Goal: Feedback & Contribution: Submit feedback/report problem

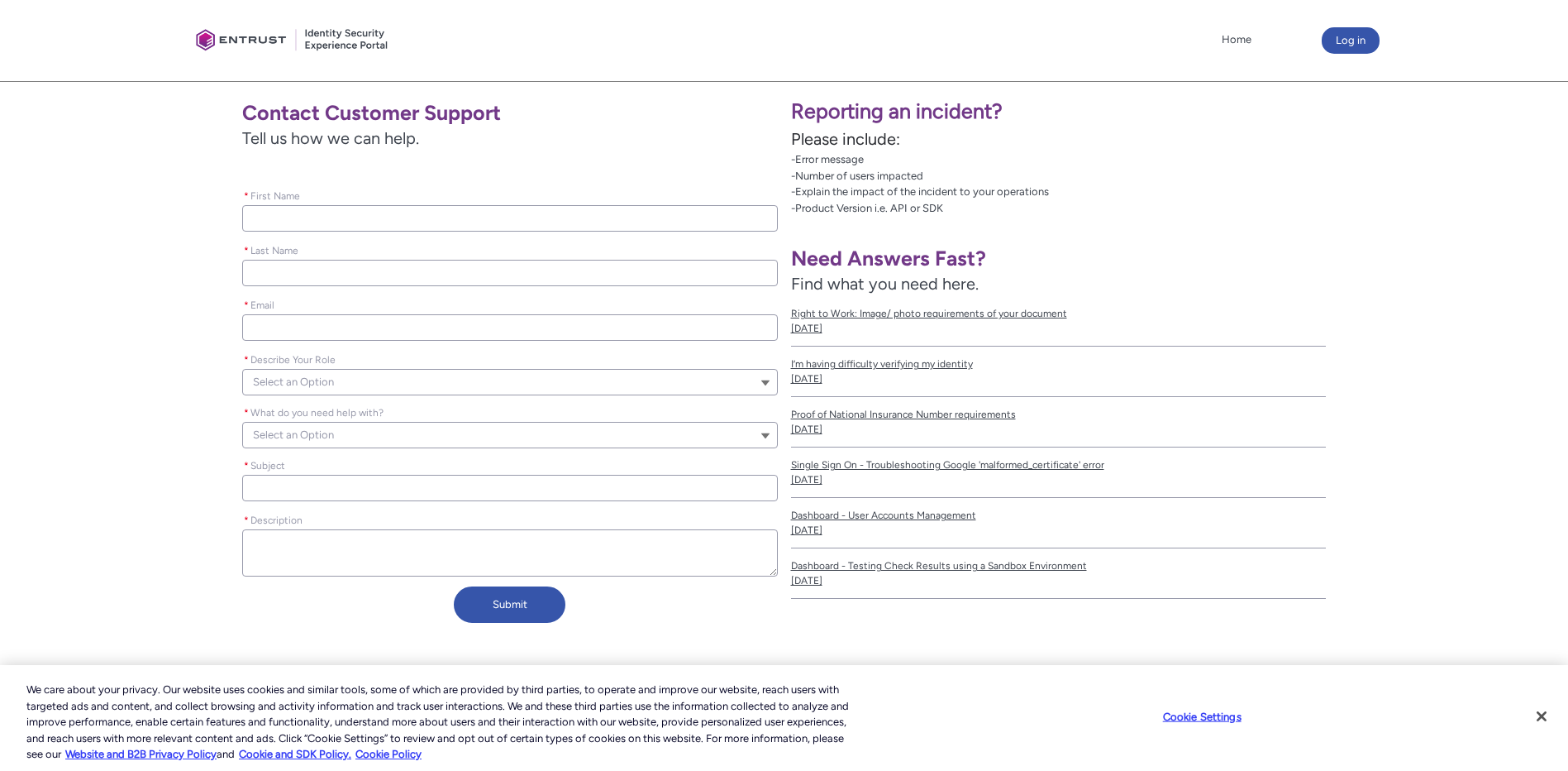
scroll to position [309, 0]
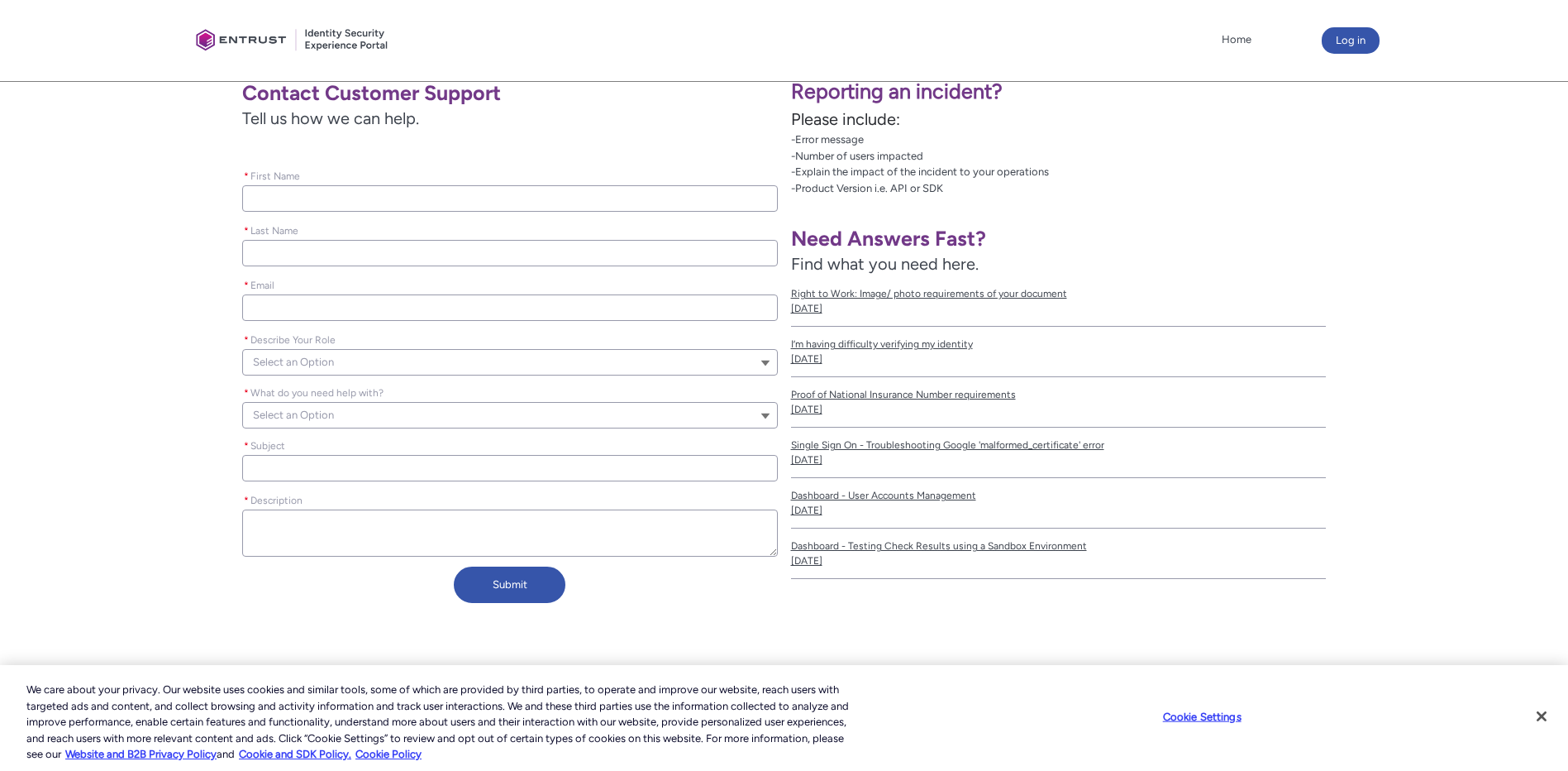
click at [556, 372] on button "Select an Option" at bounding box center [510, 362] width 535 height 27
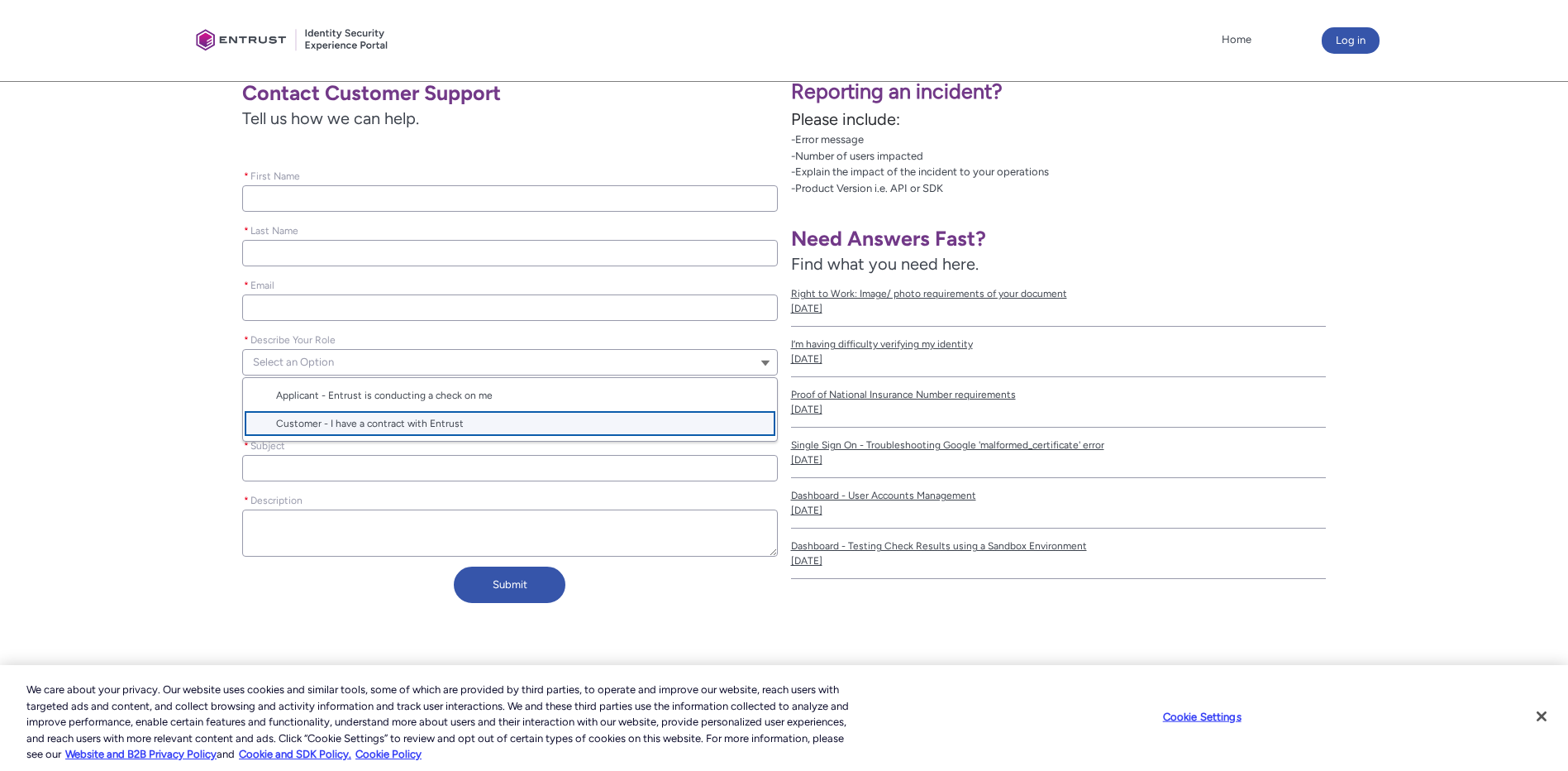
click at [553, 412] on lightning-base-combobox-item "Customer - I have a contract with Entrust" at bounding box center [510, 423] width 533 height 28
type lightning-combobox "Customer"
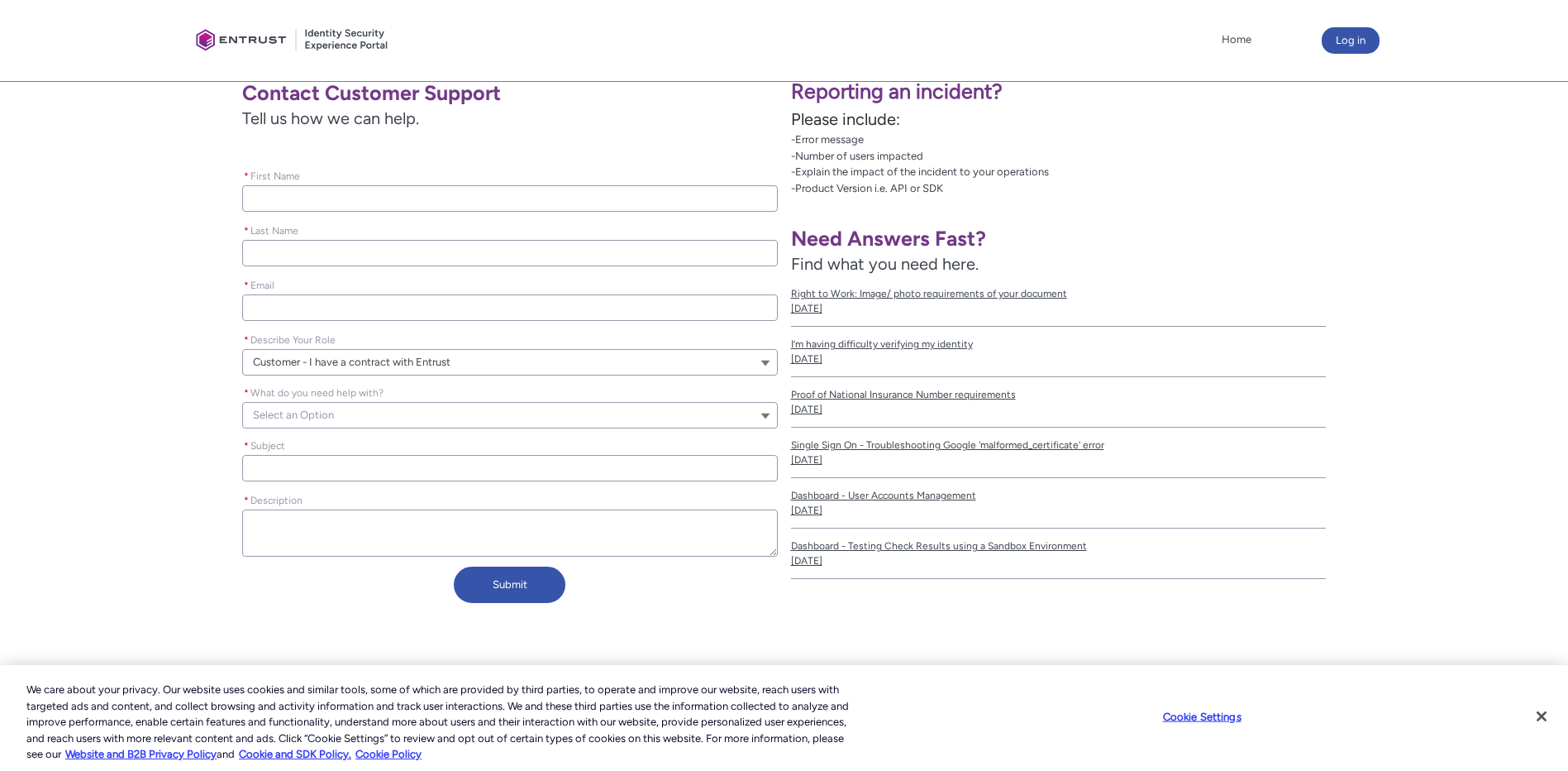
click at [512, 403] on button "Select an Option" at bounding box center [510, 415] width 535 height 27
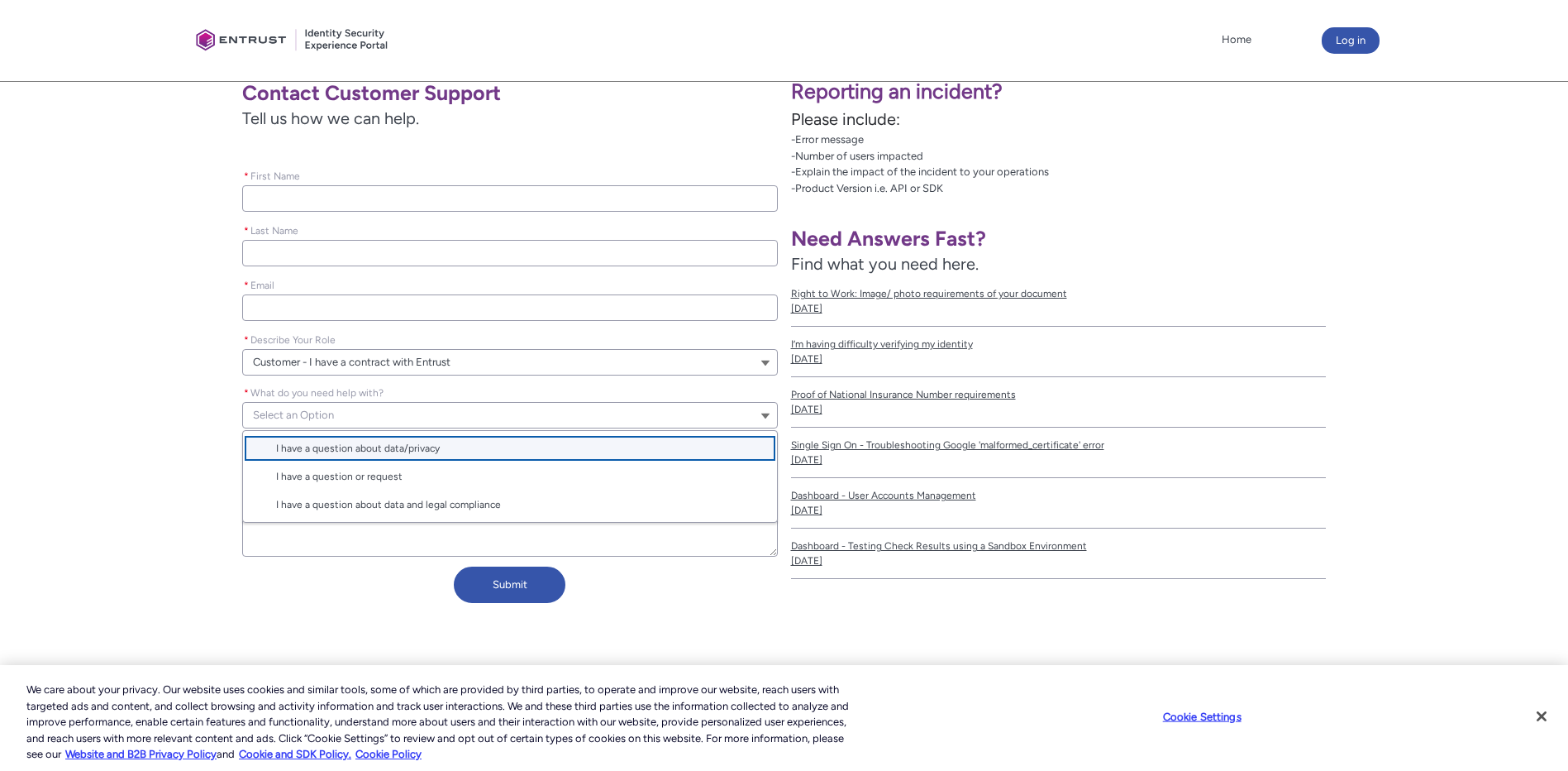
click at [508, 444] on span "I have a question about data/privacy" at bounding box center [521, 448] width 490 height 15
type lightning-combobox "I have a question about my data/privacy"
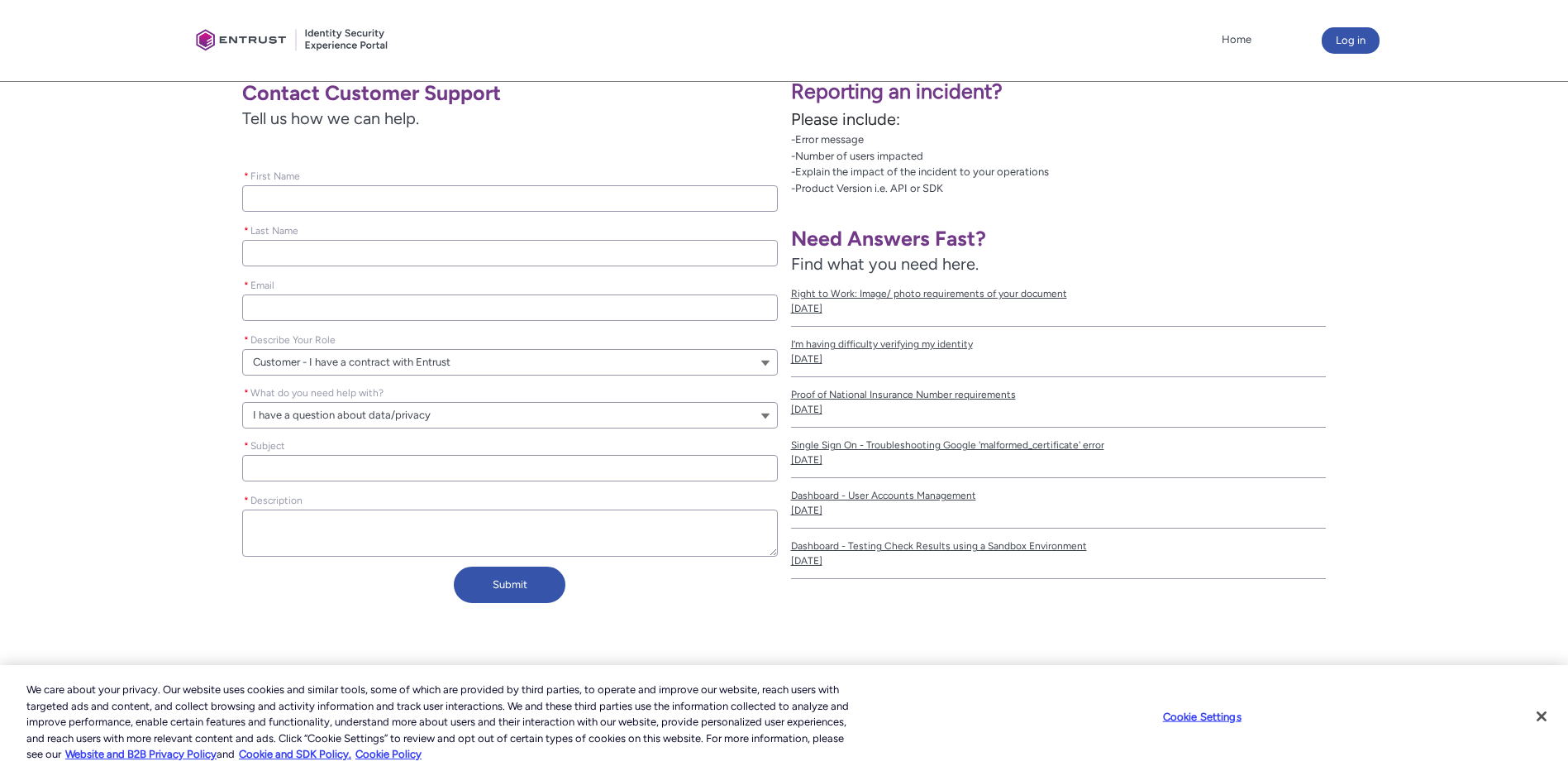
click at [409, 193] on input "* First Name" at bounding box center [510, 199] width 535 height 27
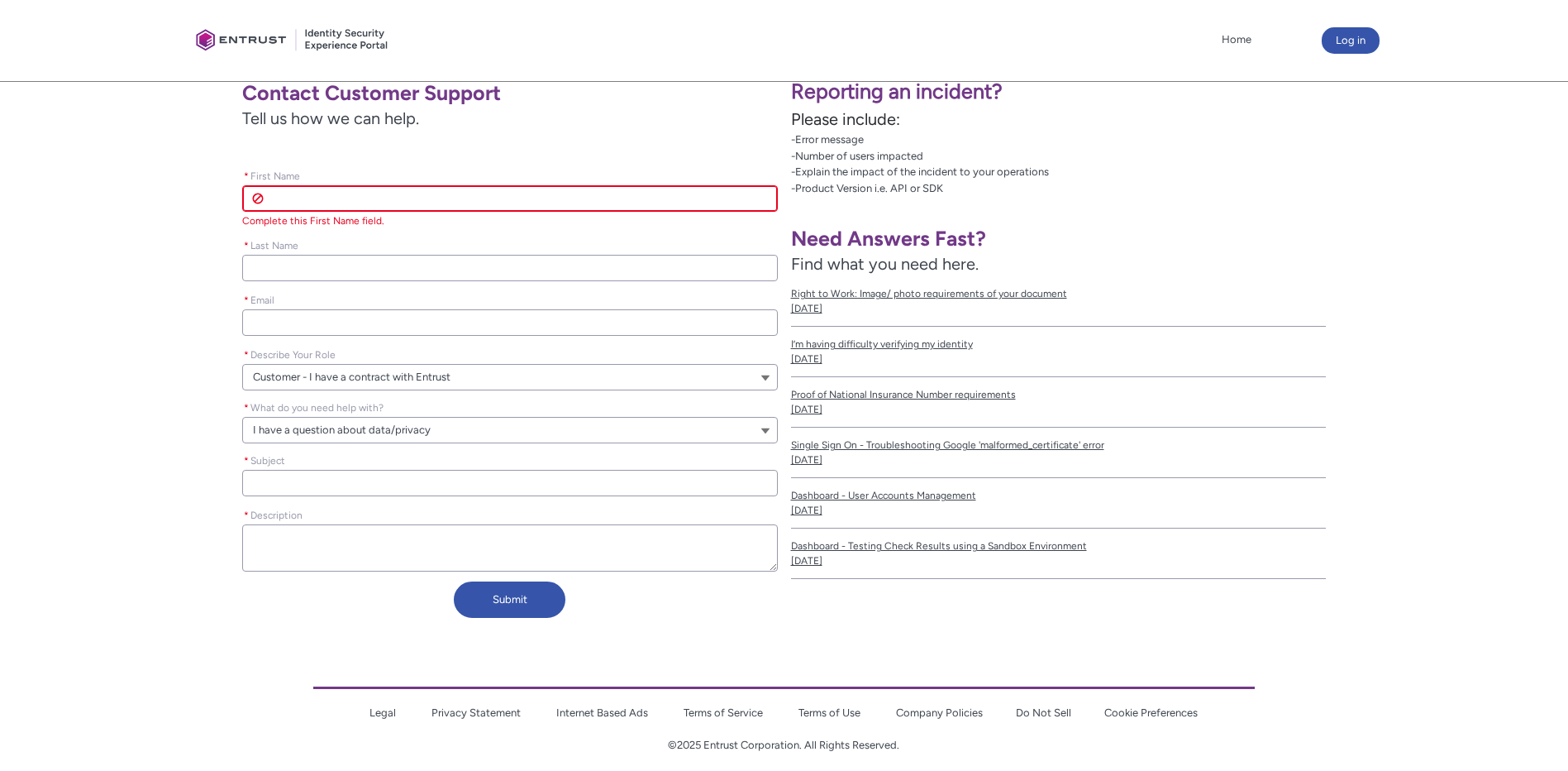
click at [409, 204] on input "* First Name" at bounding box center [510, 199] width 535 height 27
type lightning-primitive-input-simple "K"
type input "K"
type lightning-primitive-input-simple "Ke"
type input "Ke"
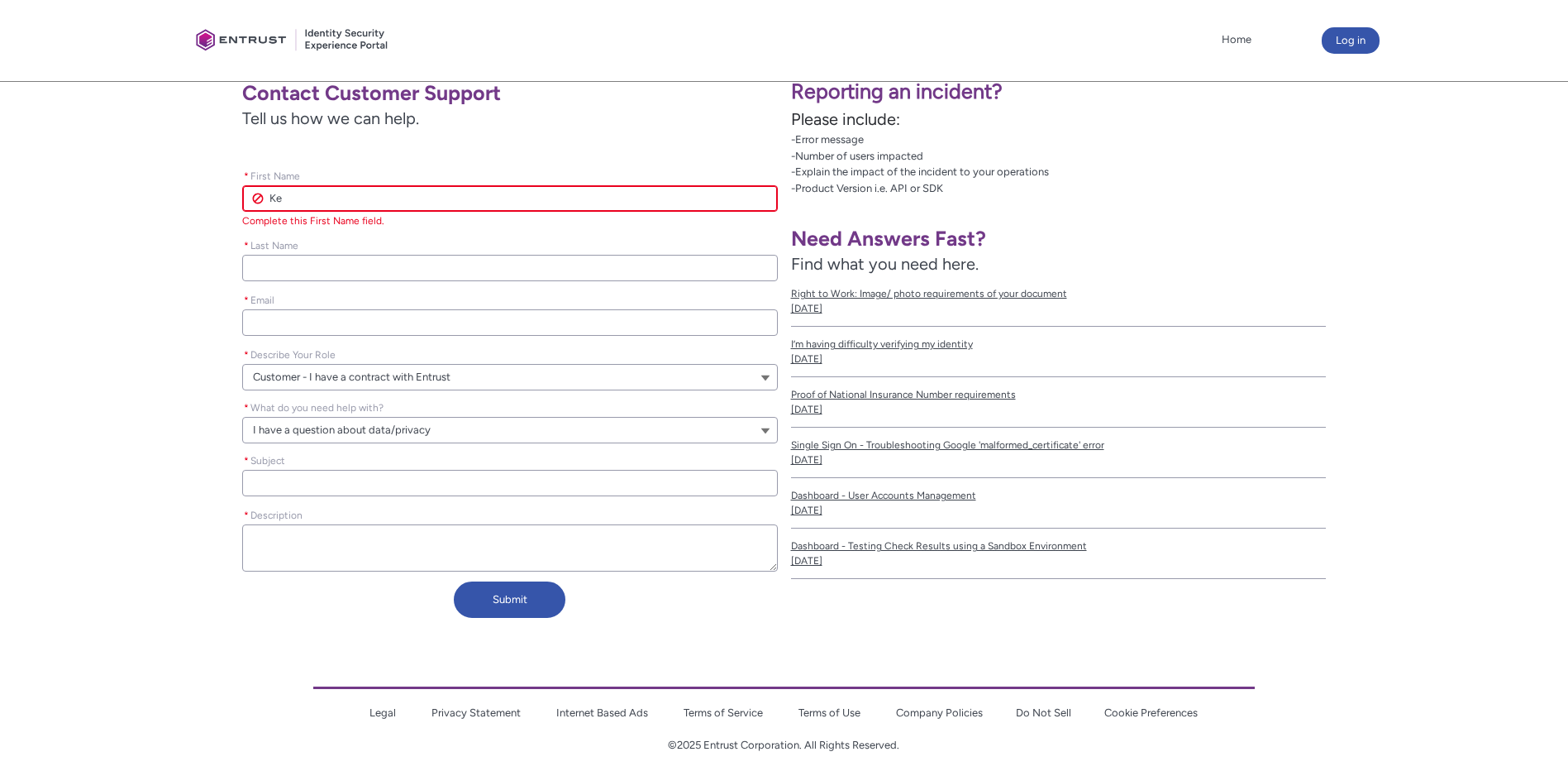
type lightning-primitive-input-simple "Kev"
type input "Kev"
type lightning-primitive-input-simple "Kevi"
type input "Kevi"
type lightning-primitive-input-simple "Kevin"
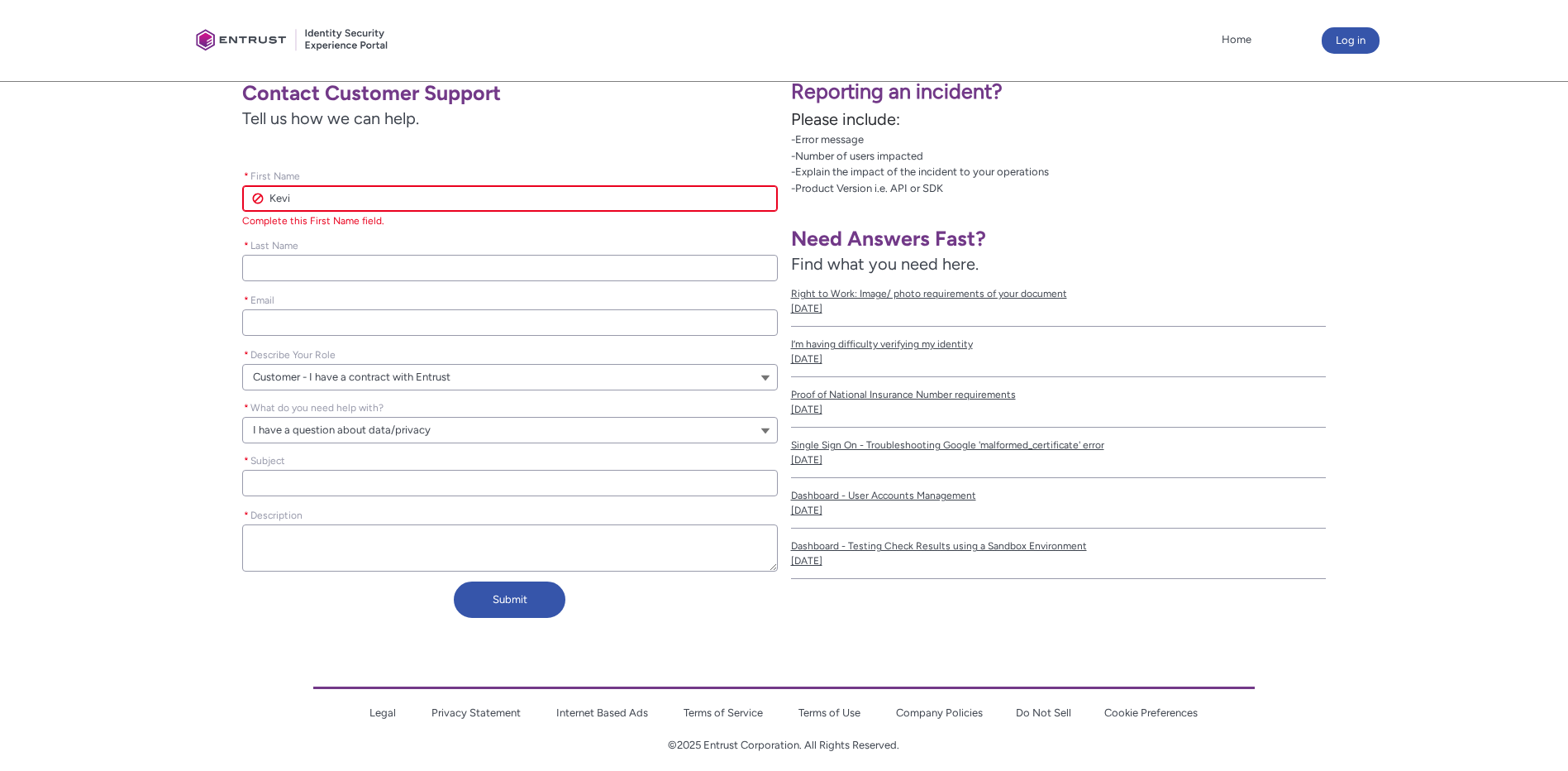
type input "Kevin"
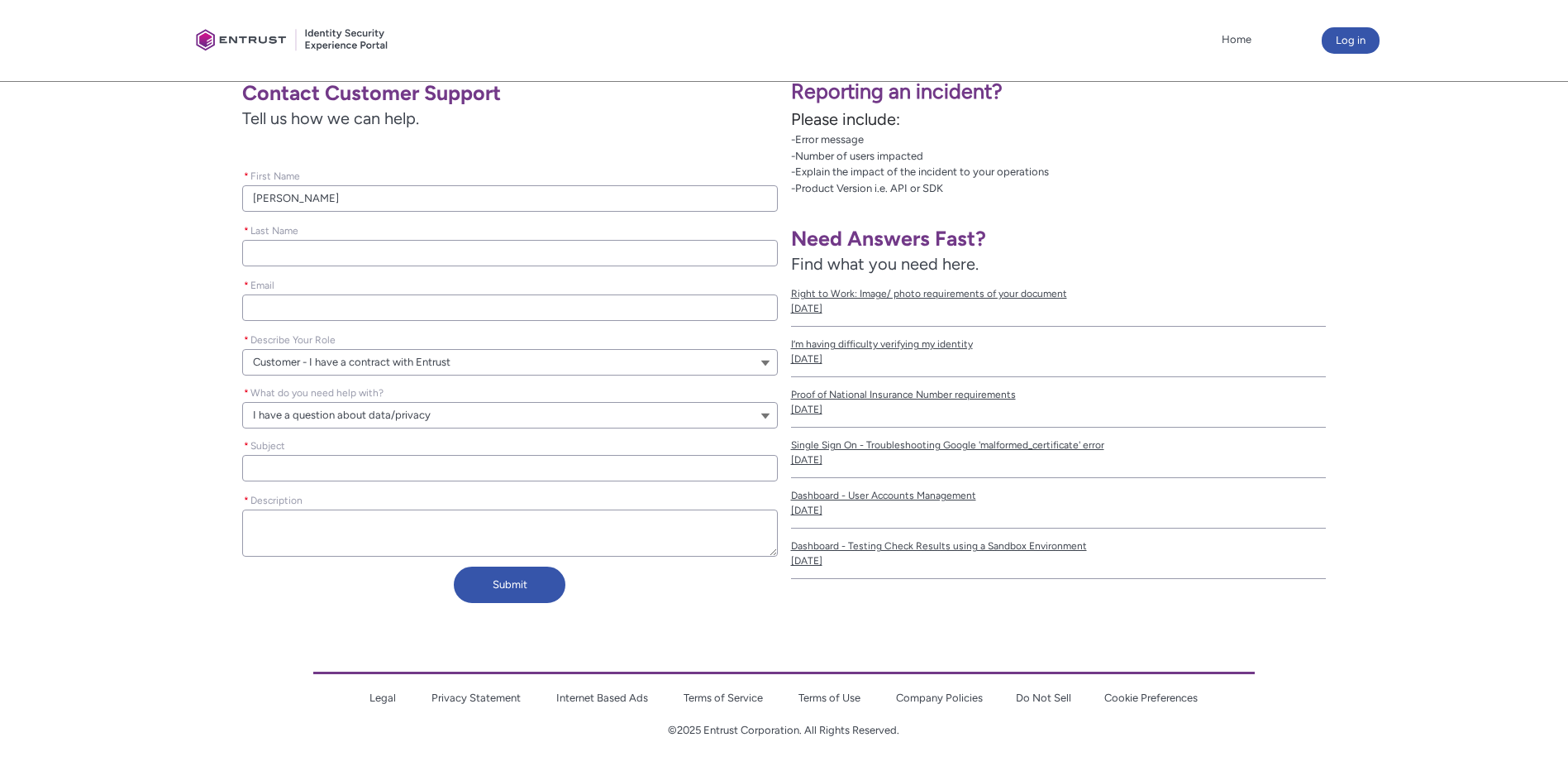
type lightning-primitive-input-simple "H"
type input "H"
type lightning-primitive-input-simple "Ha"
type input "Ha"
type lightning-primitive-input-simple "Har"
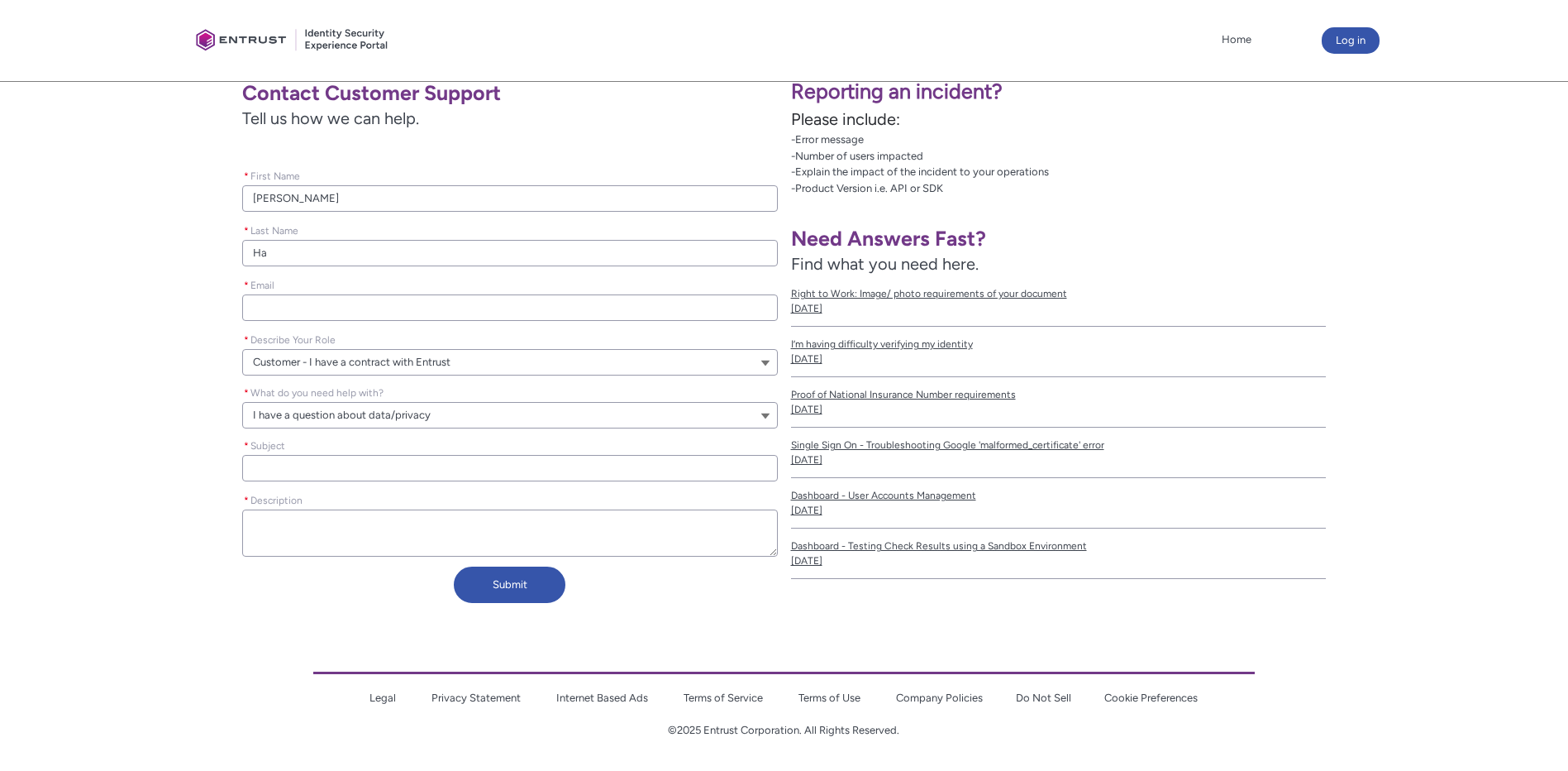
type input "Har"
type lightning-primitive-input-simple "Harr"
type input "Harr"
type lightning-primitive-input-simple "Harri"
type input "Harri"
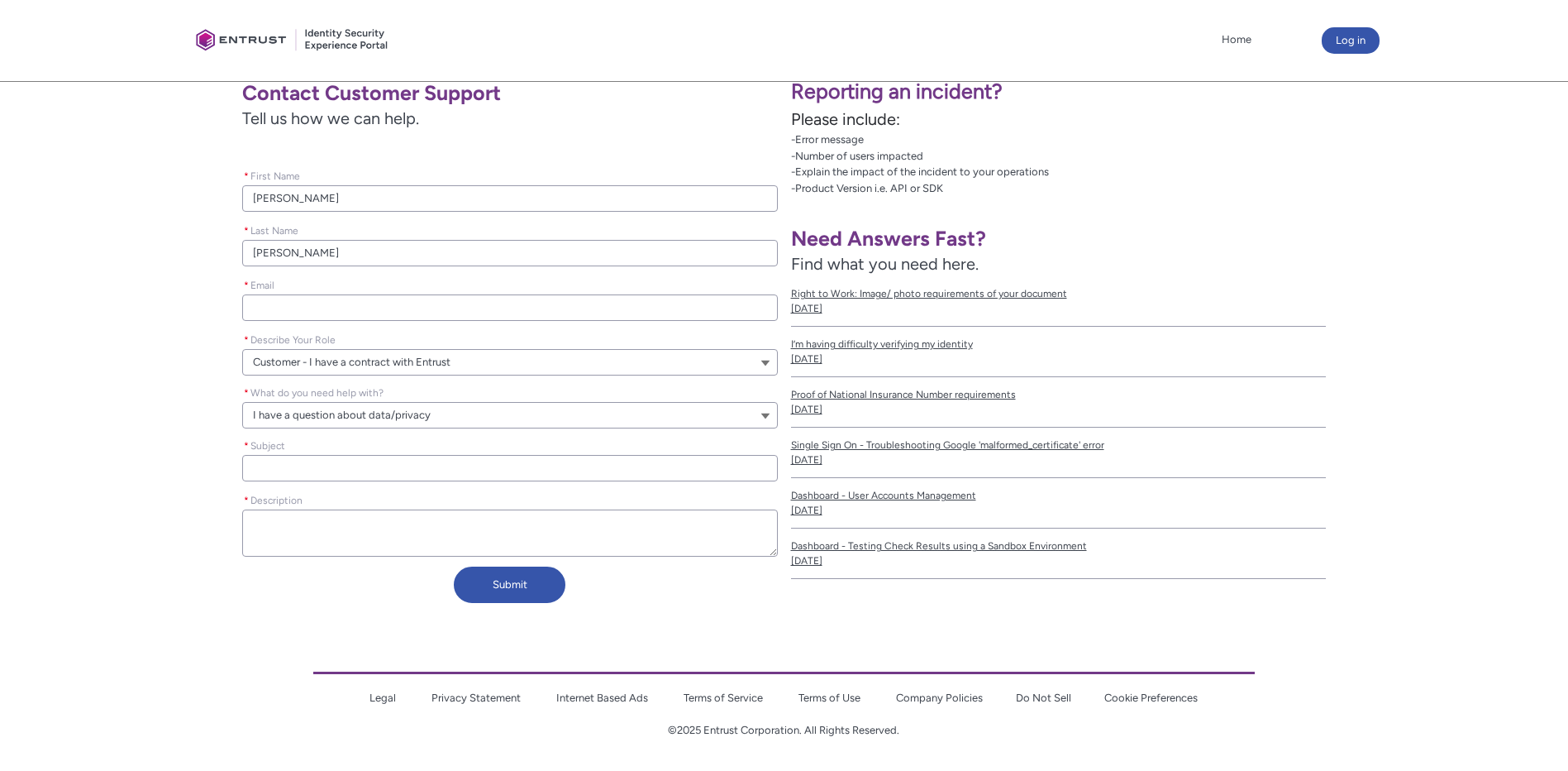
type lightning-primitive-input-simple "Harris"
type input "Harris"
type lightning-primitive-input-simple "Harriso"
type input "Harriso"
type lightning-primitive-input-simple "Harrison"
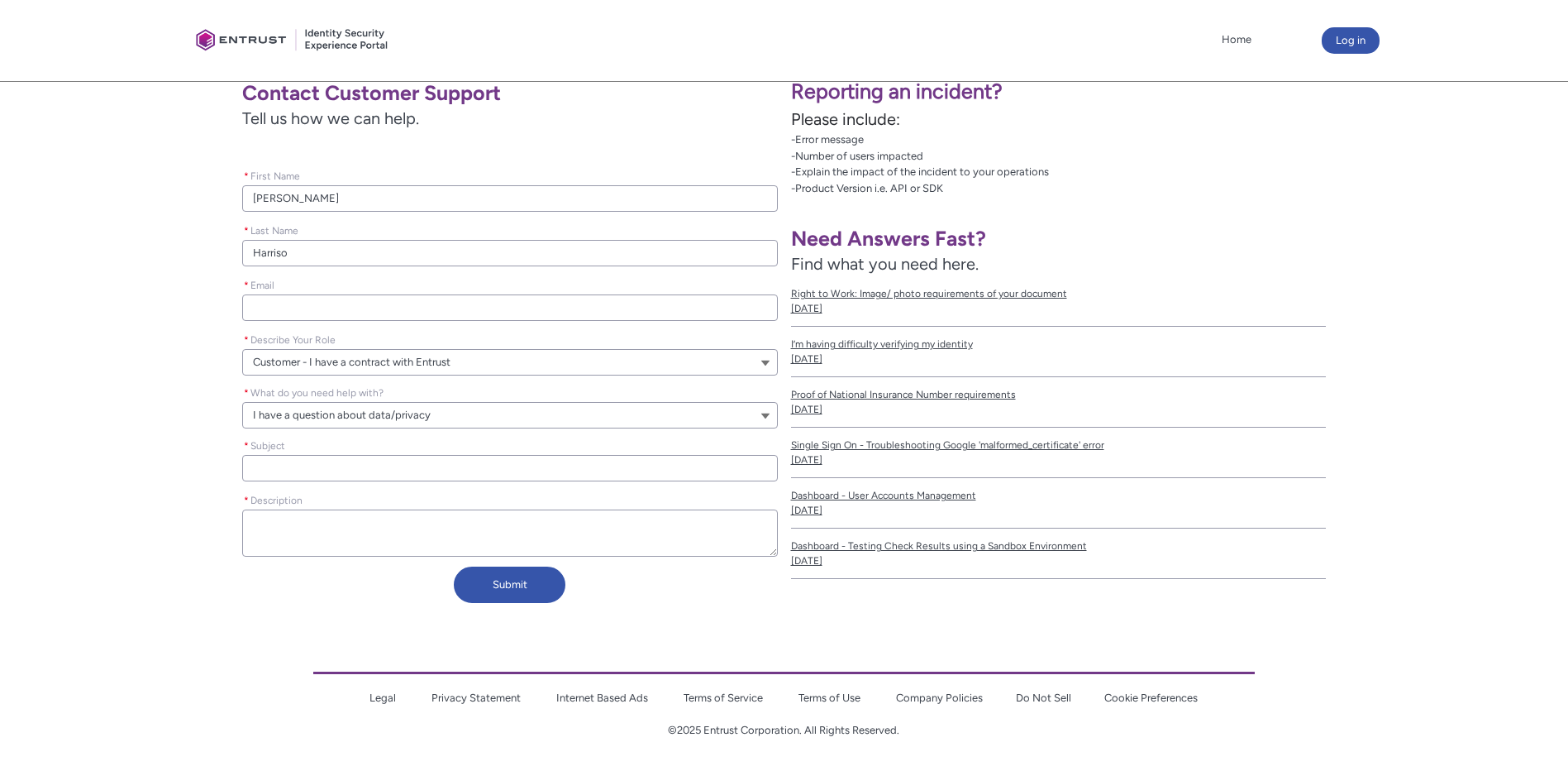
type input "Harrison"
type lightning-primitive-input-simple "k"
type input "k"
type lightning-primitive-input-simple "ke"
type input "ke"
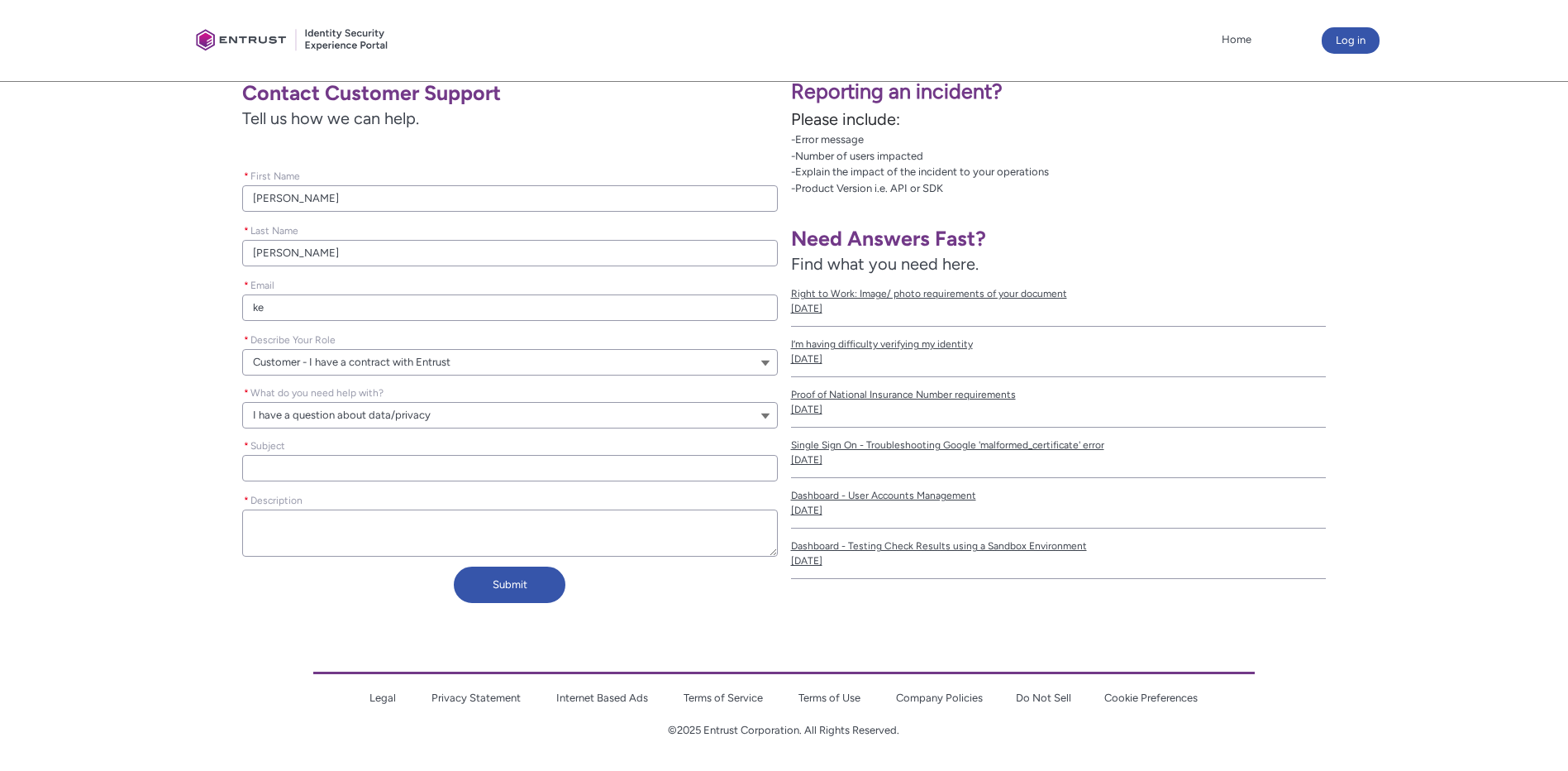
type lightning-primitive-input-simple "kev"
type input "kev"
type lightning-primitive-input-simple "kevi"
type input "kevi"
type lightning-primitive-input-simple "kevin"
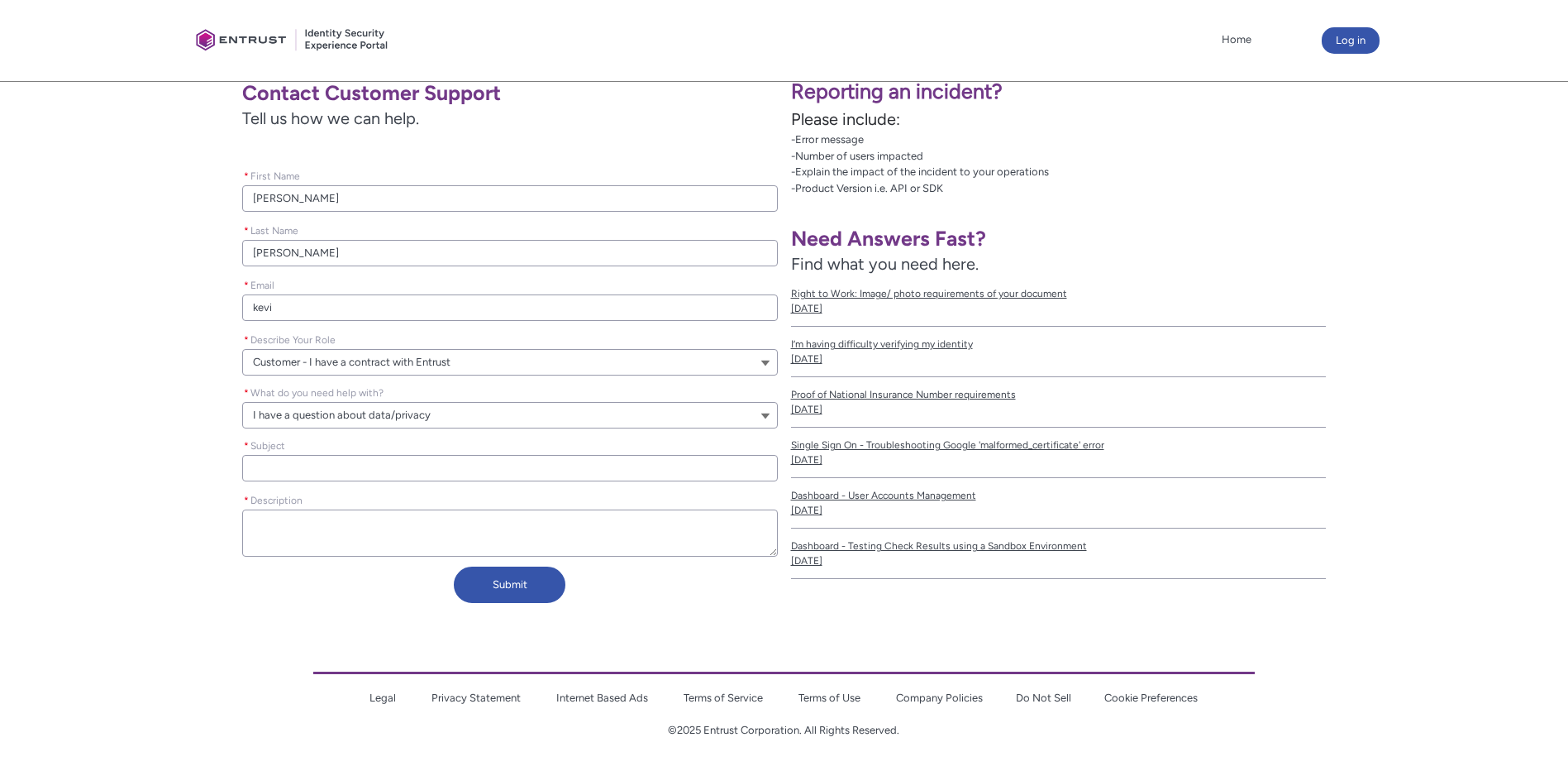
type input "kevin"
type lightning-primitive-input-simple "kevins"
type input "kevins"
type lightning-primitive-input-simple "kevinsr"
type input "kevinsr"
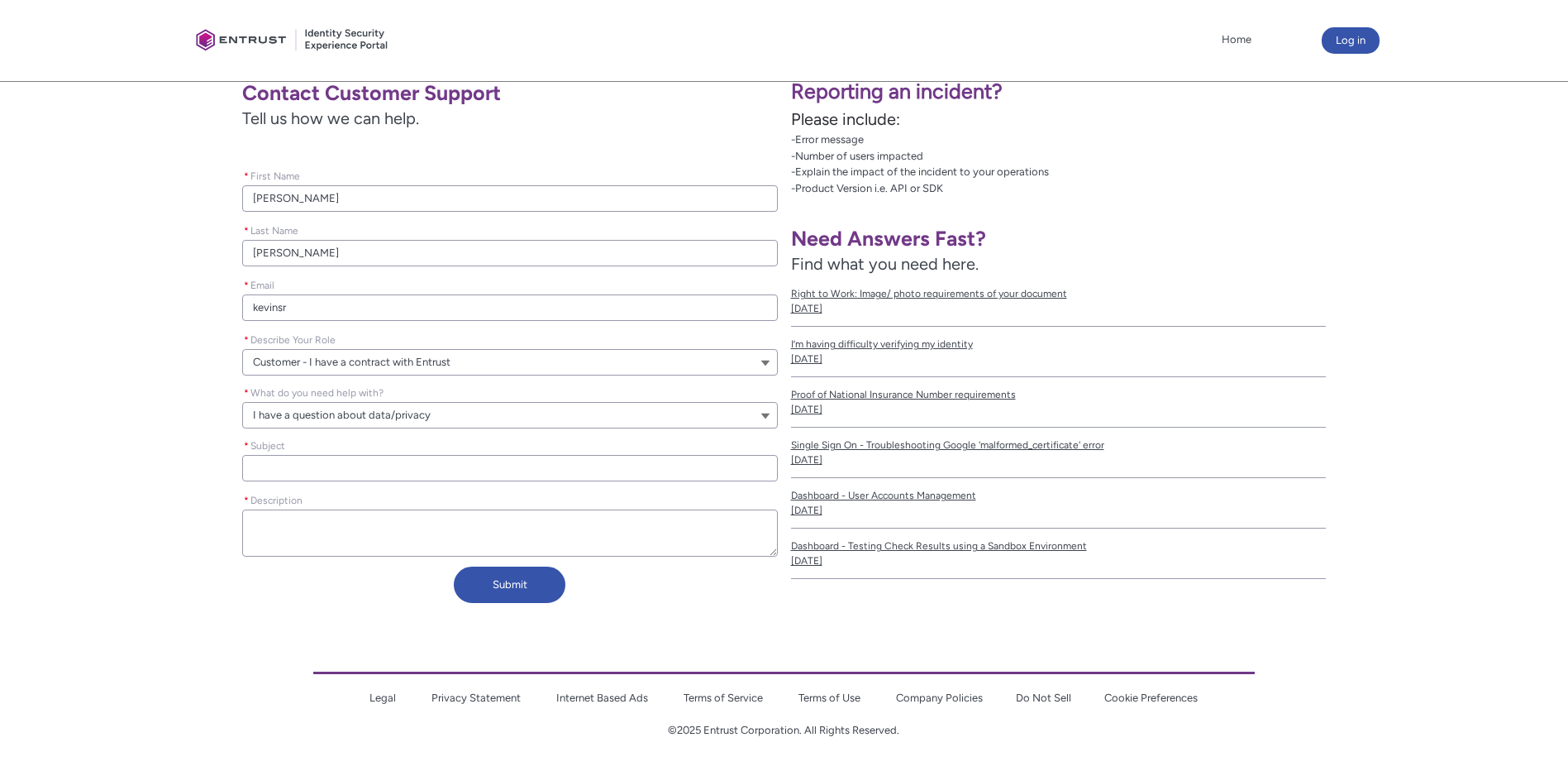
type lightning-primitive-input-simple "kevinsrh"
type input "kevinsrh"
type lightning-primitive-input-simple "kevinsr"
type input "kevinsr"
type lightning-primitive-input-simple "kevins"
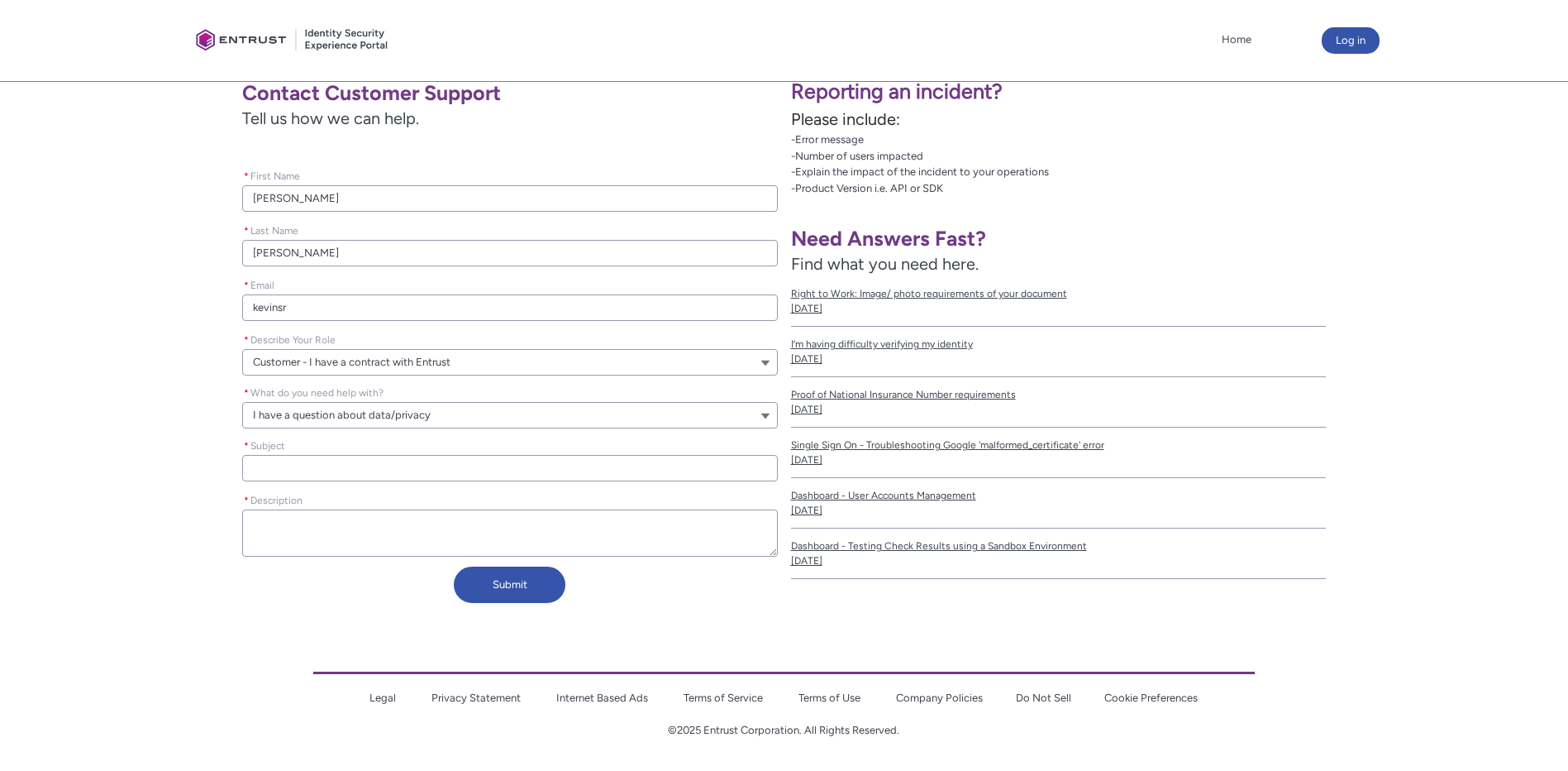
type input "kevins"
type lightning-primitive-input-simple "kevinsh"
type input "kevinsh"
type lightning-primitive-input-simple "kevinsha"
type input "kevinsha"
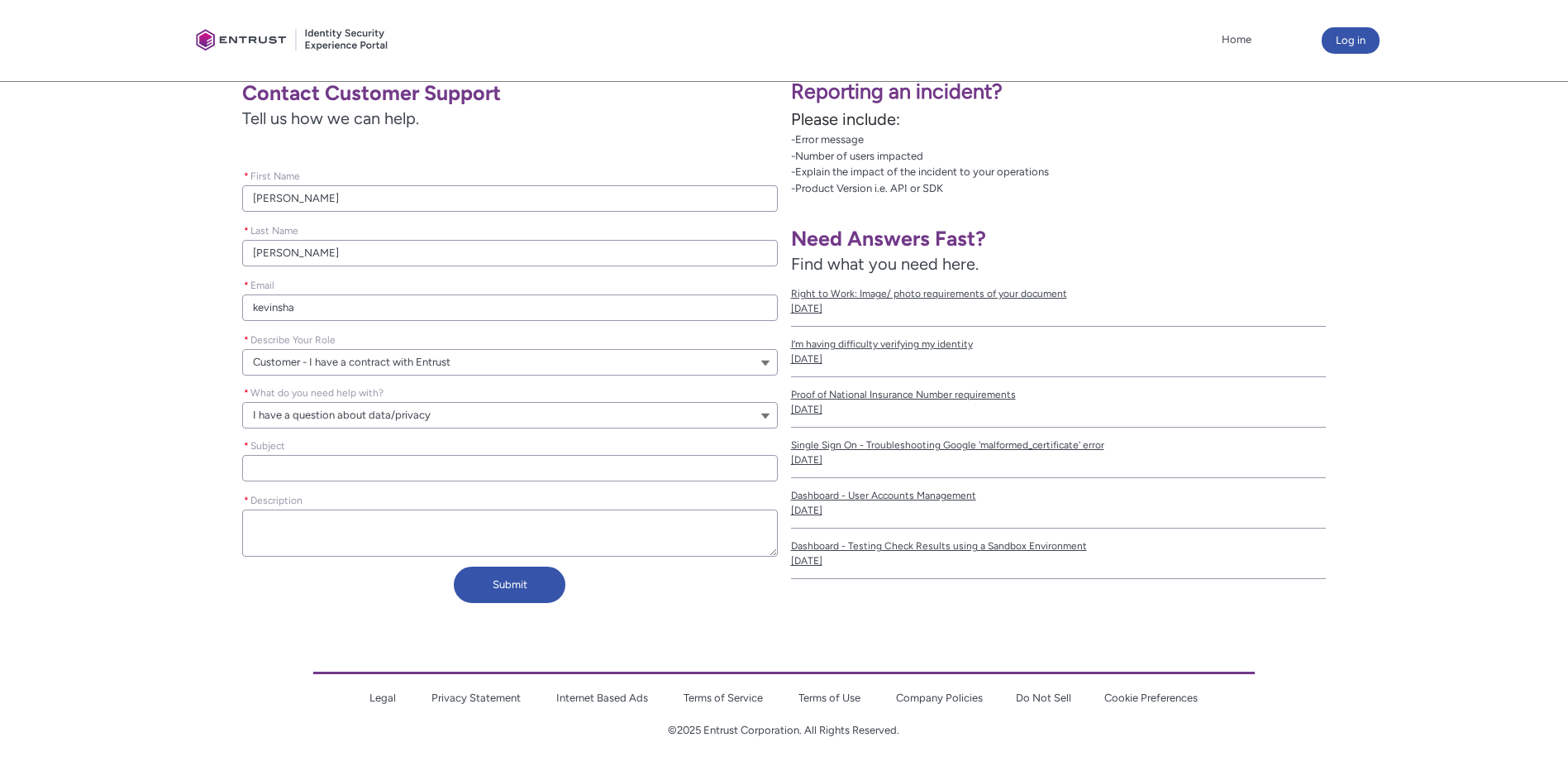
type lightning-primitive-input-simple "kevinsh"
type input "kevinsh"
type lightning-primitive-input-simple "kevins"
type input "kevins"
type lightning-primitive-input-simple "kevin"
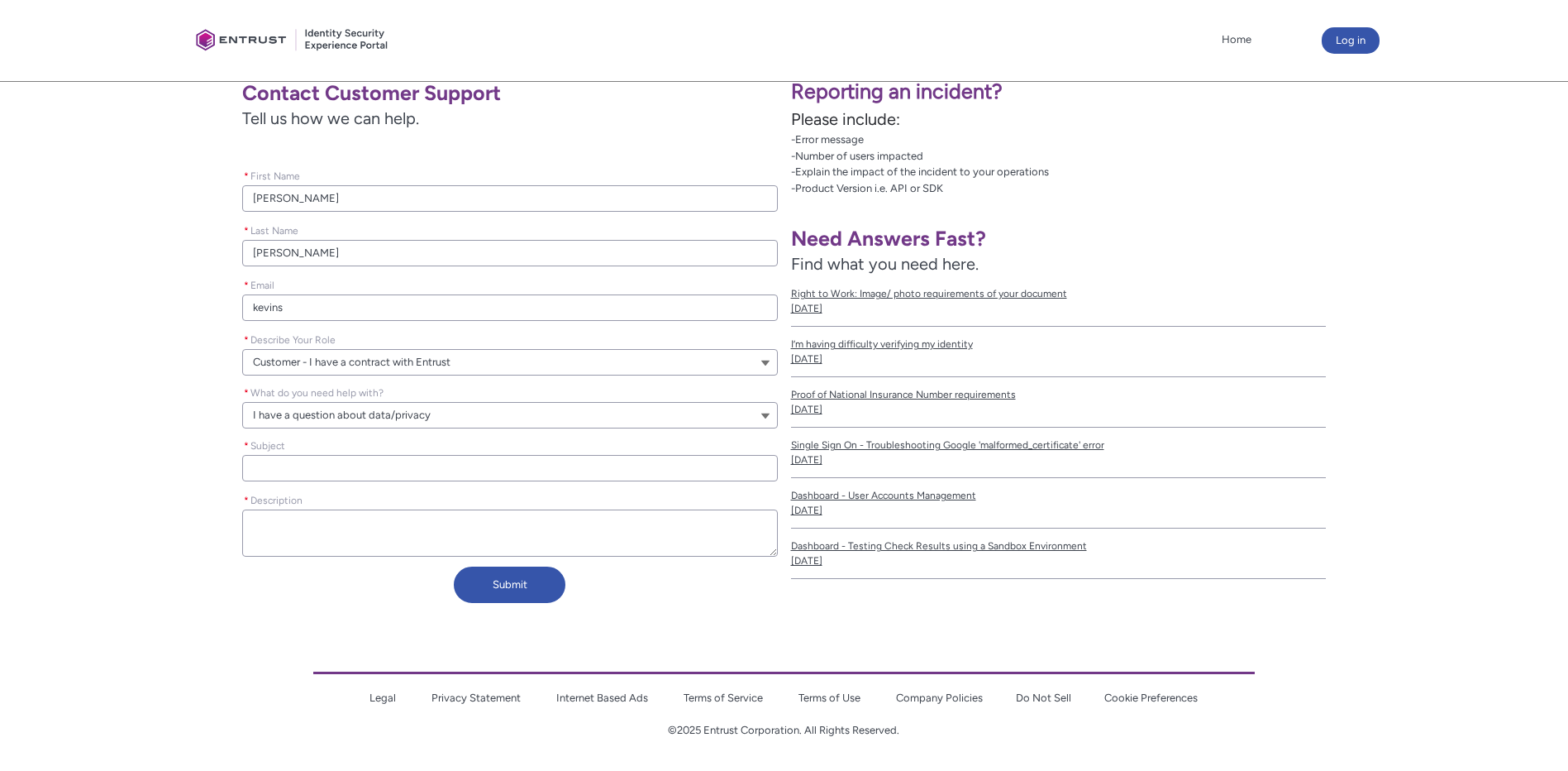
type input "kevin"
type lightning-primitive-input-simple "kevinh"
type input "kevinh"
type lightning-primitive-input-simple "kevinha"
type input "kevinha"
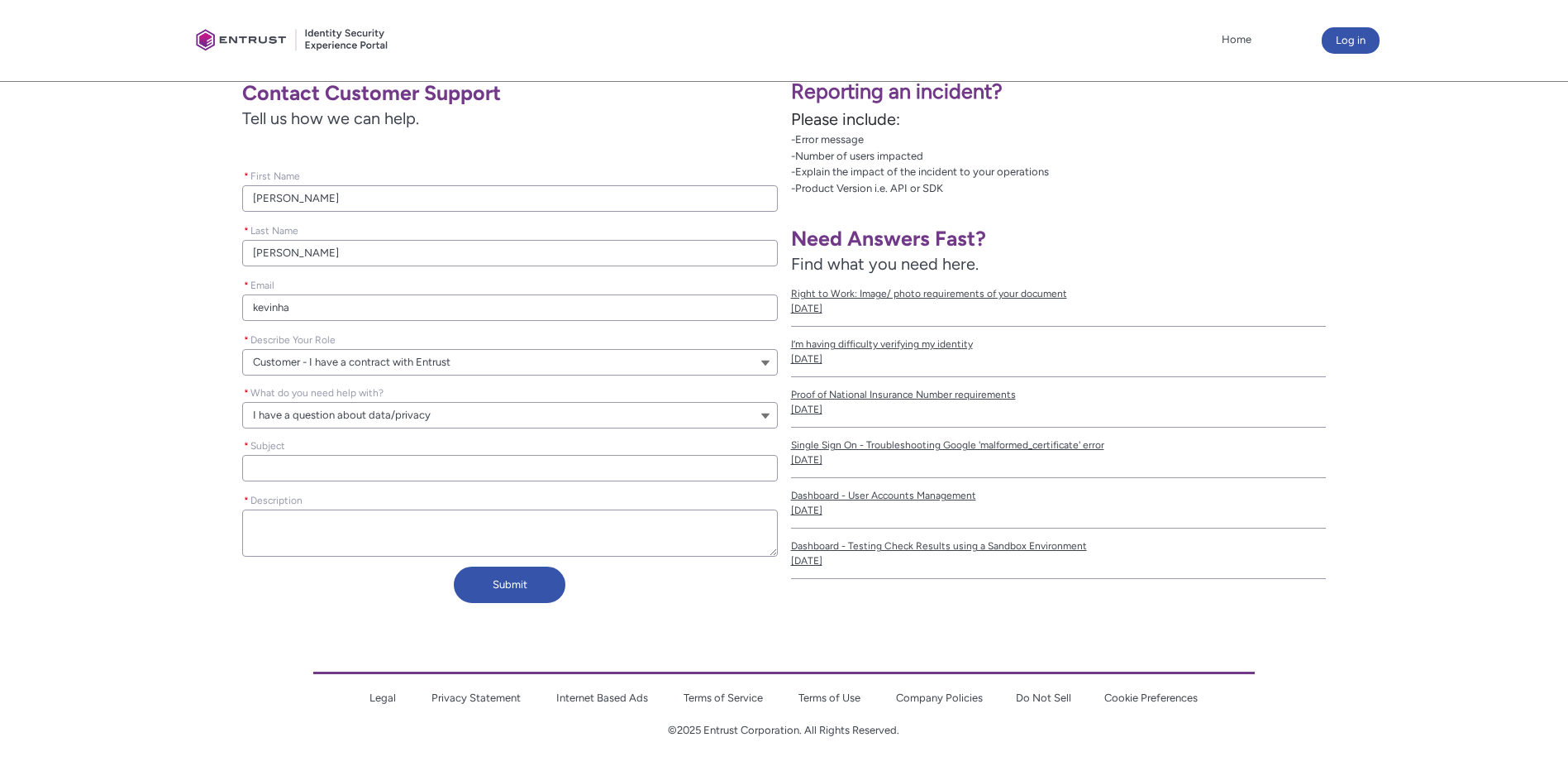
type lightning-primitive-input-simple "kevinhar"
type input "kevinhar"
type lightning-primitive-input-simple "kevinharr"
type input "kevinharr"
type lightning-primitive-input-simple "kevinharri"
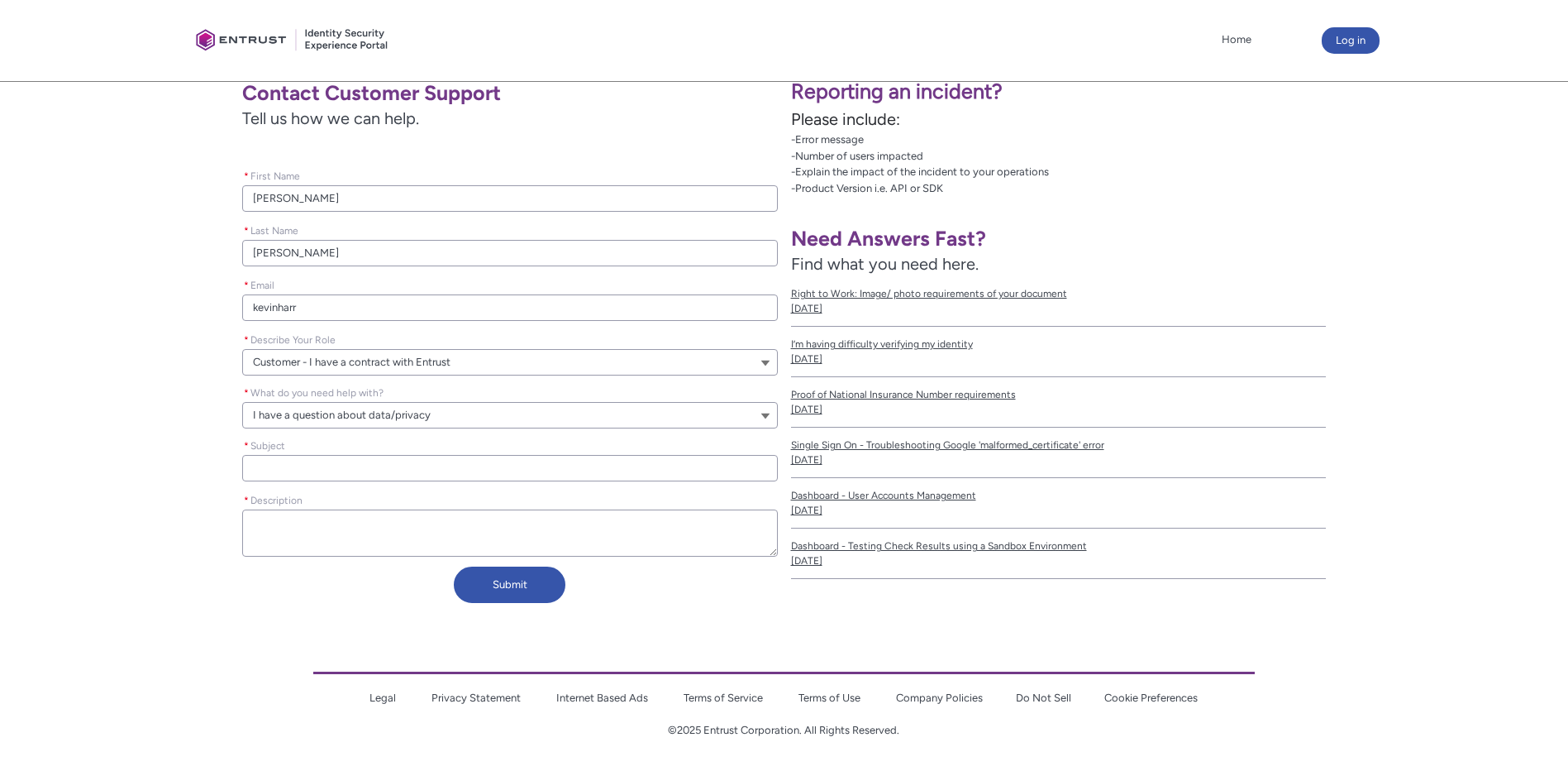
type input "kevinharri"
type lightning-primitive-input-simple "kevinharris"
type input "kevinharris"
type lightning-primitive-input-simple "kevinharriso"
type input "kevinharriso"
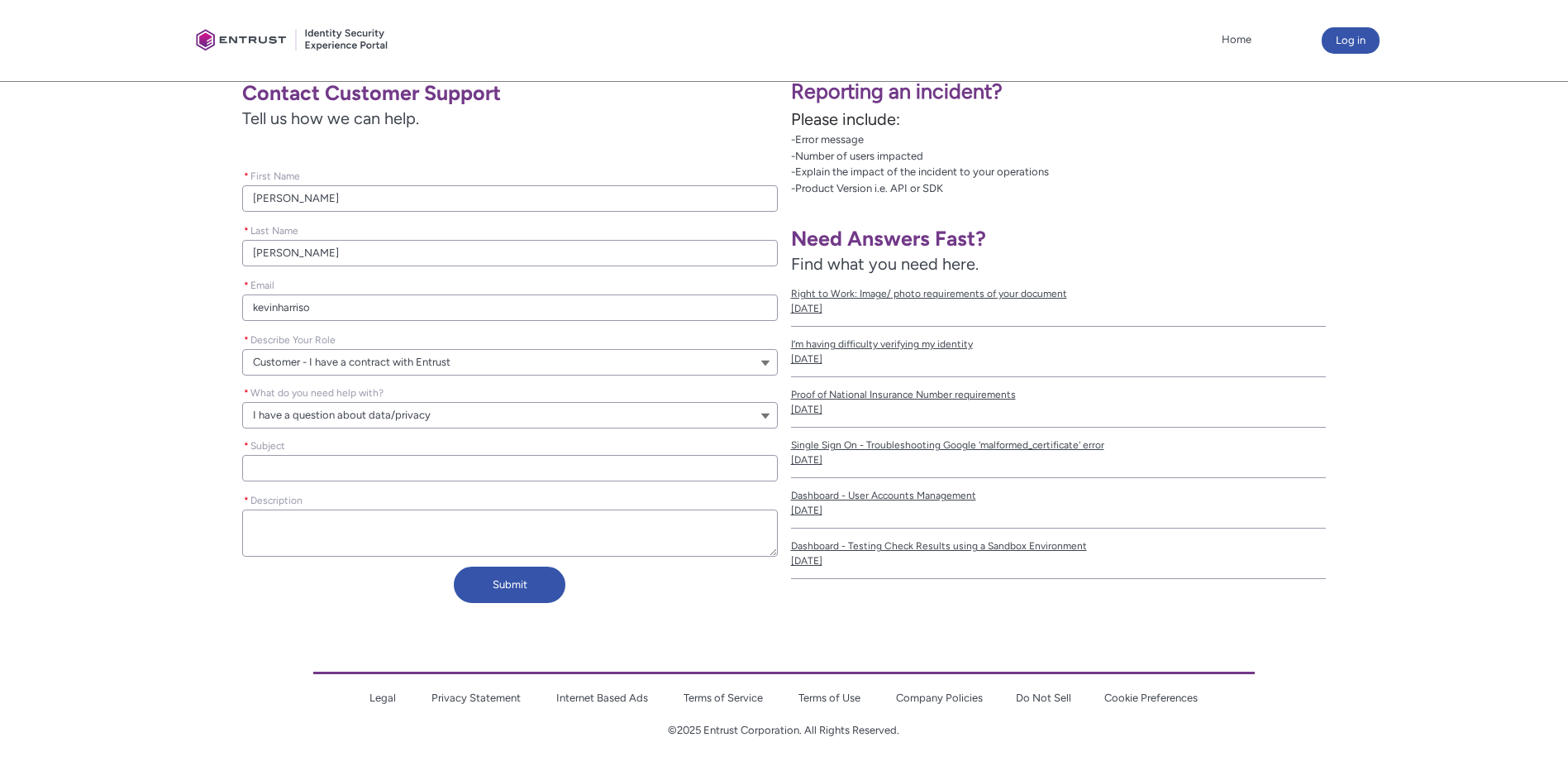
type lightning-primitive-input-simple "kevinharrison"
type input "kevinharrison"
type lightning-primitive-input-simple "kevinharrison@bankofmarin.com"
type input "kevinharrison@bankofmarin.com"
click at [484, 420] on button "I have a question about data/privacy" at bounding box center [510, 415] width 535 height 27
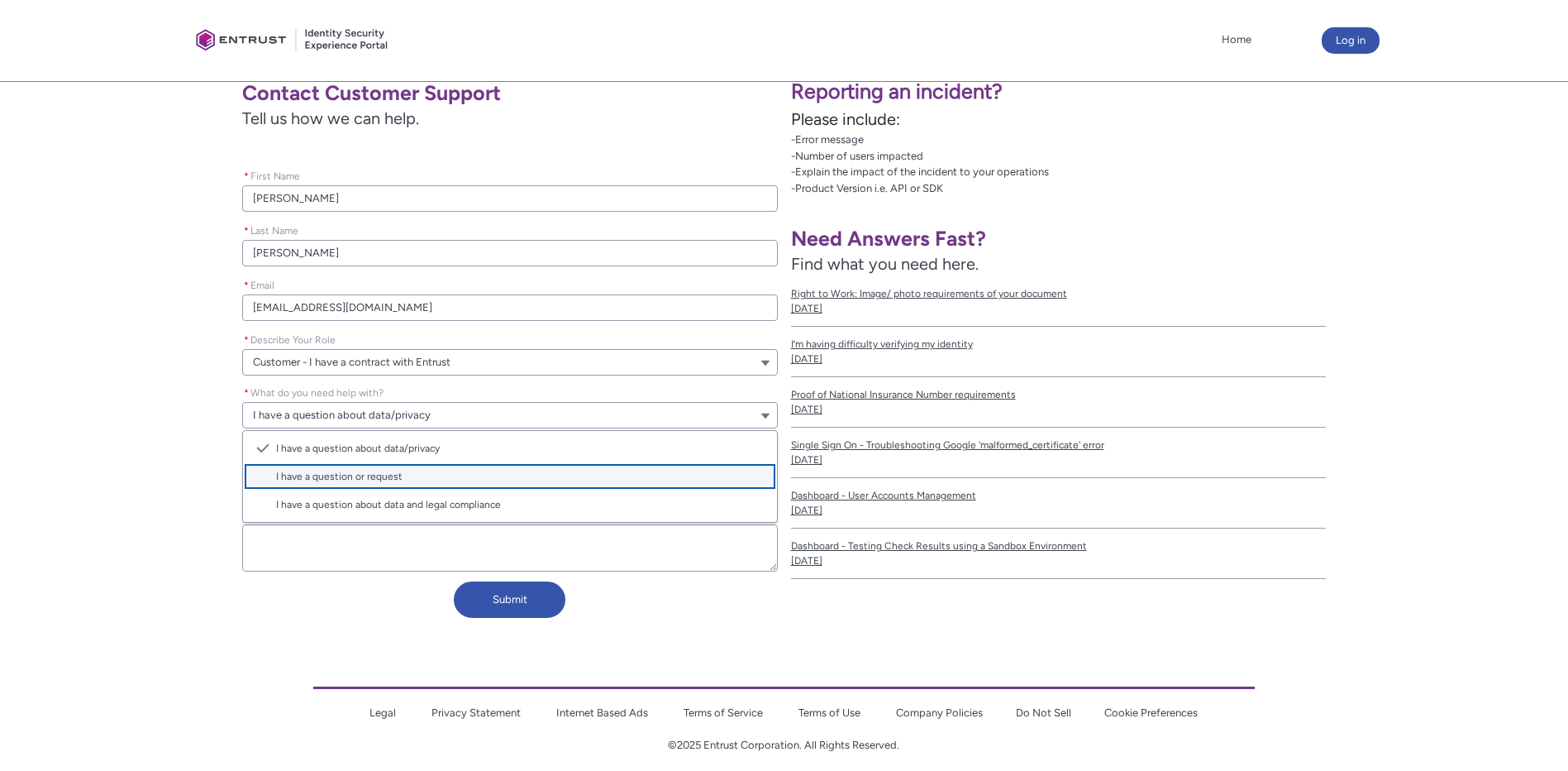
click at [505, 472] on span "I have a question or request" at bounding box center [521, 476] width 490 height 15
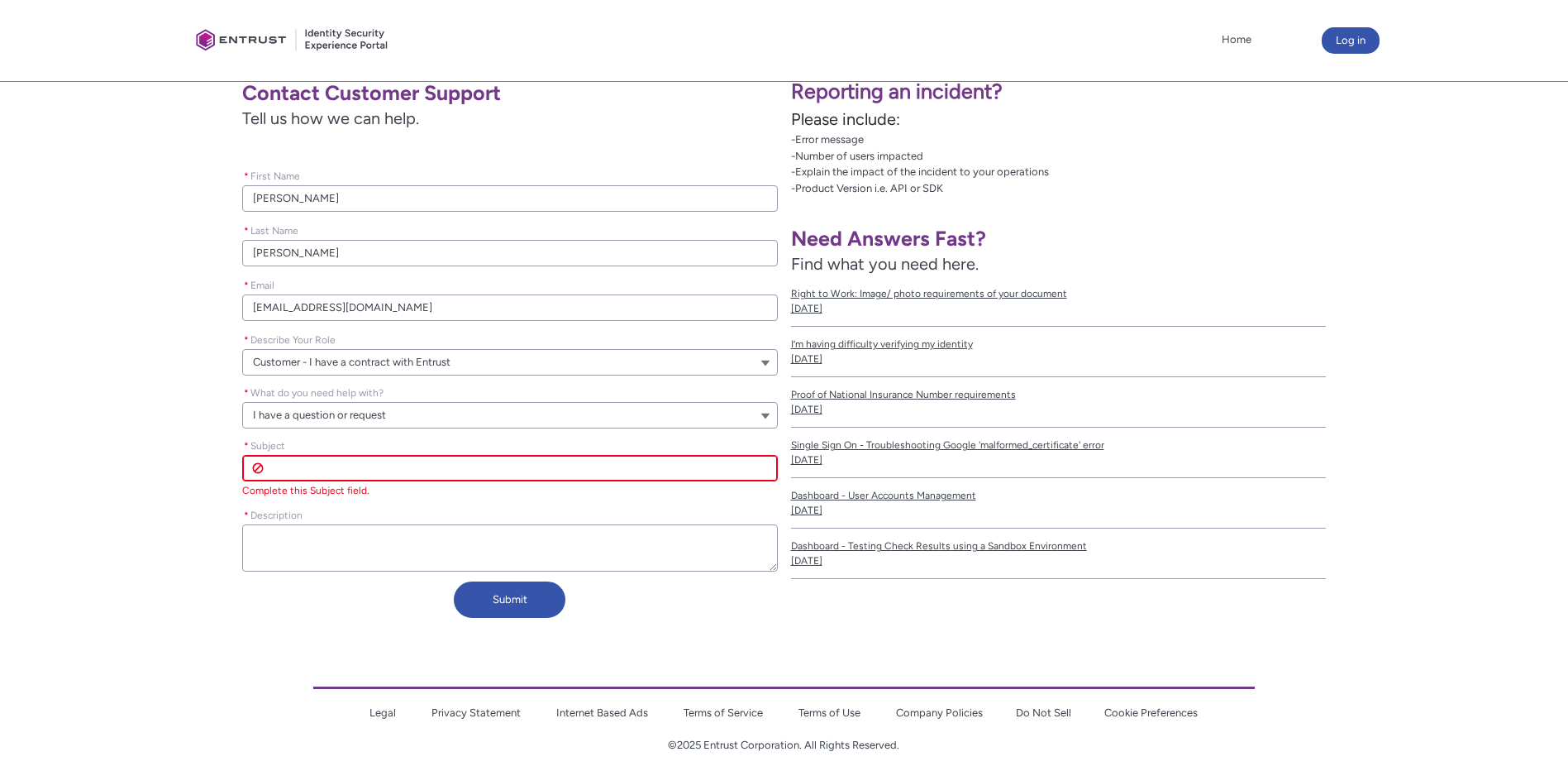
click at [394, 413] on button "I have a question or request" at bounding box center [510, 415] width 535 height 27
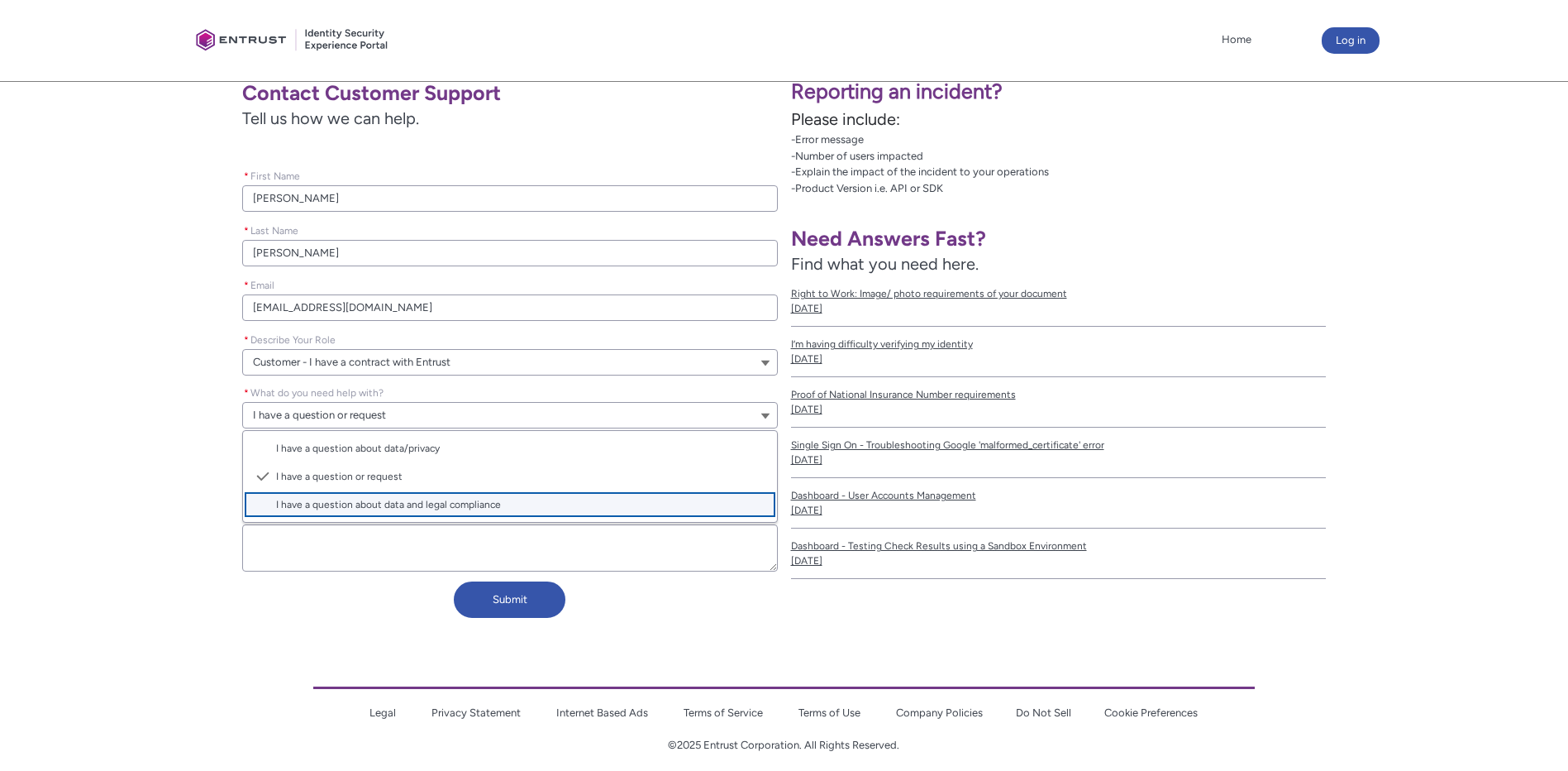
click at [394, 496] on lightning-base-combobox-item "I have a question about data and legal compliance" at bounding box center [510, 504] width 533 height 28
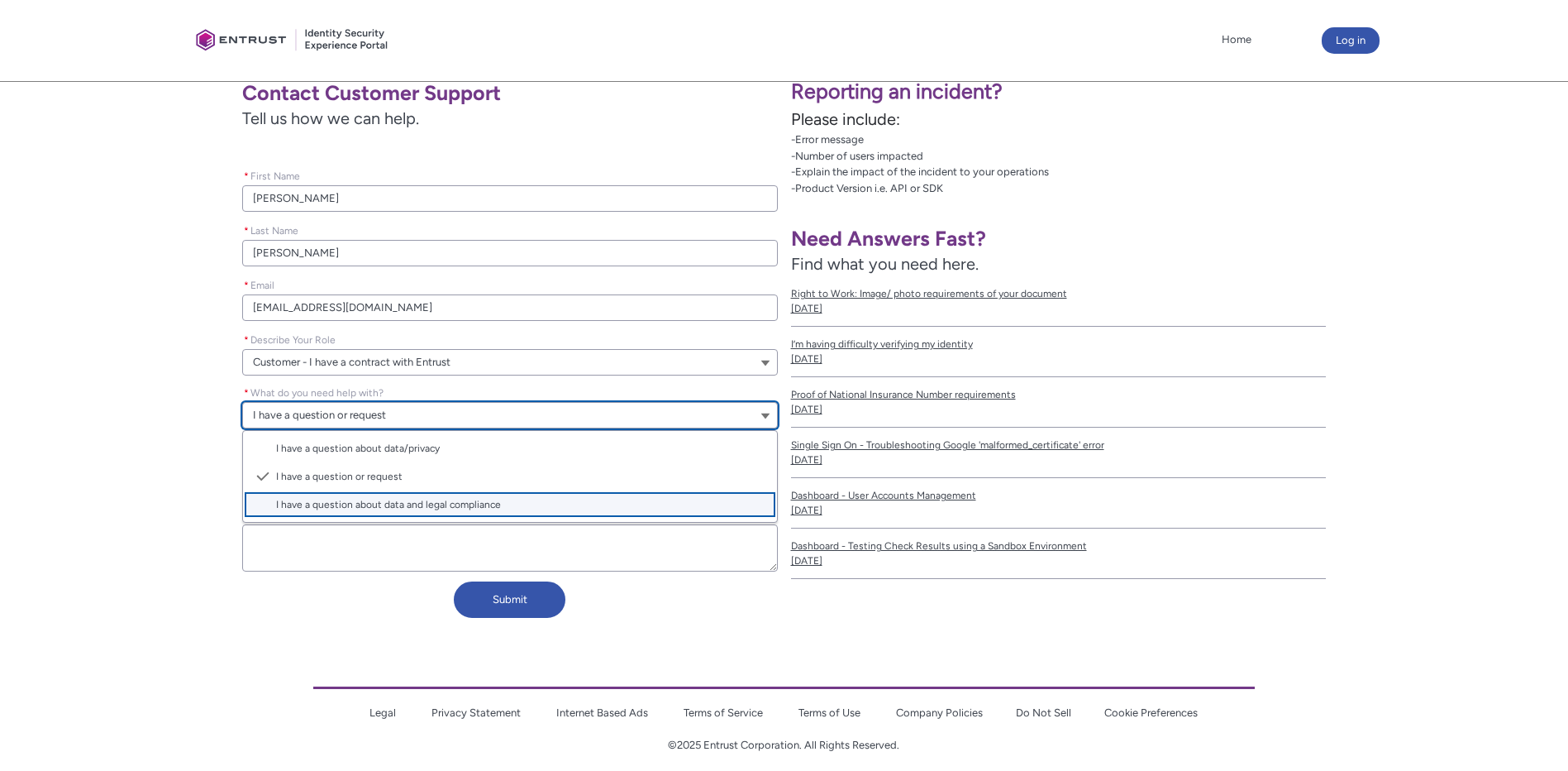
type lightning-combobox "I have a question about data and legal compliance"
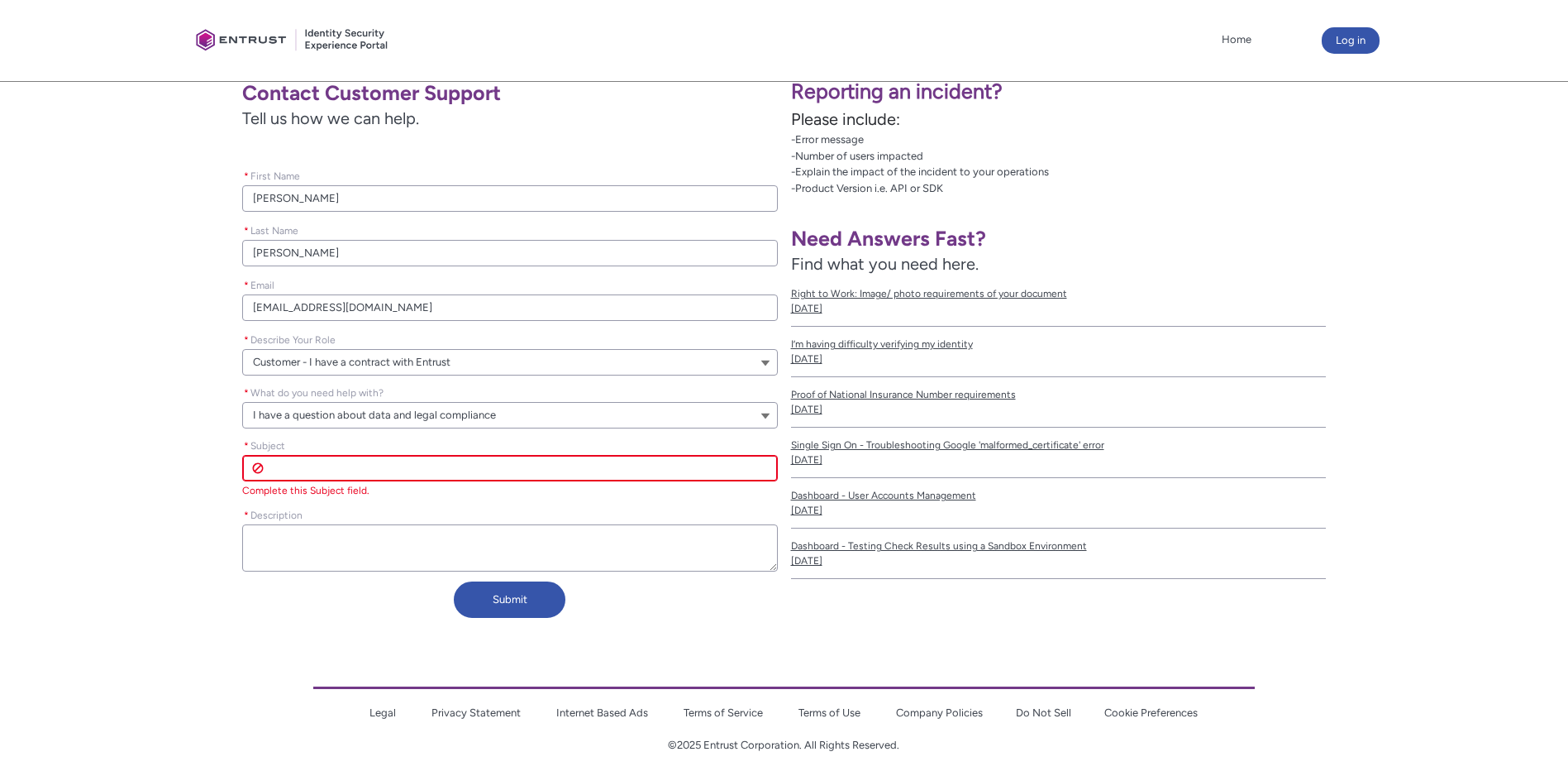
click at [345, 473] on input "* Subject" at bounding box center [510, 468] width 535 height 27
type lightning-primitive-input-simple "R"
type input "R"
type lightning-primitive-input-simple "Ro"
type input "Ro"
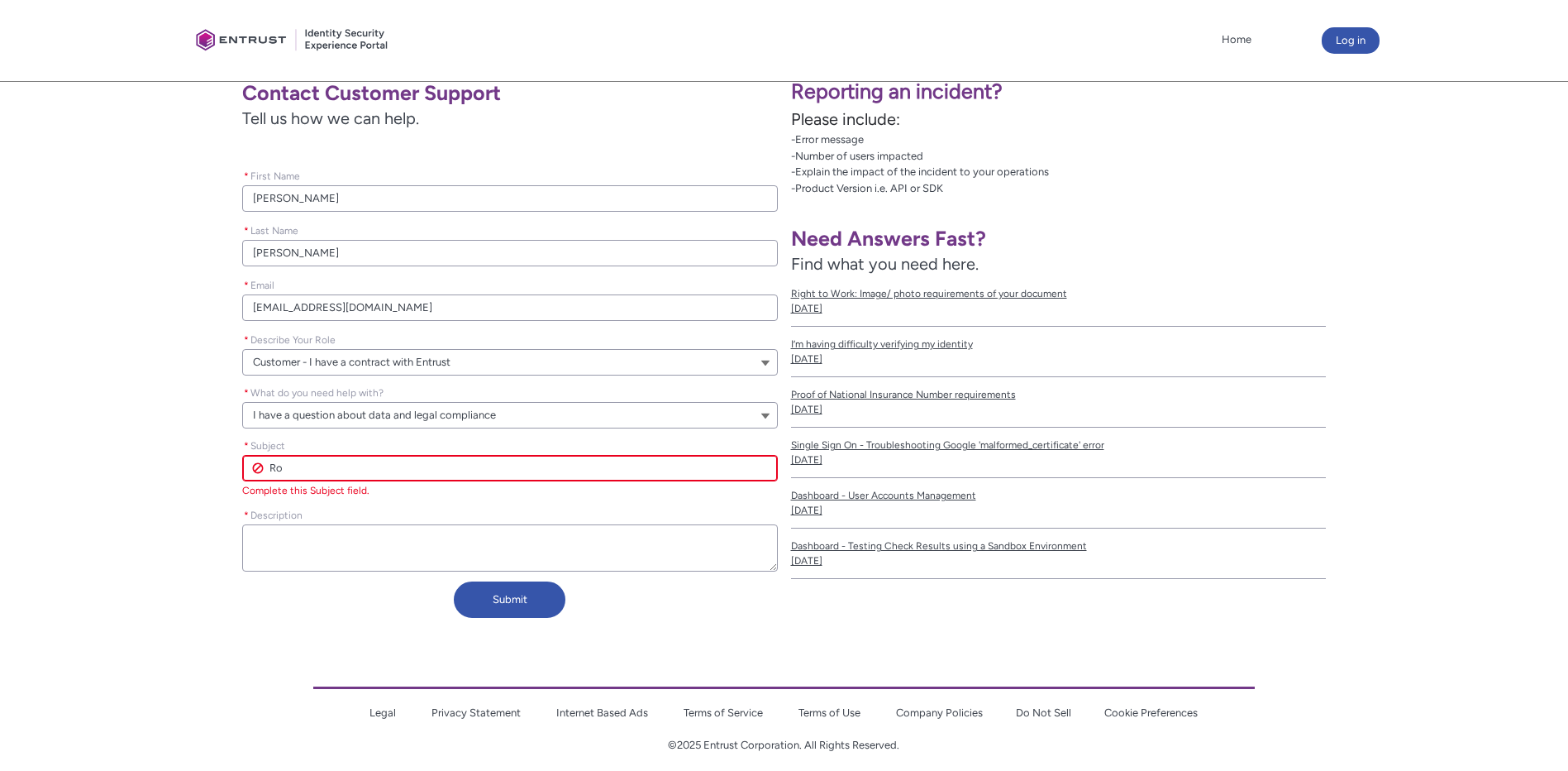
type lightning-primitive-input-simple "Rou"
type input "Rou"
type lightning-primitive-input-simple "Rout"
type input "Rout"
type lightning-primitive-input-simple "Route"
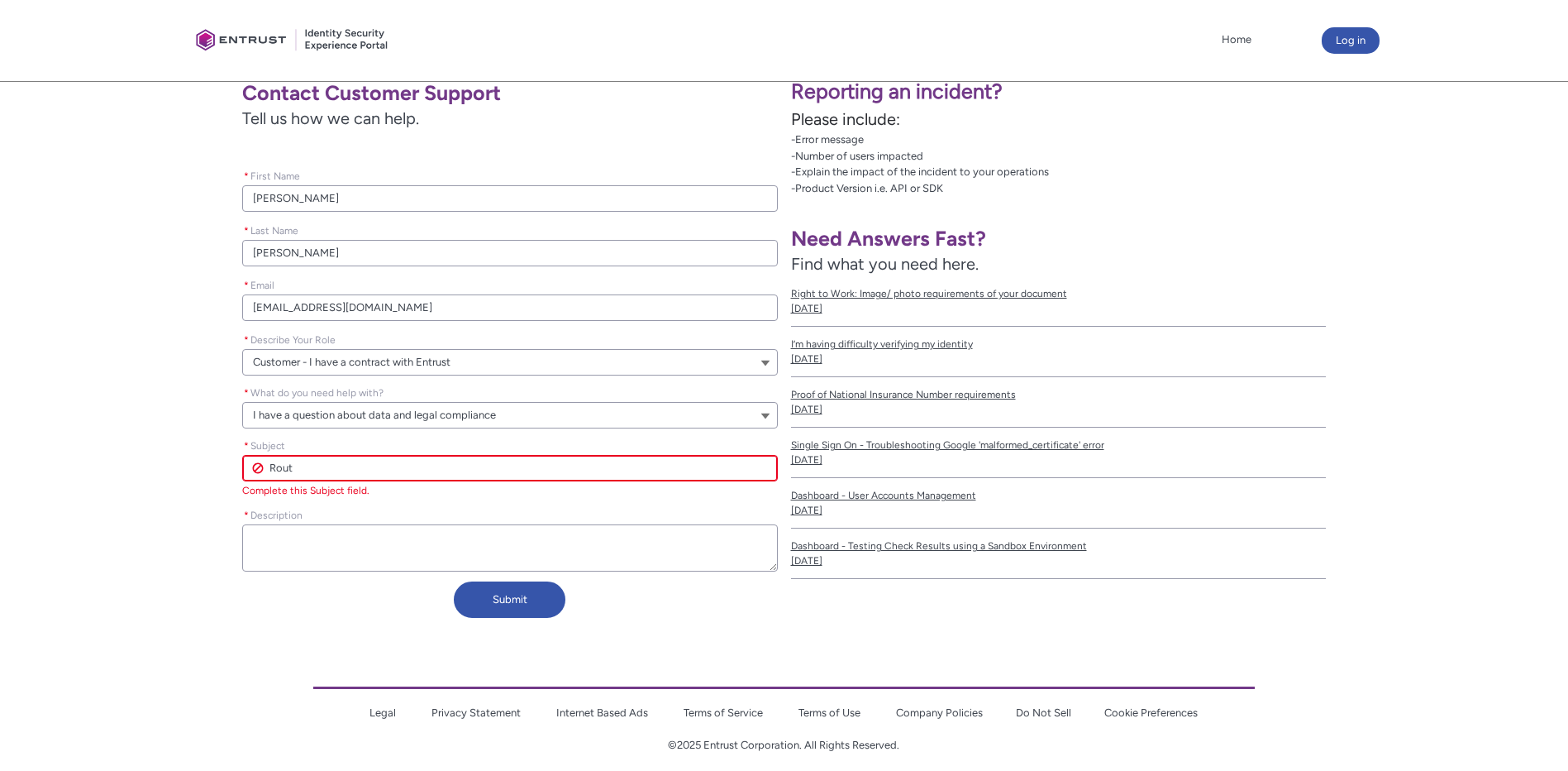
type input "Route"
type lightning-primitive-input-simple "Router"
type input "Router"
type lightning-primitive-input-simple "Route"
type input "Route"
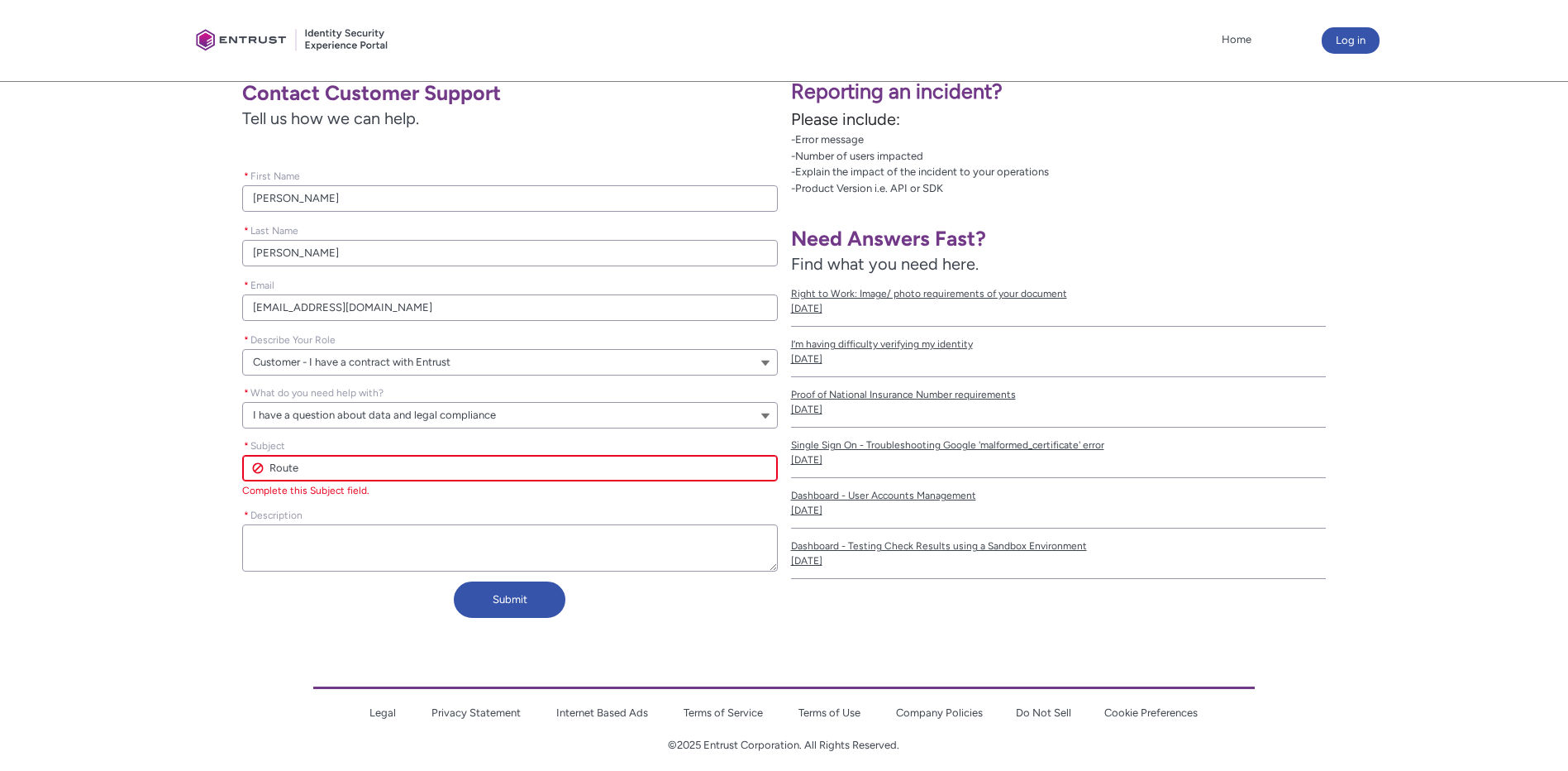
type lightning-primitive-input-simple "Rout"
type input "Rout"
type lightning-primitive-input-simple "Rou"
type input "Rou"
type lightning-primitive-input-simple "Ro"
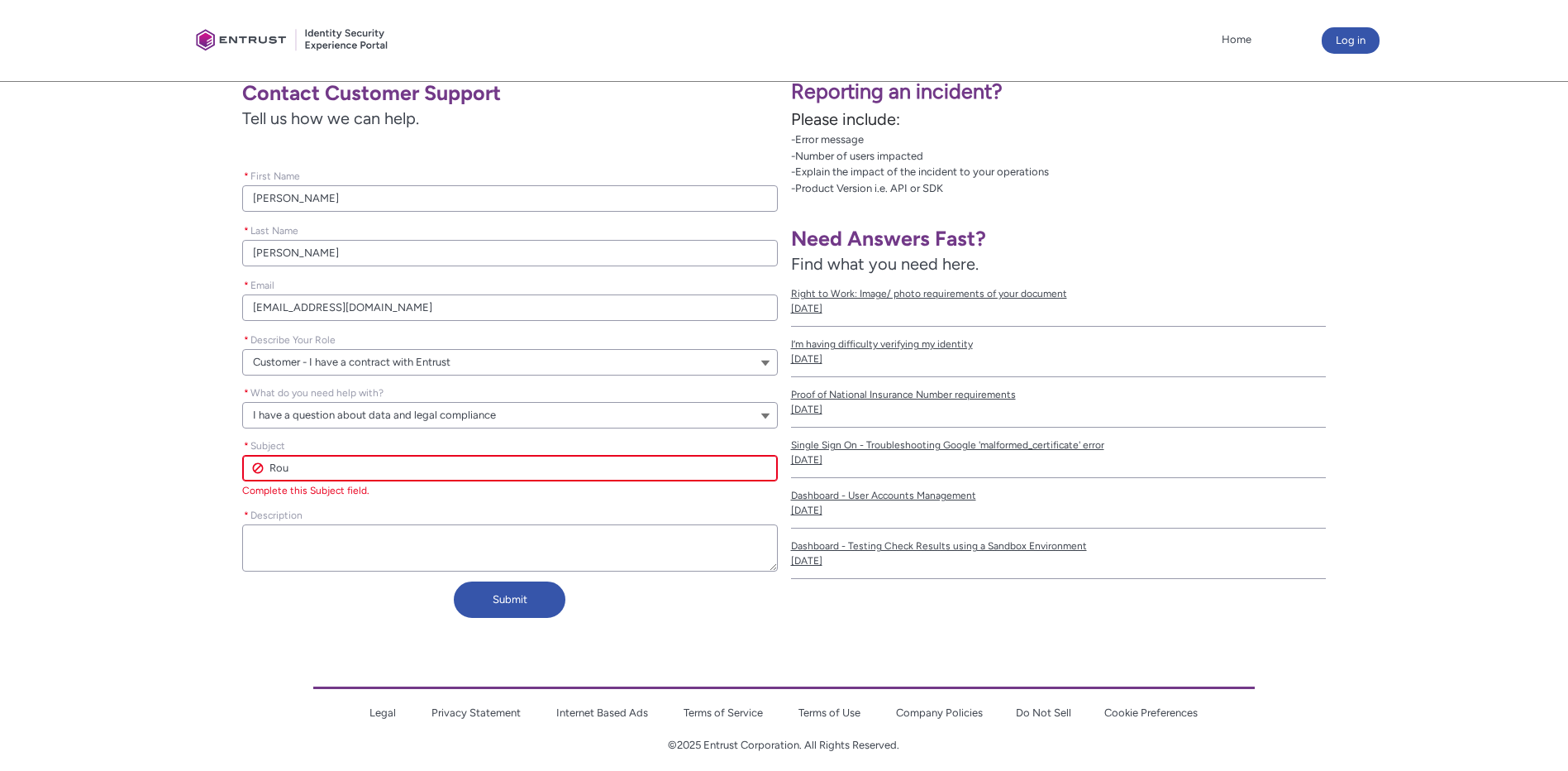
type input "Ro"
type lightning-primitive-input-simple "R"
type input "R"
type lightning-primitive-input-simple "H"
type input "H"
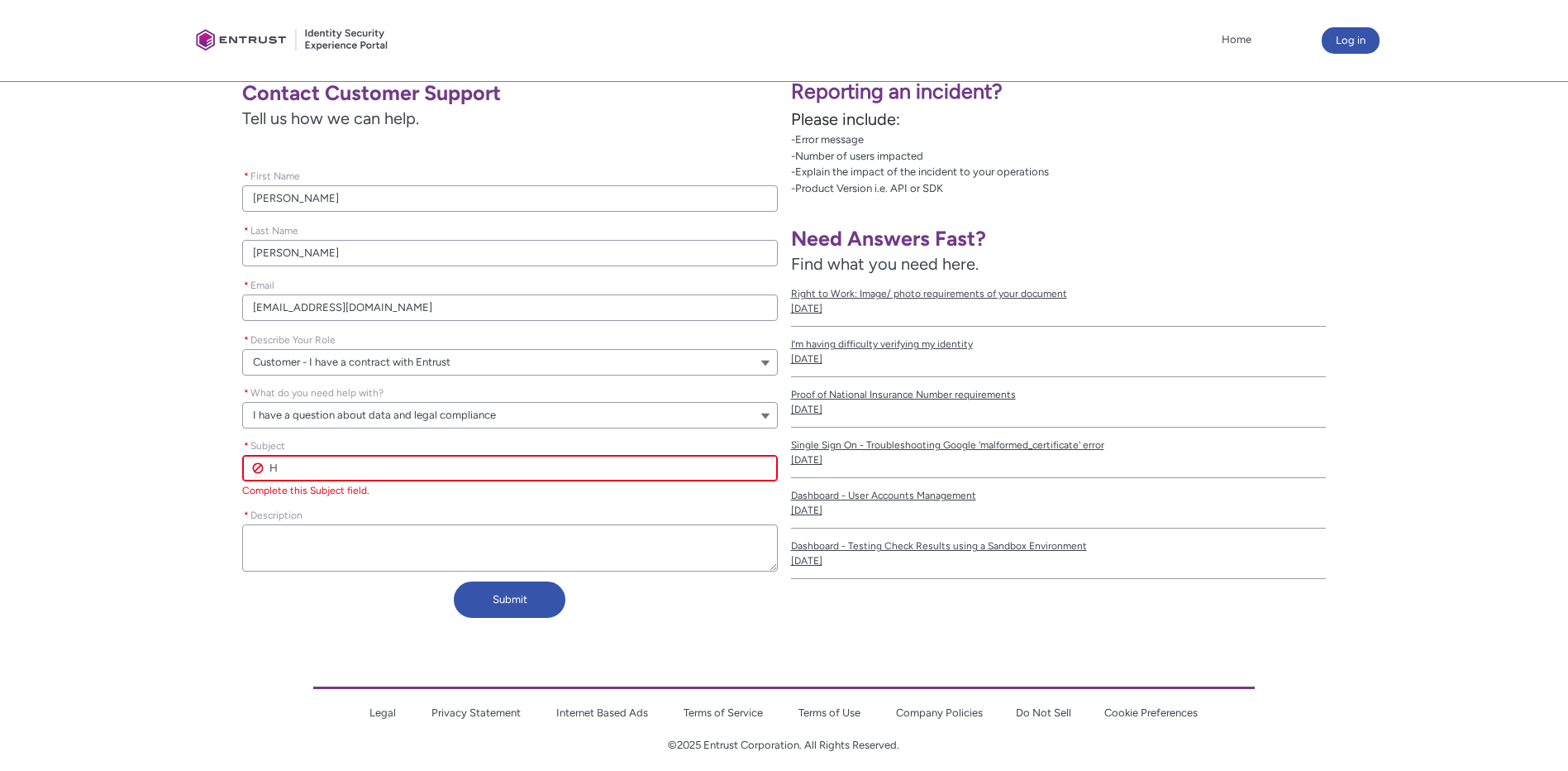
type lightning-primitive-input-simple "HM"
type input "HM"
type lightning-primitive-input-simple "HMS"
type input "HMS"
type lightning-primitive-input-simple "HMS"
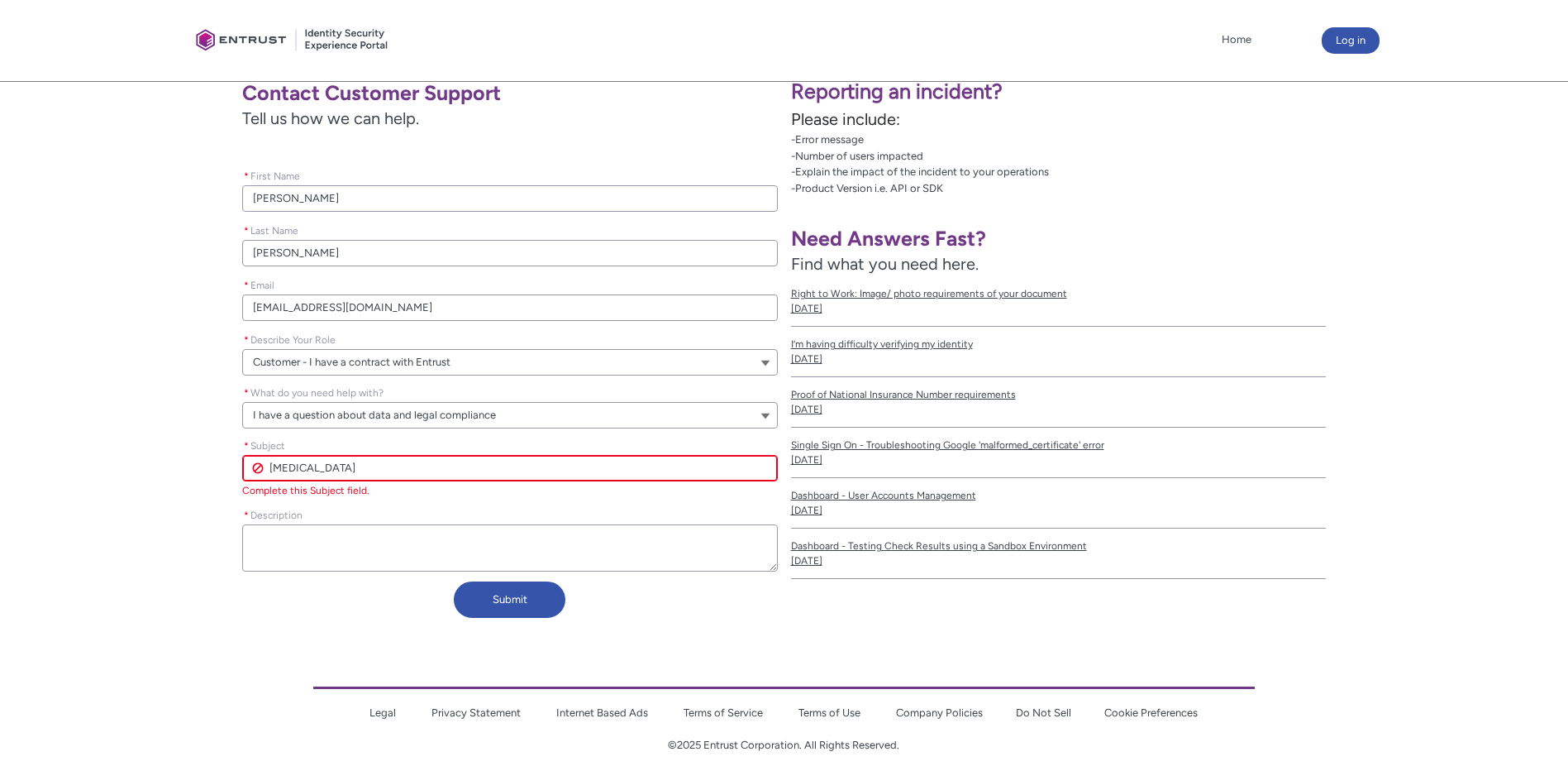
type input "HMS"
type lightning-primitive-input-simple "HMS -"
type input "HMS -"
type lightning-primitive-input-simple "HMS -"
type input "HMS -"
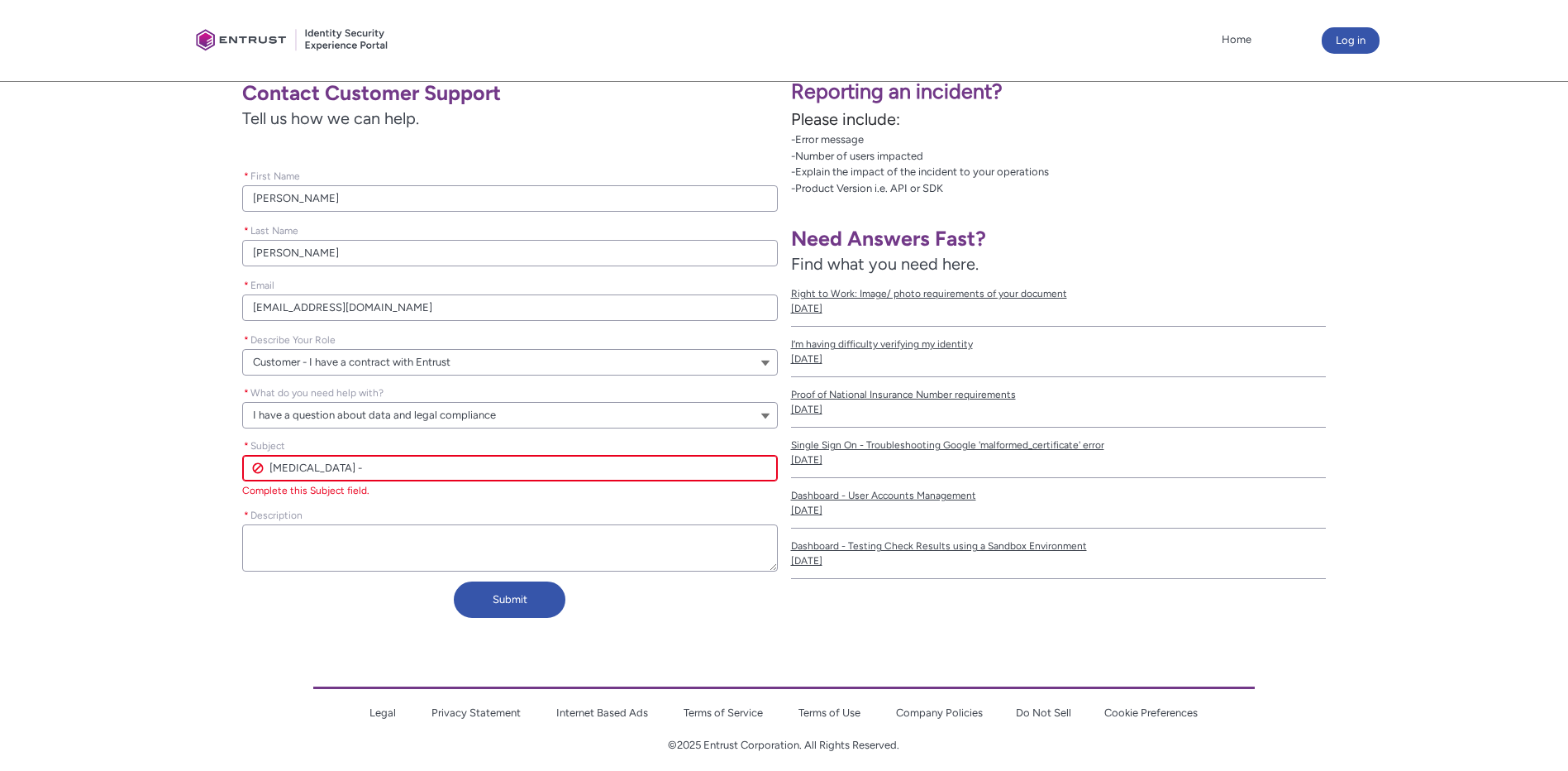
type lightning-primitive-input-simple "HMS -"
type input "HMS -"
type lightning-primitive-input-simple "HMS"
type input "HMS"
type lightning-primitive-input-simple "HMS"
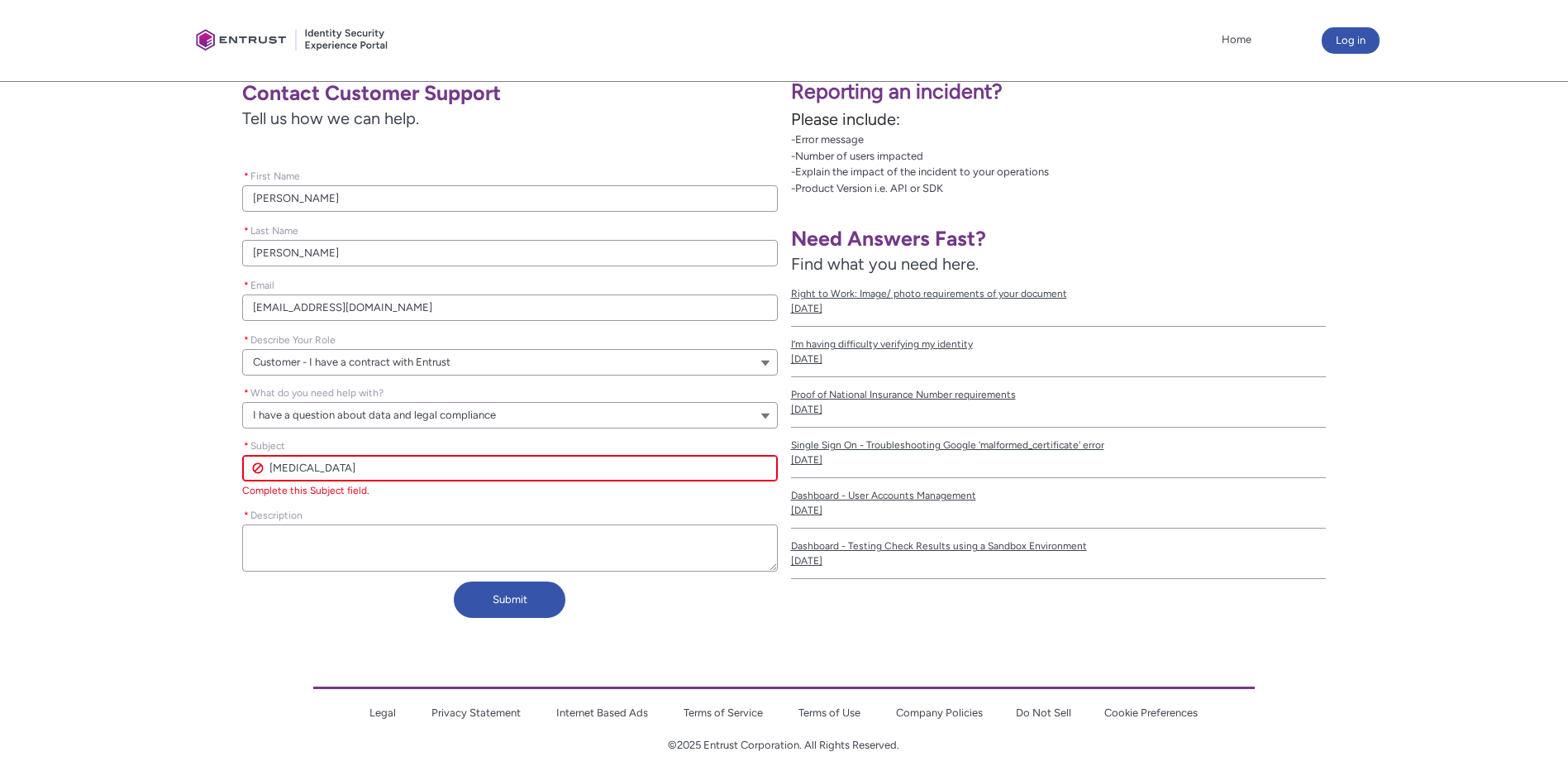
type input "HMS"
type lightning-primitive-input-simple "HM"
type input "HM"
type lightning-primitive-input-simple "H"
type input "H"
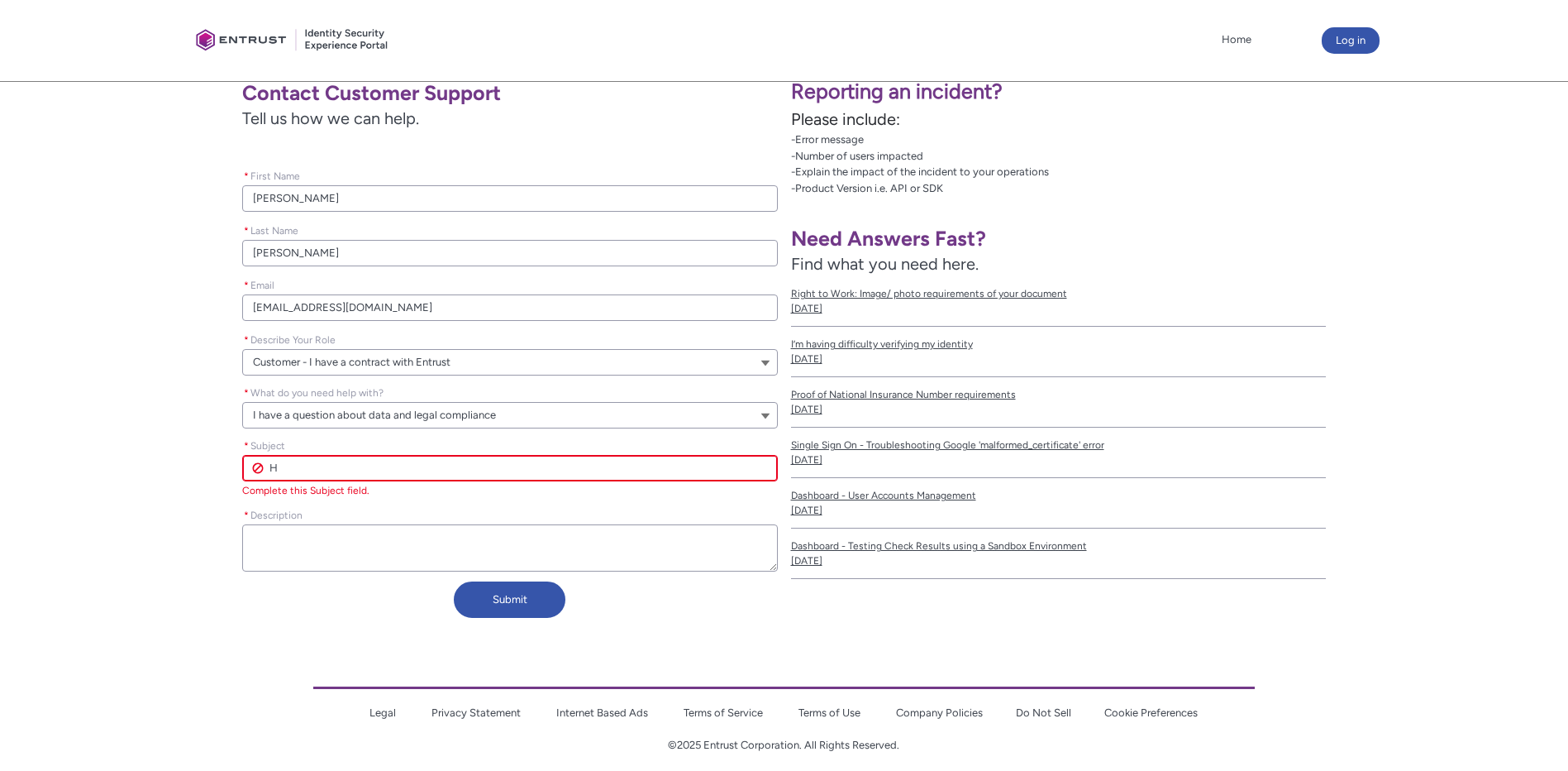
type lightning-primitive-input-simple "HS"
type input "HS"
type lightning-primitive-input-simple "HSM"
type input "HSM"
type lightning-primitive-input-simple "HSM"
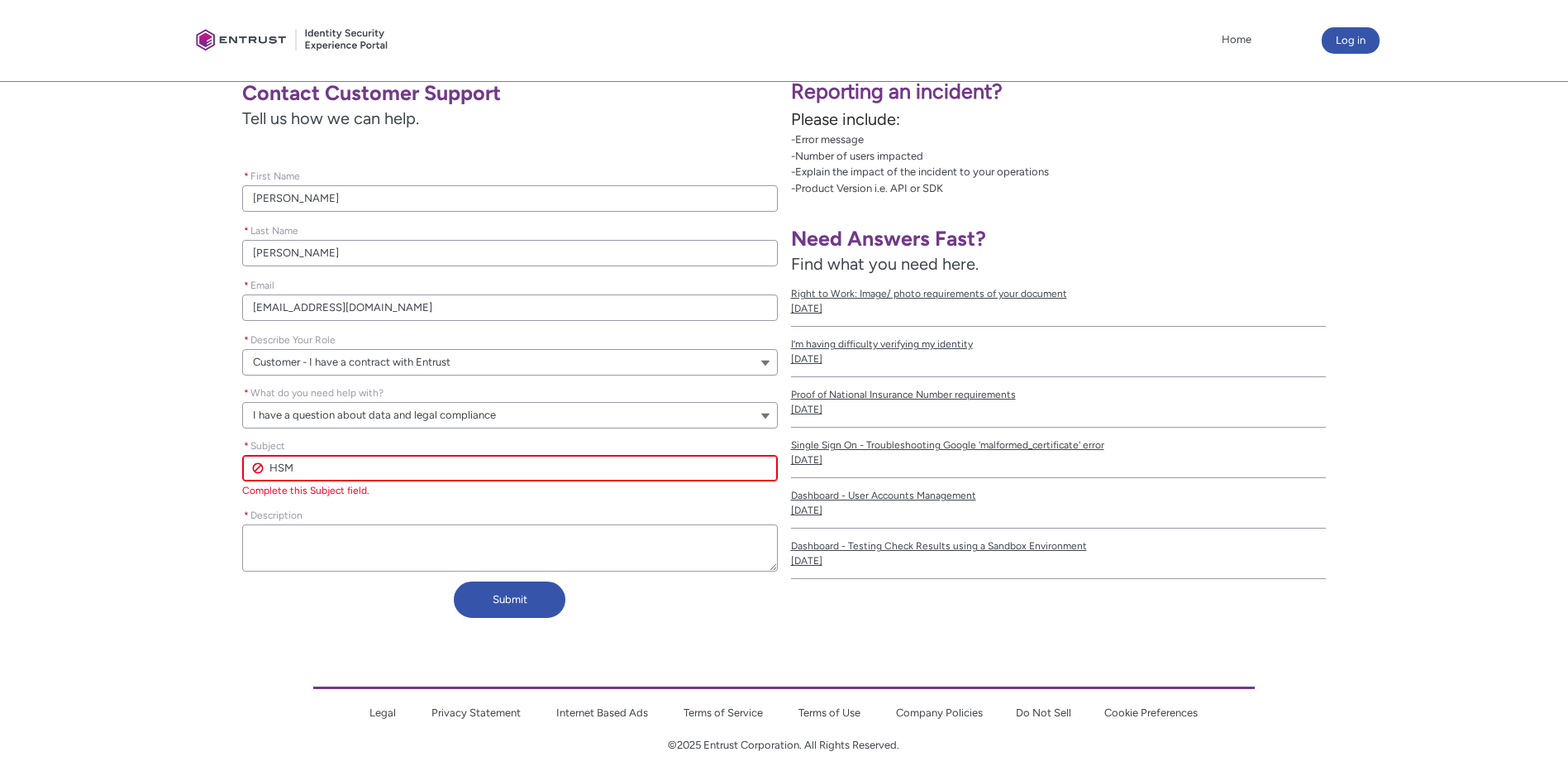
type input "HSM"
type lightning-primitive-input-simple "HSM -"
type input "HSM -"
type lightning-primitive-input-simple "HSM -"
type input "HSM -"
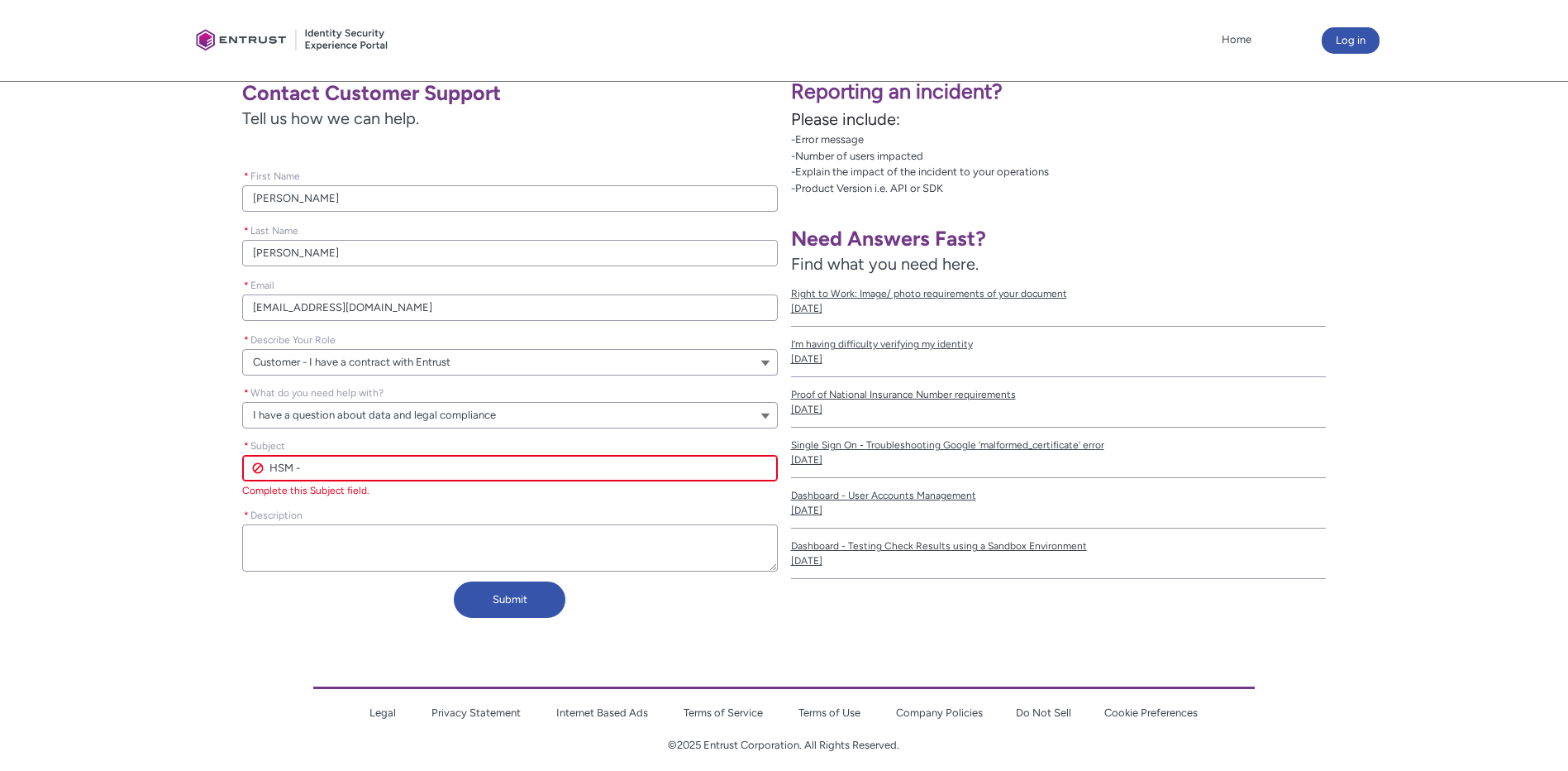
type lightning-primitive-input-simple "HSM - I"
type input "HSM - I"
type lightning-primitive-input-simple "HSM - In"
type input "HSM - In"
type lightning-primitive-input-simple "HSM - In"
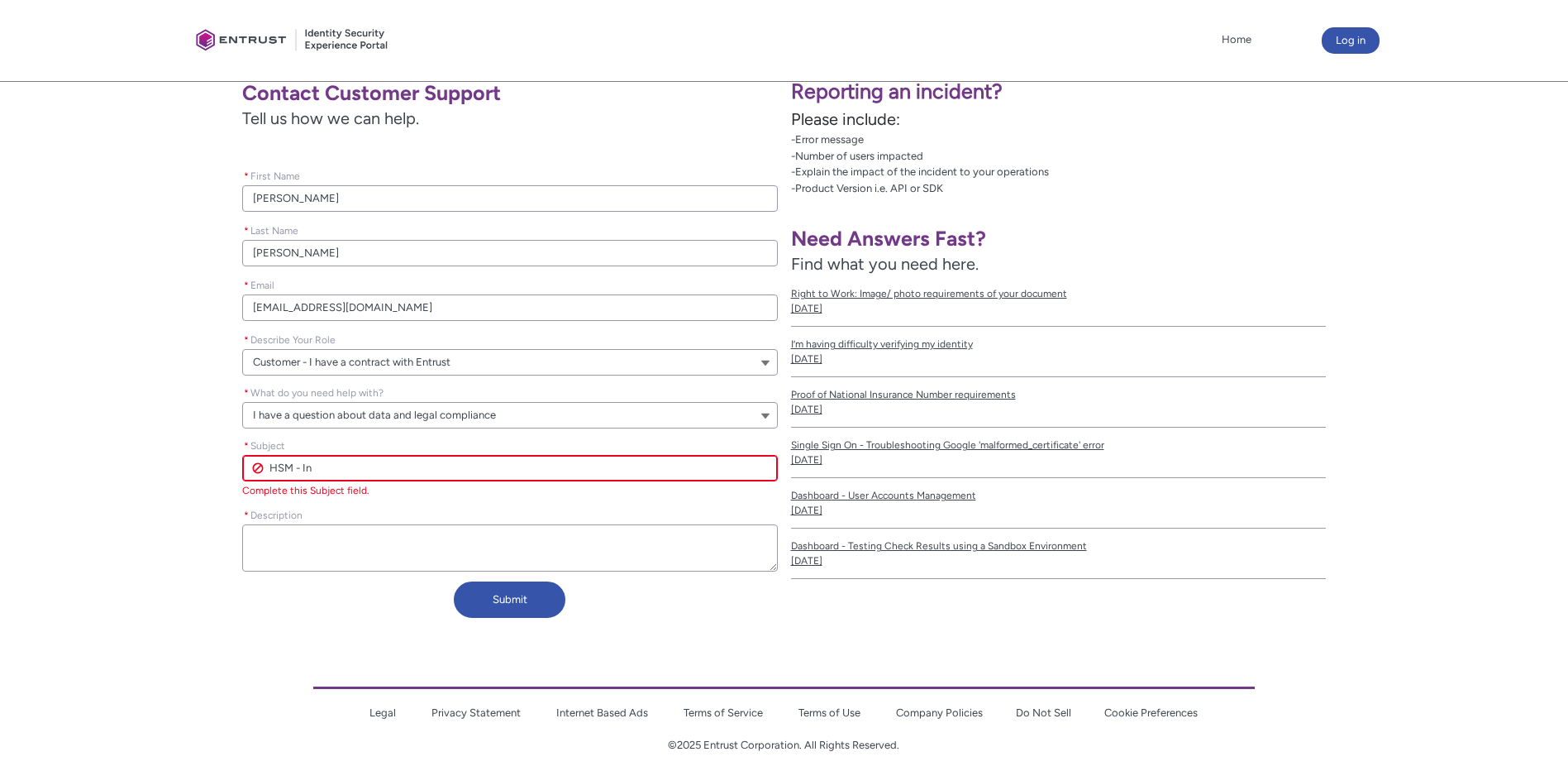
type input "HSM - In"
type lightning-primitive-input-simple "HSM - In"
type input "HSM - In"
type lightning-primitive-input-simple "HSM - I"
type input "HSM - I"
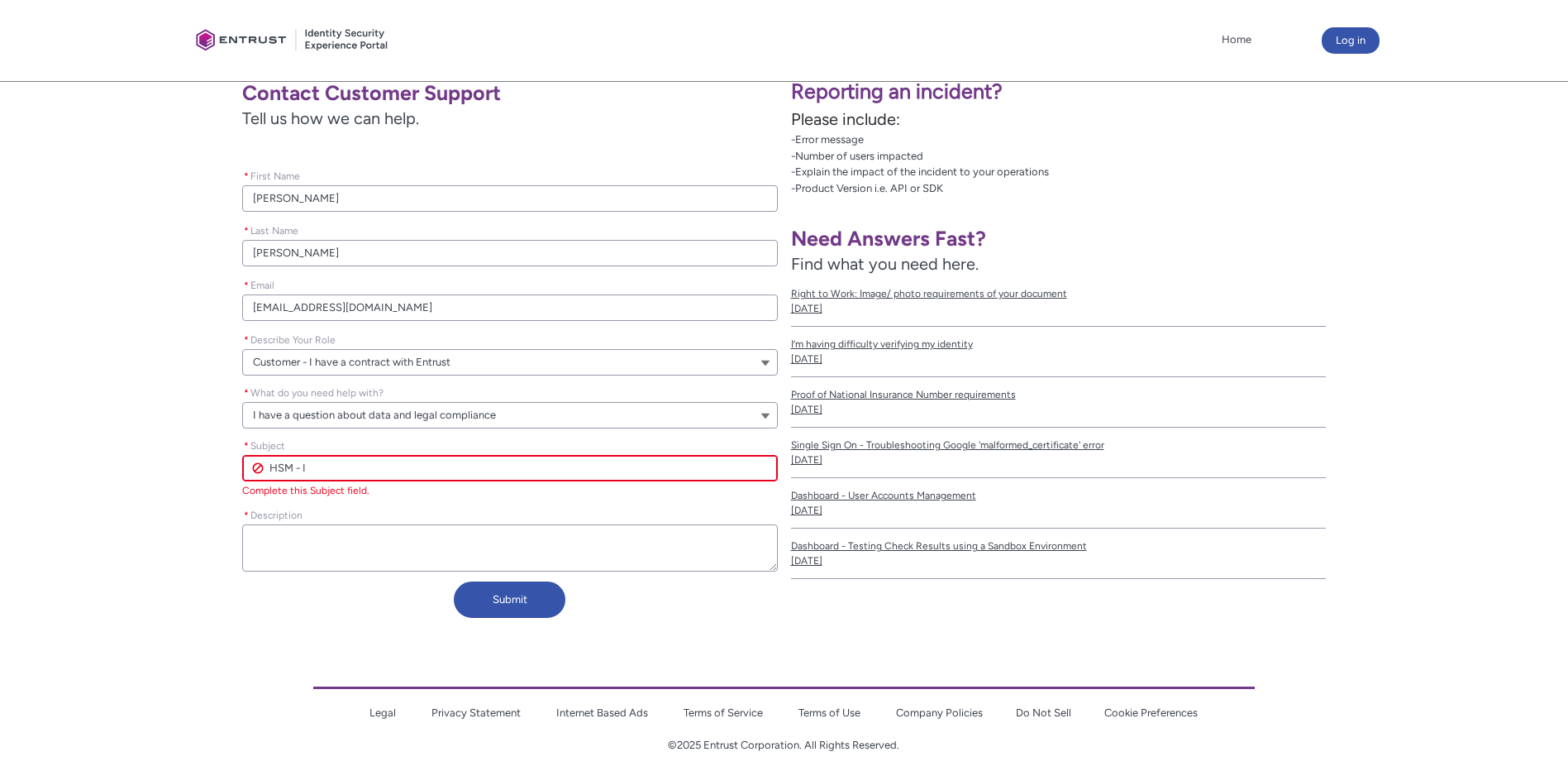
type lightning-primitive-input-simple "HSM -"
type input "HSM -"
type lightning-primitive-input-simple "HSM - O"
type input "HSM - O"
type lightning-primitive-input-simple "HSM - On"
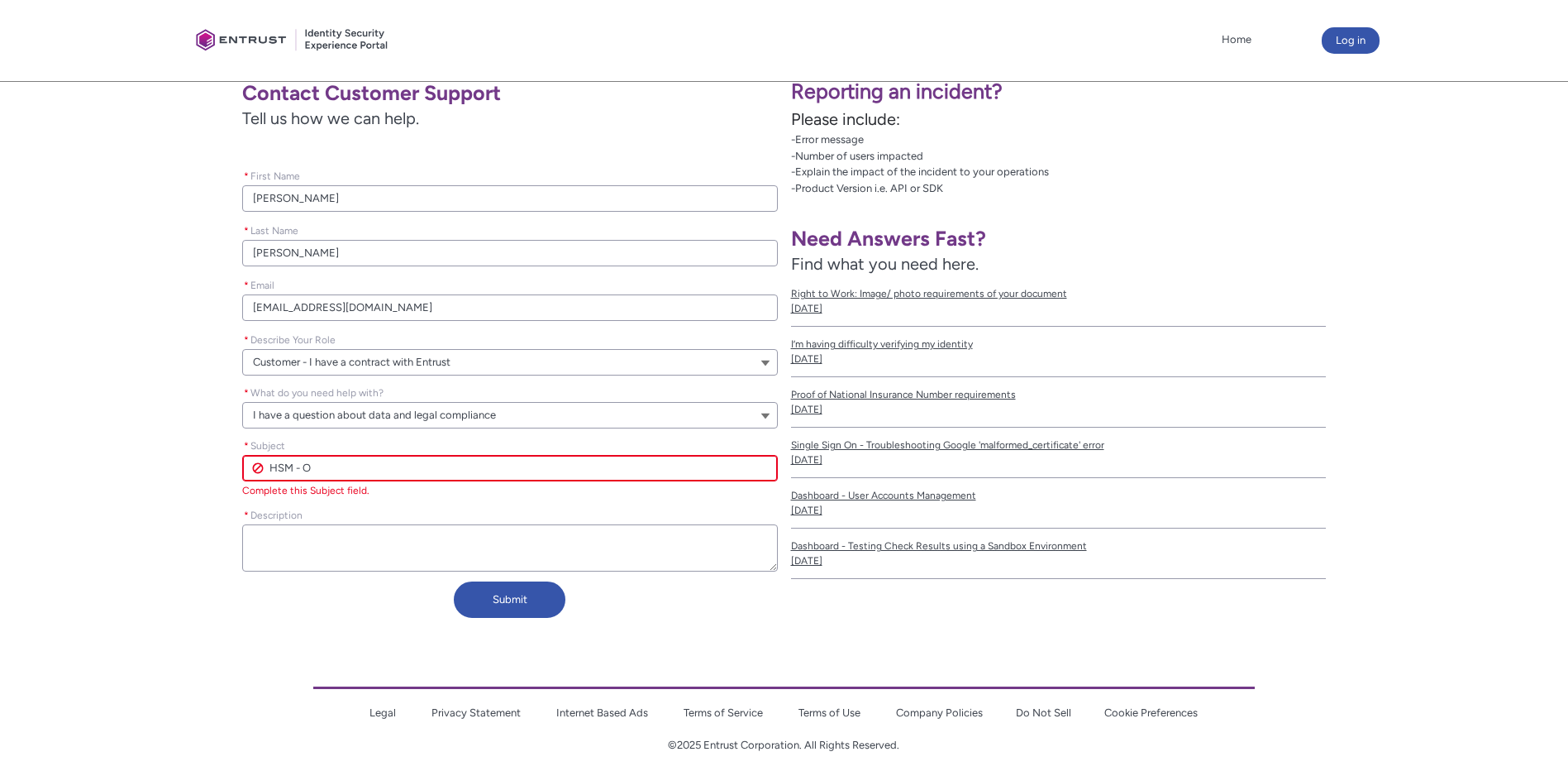
type input "HSM - On"
type lightning-primitive-input-simple "HSM - On"
type input "HSM - On"
type lightning-primitive-input-simple "HSM - On P"
type input "HSM - On P"
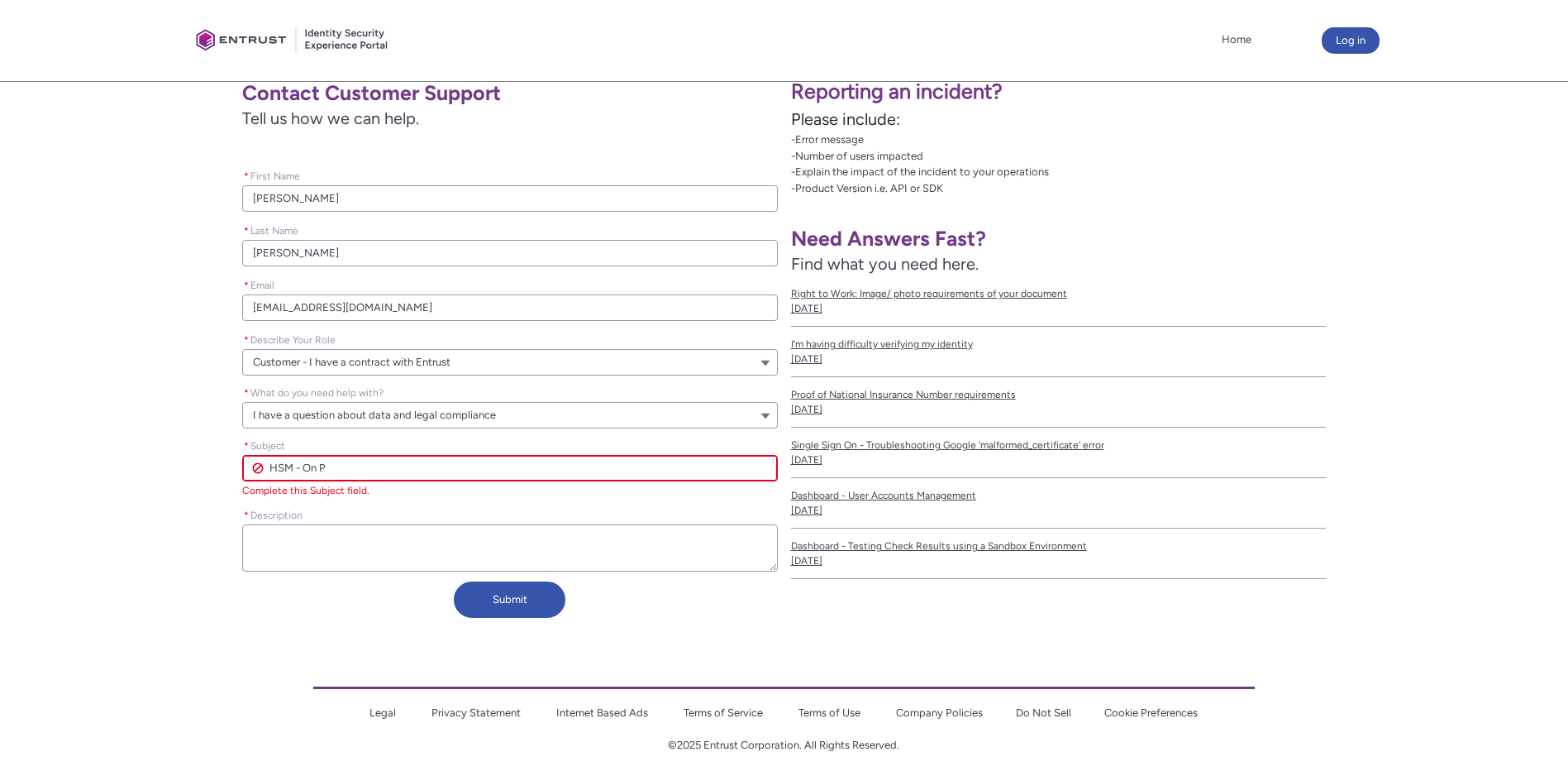
type lightning-primitive-input-simple "HSM - On Pr"
type input "HSM - On Pr"
type lightning-primitive-input-simple "HSM - On Pre"
type input "HSM - On Pre"
type lightning-primitive-input-simple "HSM - On Prem"
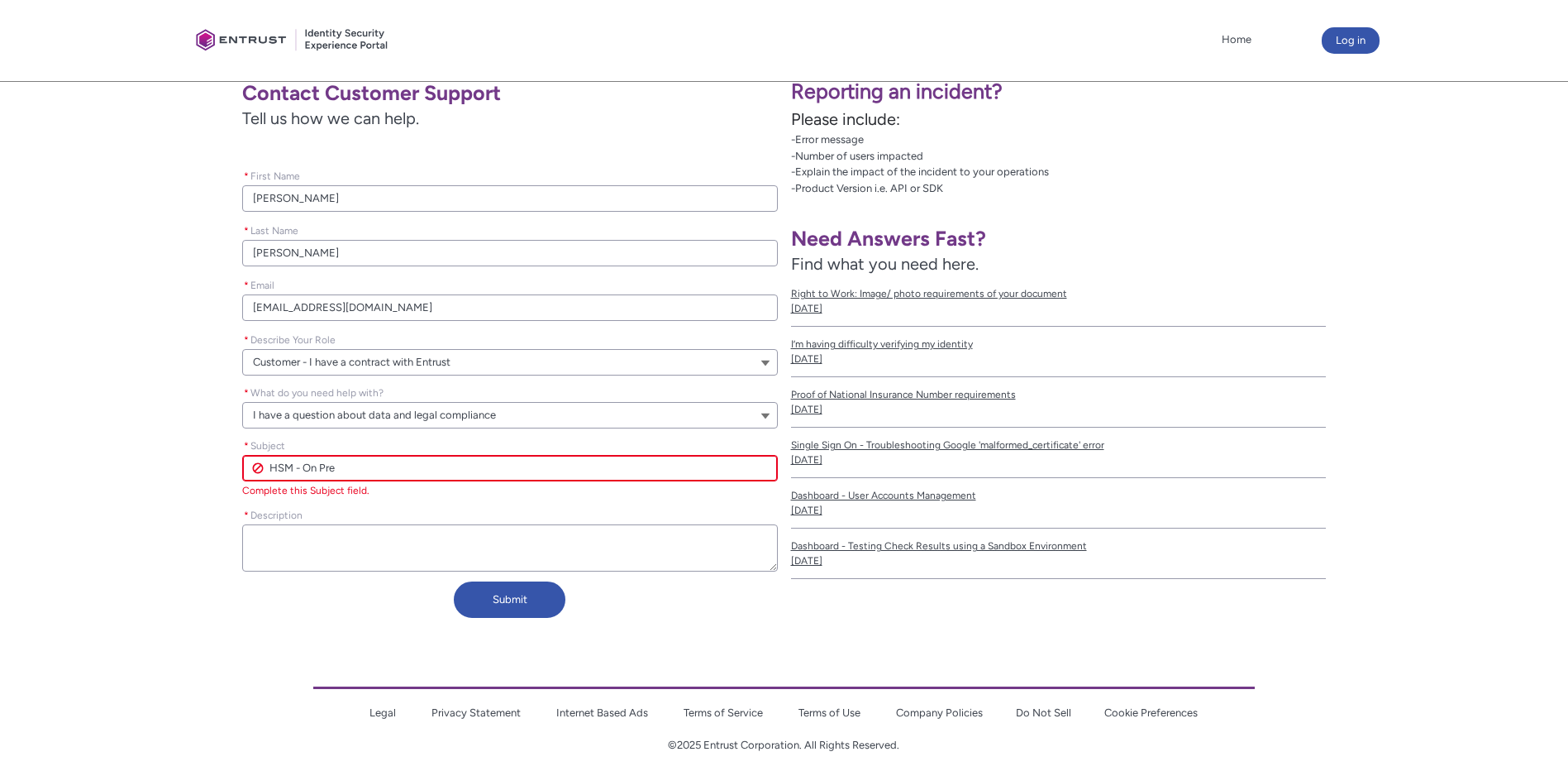
type input "HSM - On Prem"
type lightning-primitive-input-simple "HSM - On Prem"
type input "HSM - On Prem"
type lightning-primitive-input-simple "HSM - On Prem o"
type input "HSM - On Prem o"
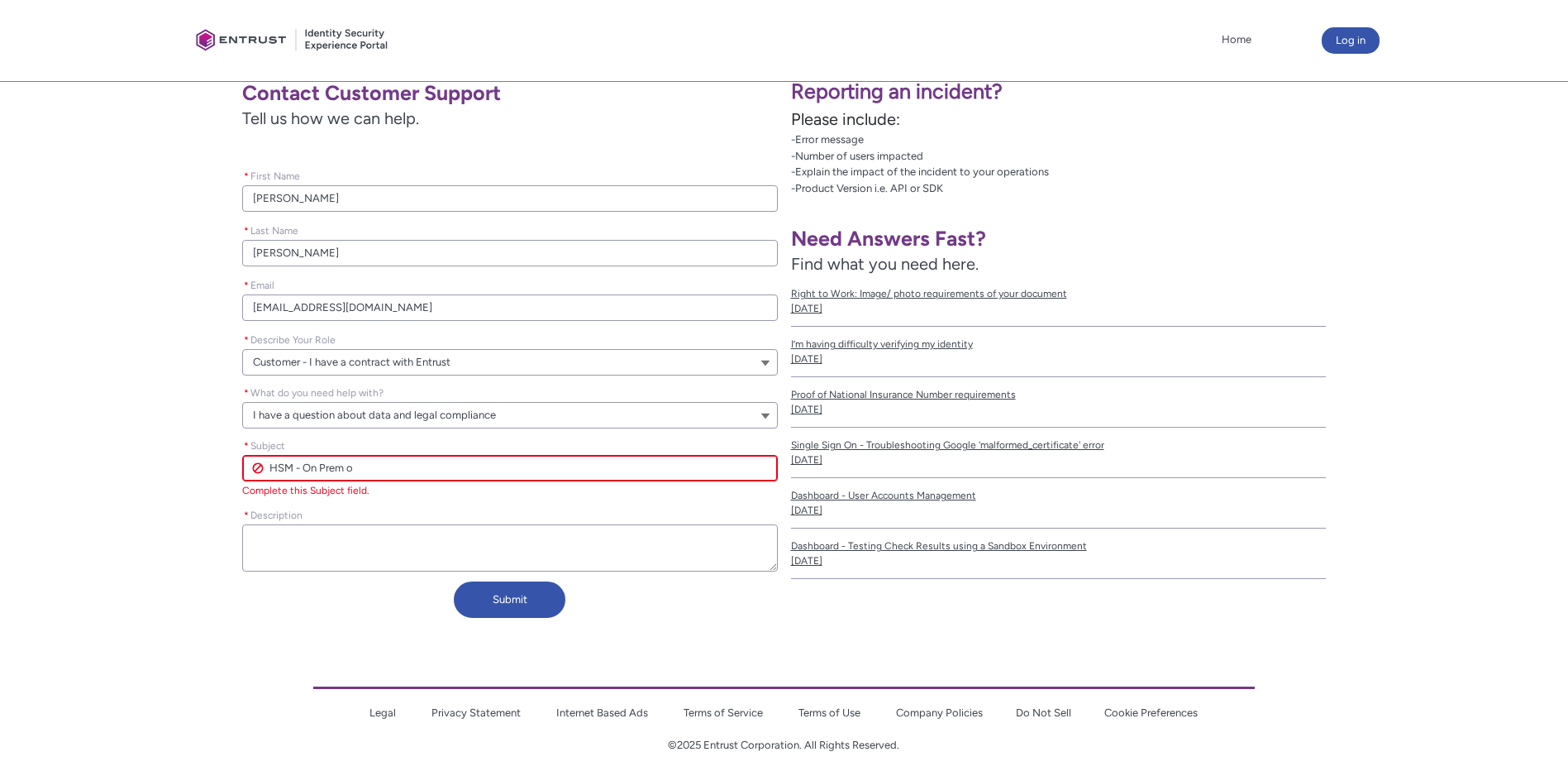
type lightning-primitive-input-simple "HSM - On Prem or"
type input "HSM - On Prem or"
type lightning-primitive-input-simple "HSM - On Prem or"
type input "HSM - On Prem or"
type lightning-primitive-input-simple "HSM - On Prem or"
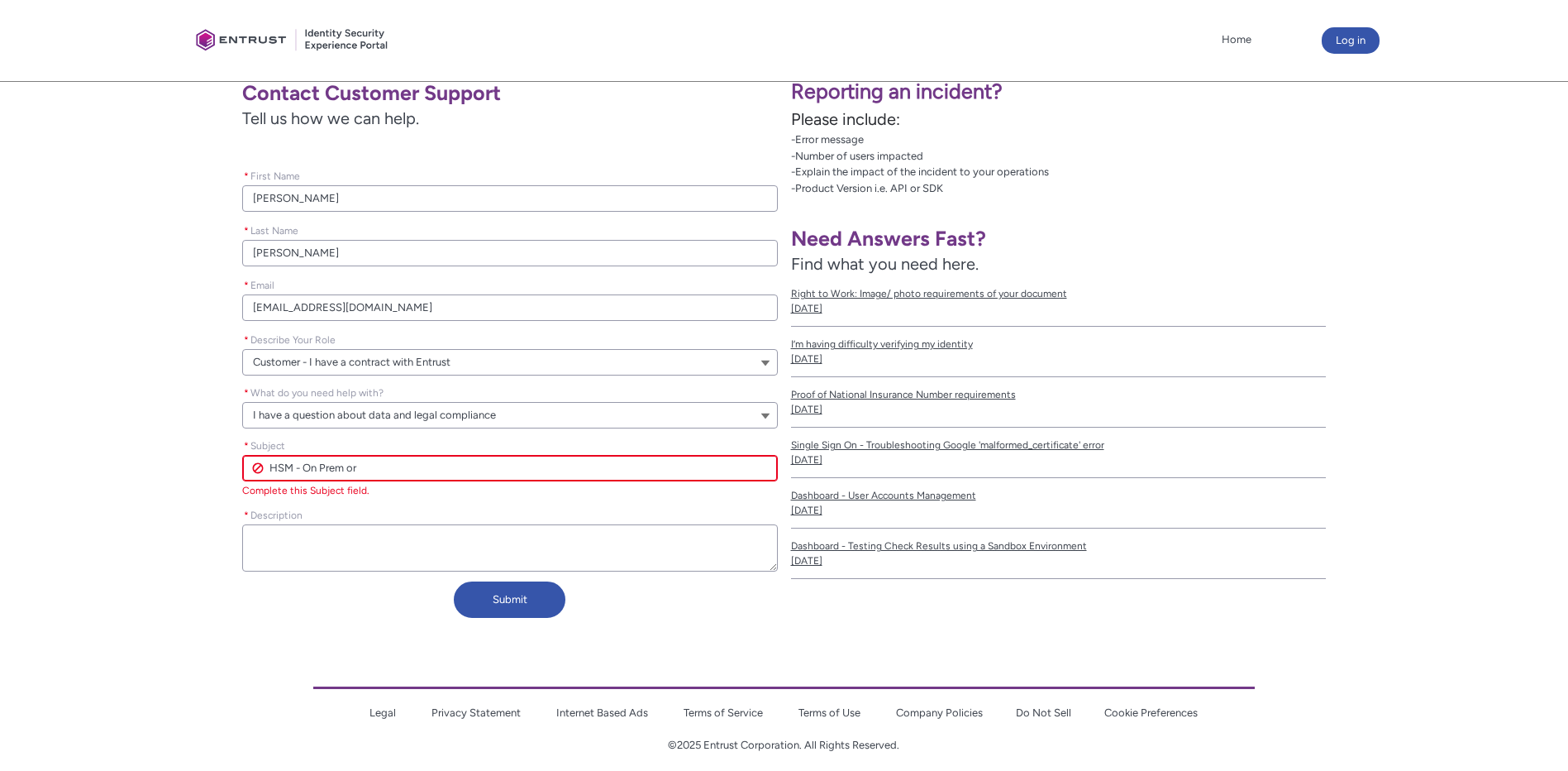
type input "HSM - On Prem or"
type lightning-primitive-input-simple "HSM - On Prem o"
type input "HSM - On Prem o"
type lightning-primitive-input-simple "HSM - On Prem"
type input "HSM - On Prem"
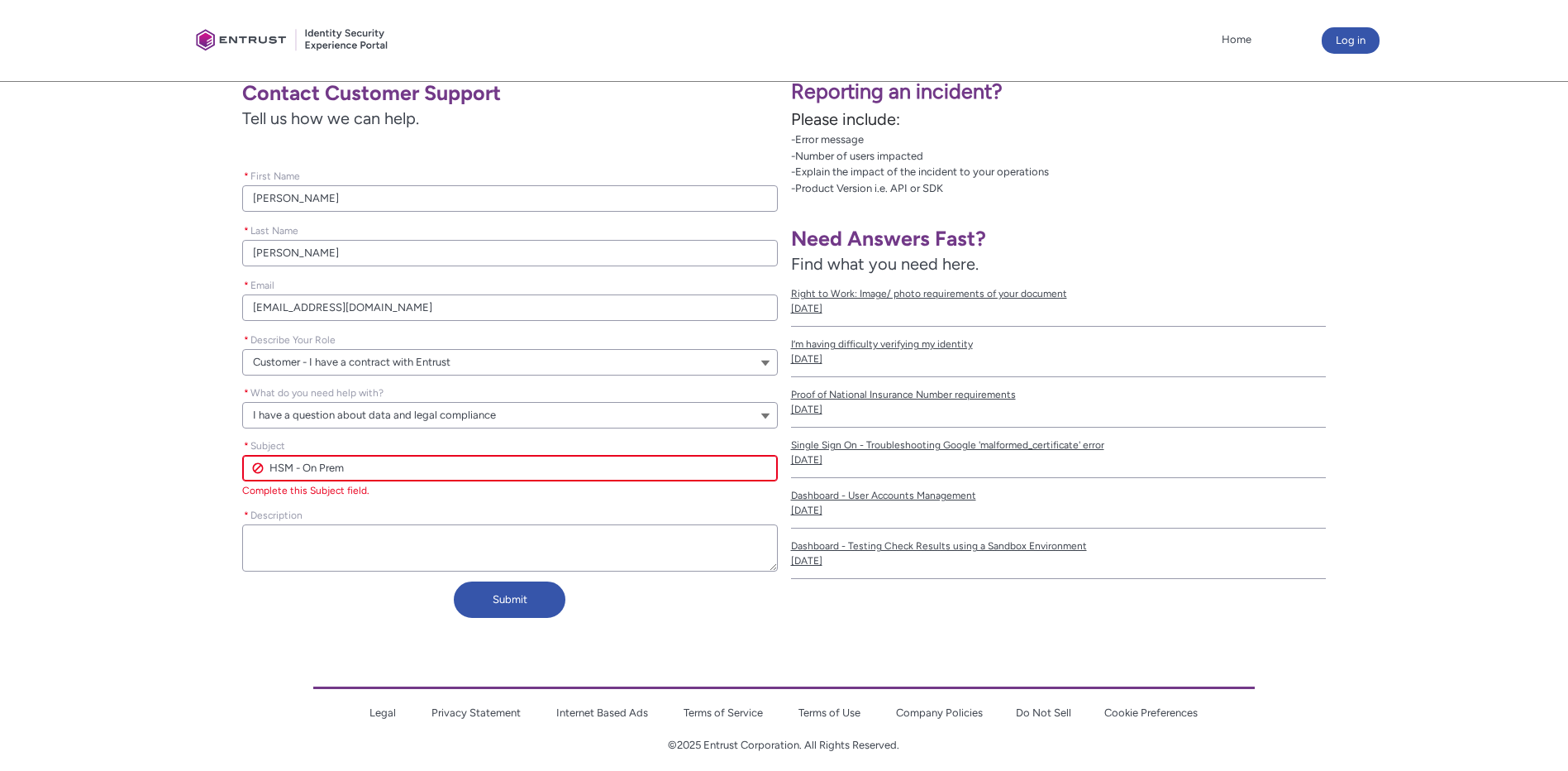
type lightning-primitive-input-simple "HSM - On Prem v"
type input "HSM - On Prem v"
type lightning-primitive-input-simple "HSM - On Prem vs"
type input "HSM - On Prem vs"
type lightning-primitive-input-simple "HSM - On Prem vs"
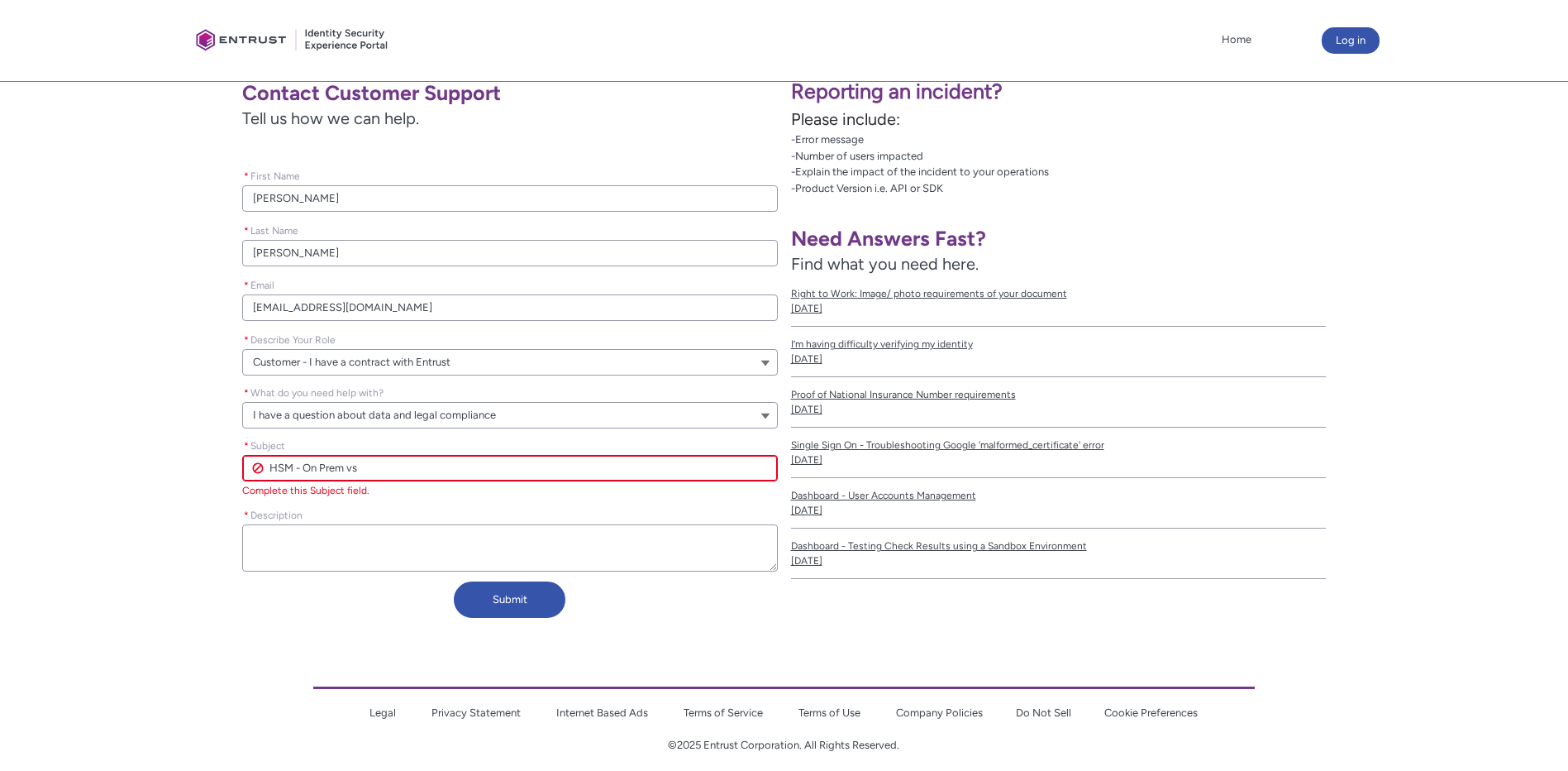
type input "HSM - On Prem vs"
type lightning-primitive-input-simple "HSM - On Prem vs C"
type input "HSM - On Prem vs C"
type lightning-primitive-input-simple "HSM - On Prem vs Cl"
type input "HSM - On Prem vs Cl"
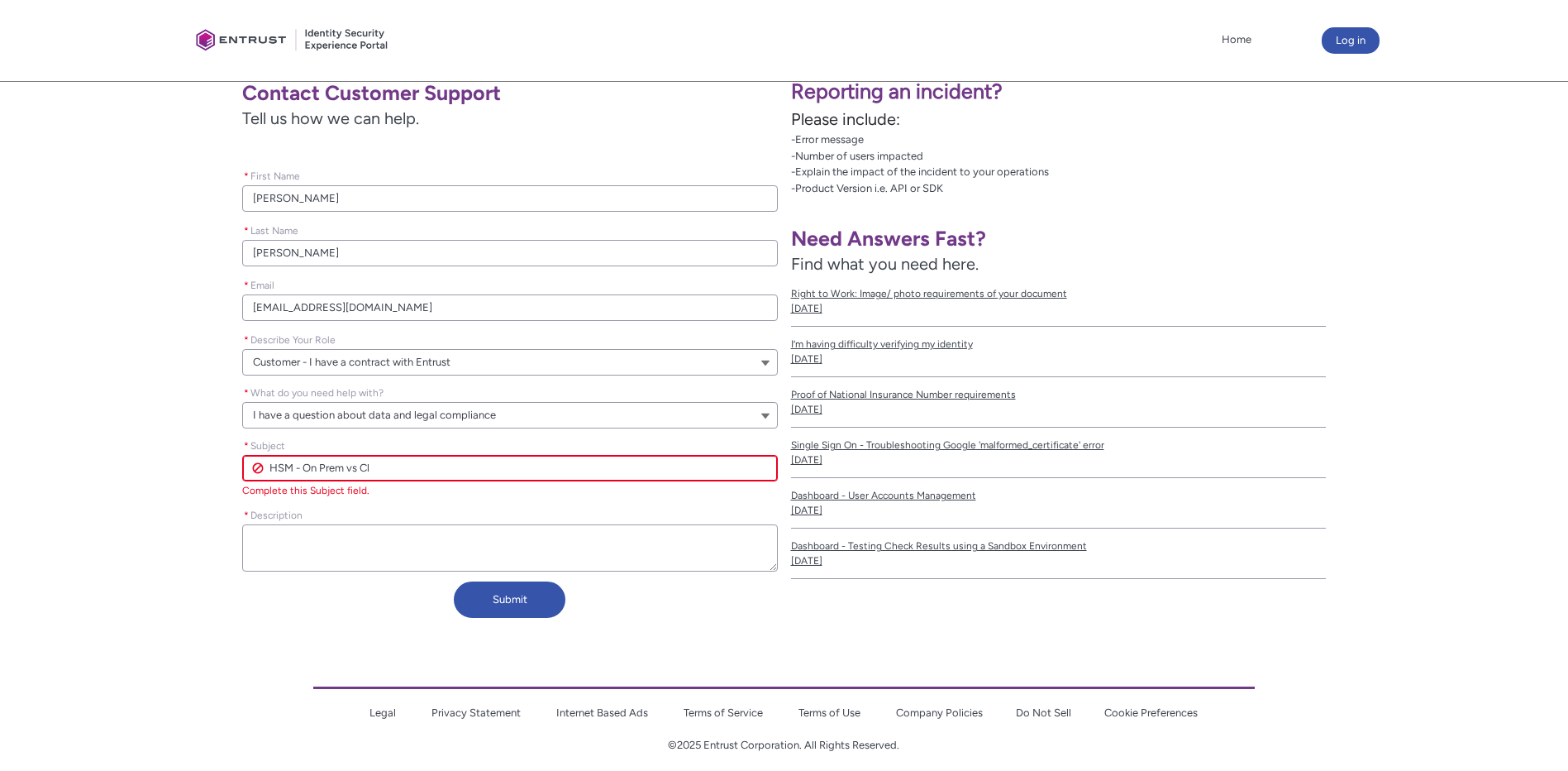
type lightning-primitive-input-simple "HSM - On Prem vs Cli"
type input "HSM - On Prem vs Cli"
type lightning-primitive-input-simple "HSM - On Prem vs Clio"
type input "HSM - On Prem vs Clio"
type lightning-primitive-input-simple "HSM - On Prem vs Cli"
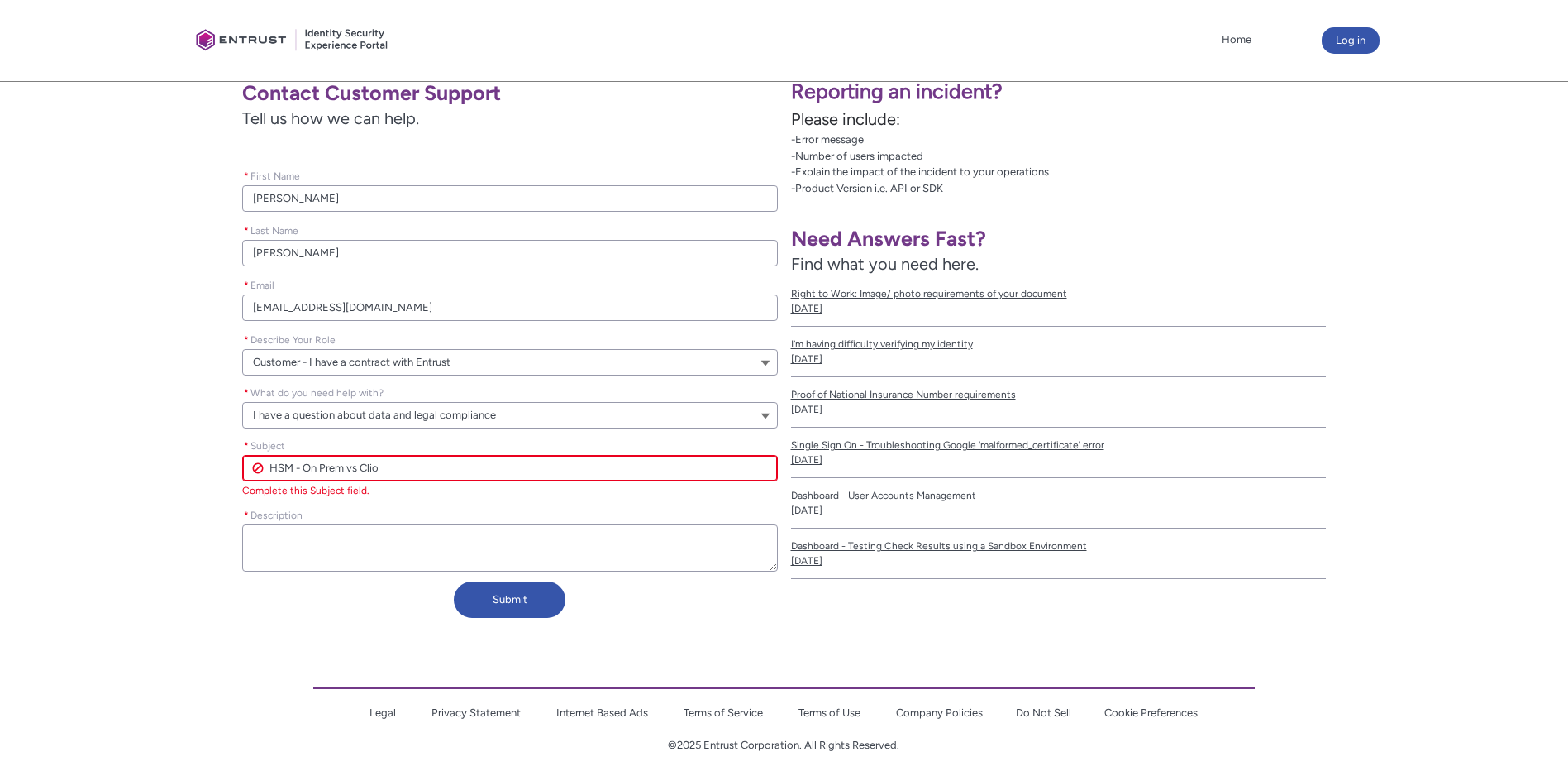
type input "HSM - On Prem vs Cli"
type lightning-primitive-input-simple "HSM - On Prem vs Cl"
type input "HSM - On Prem vs Cl"
type lightning-primitive-input-simple "HSM - On Prem vs Clo"
type input "HSM - On Prem vs Clo"
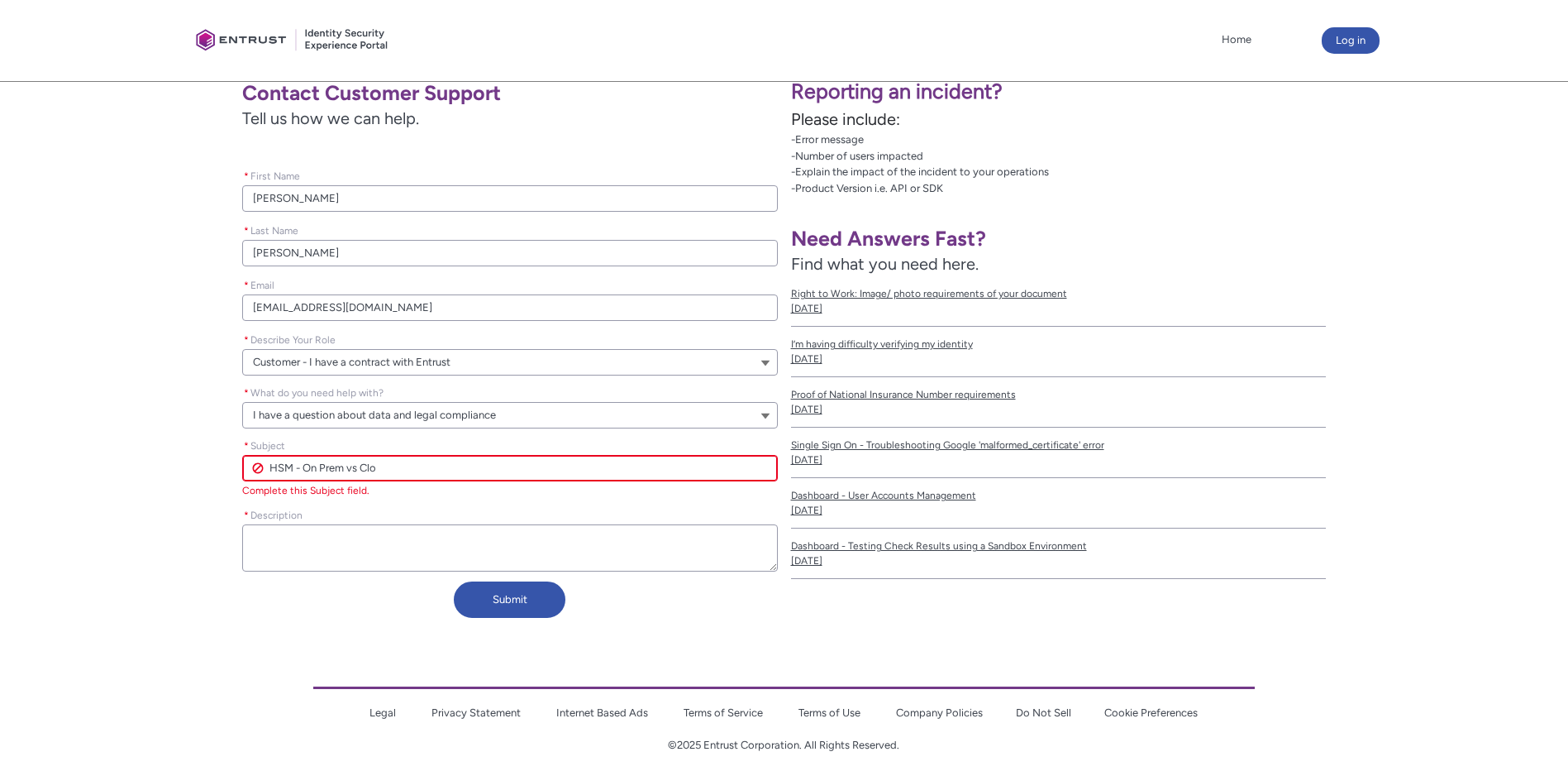
type lightning-primitive-input-simple "HSM - On Prem vs Clou"
type input "HSM - On Prem vs Clou"
type lightning-primitive-input-simple "HSM - On Prem vs Cloud"
type input "HSM - On Prem vs Cloud"
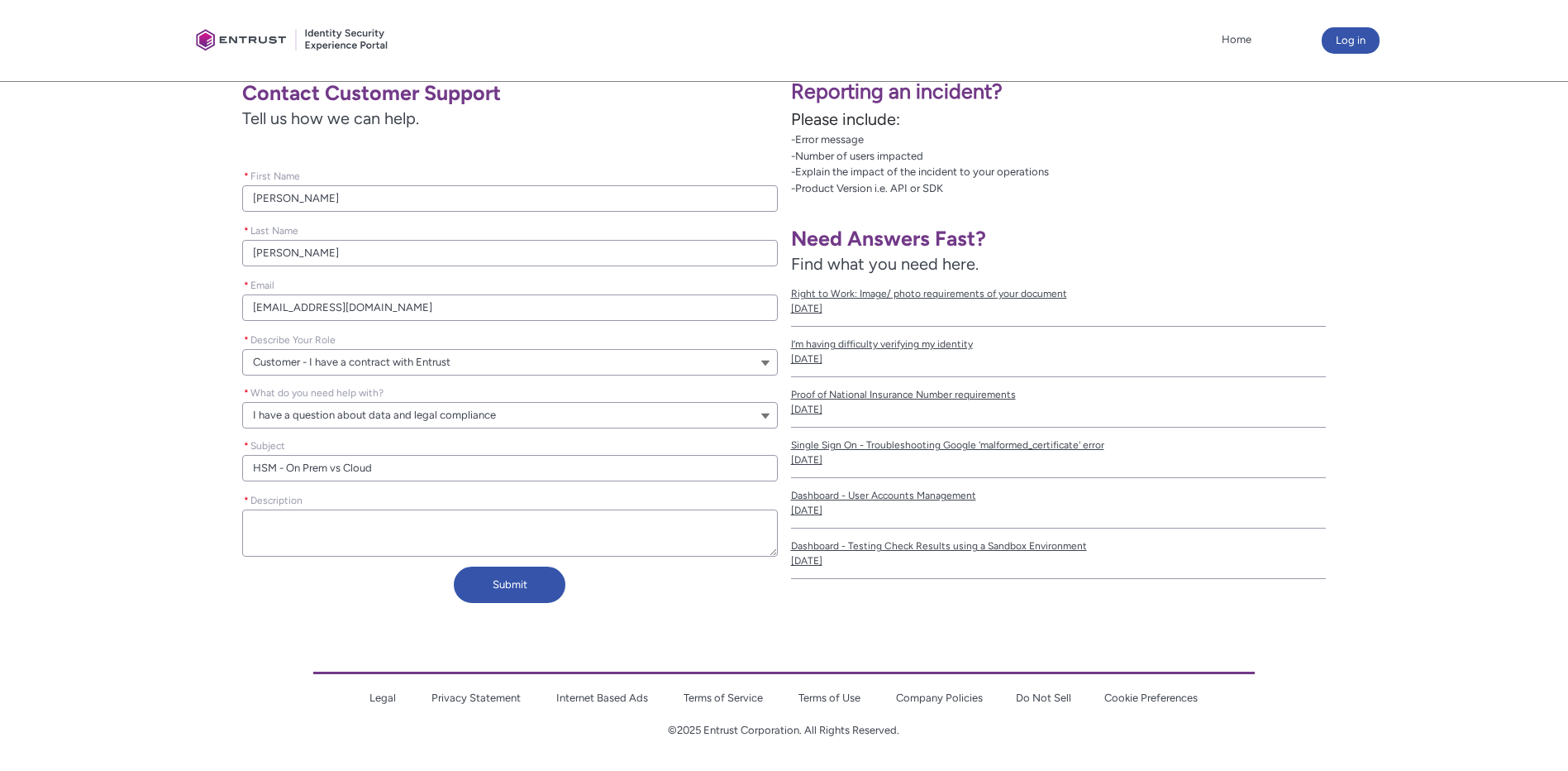
type lightning-textarea "H"
drag, startPoint x: 350, startPoint y: 540, endPoint x: 168, endPoint y: 536, distance: 182.0
click at [170, 536] on div "Contact Customer Support Tell us how we can help. Please leave this field empty…" at bounding box center [395, 341] width 764 height 540
paste textarea "As part of our long-term strategy, the IT team is exploring the possibility of …"
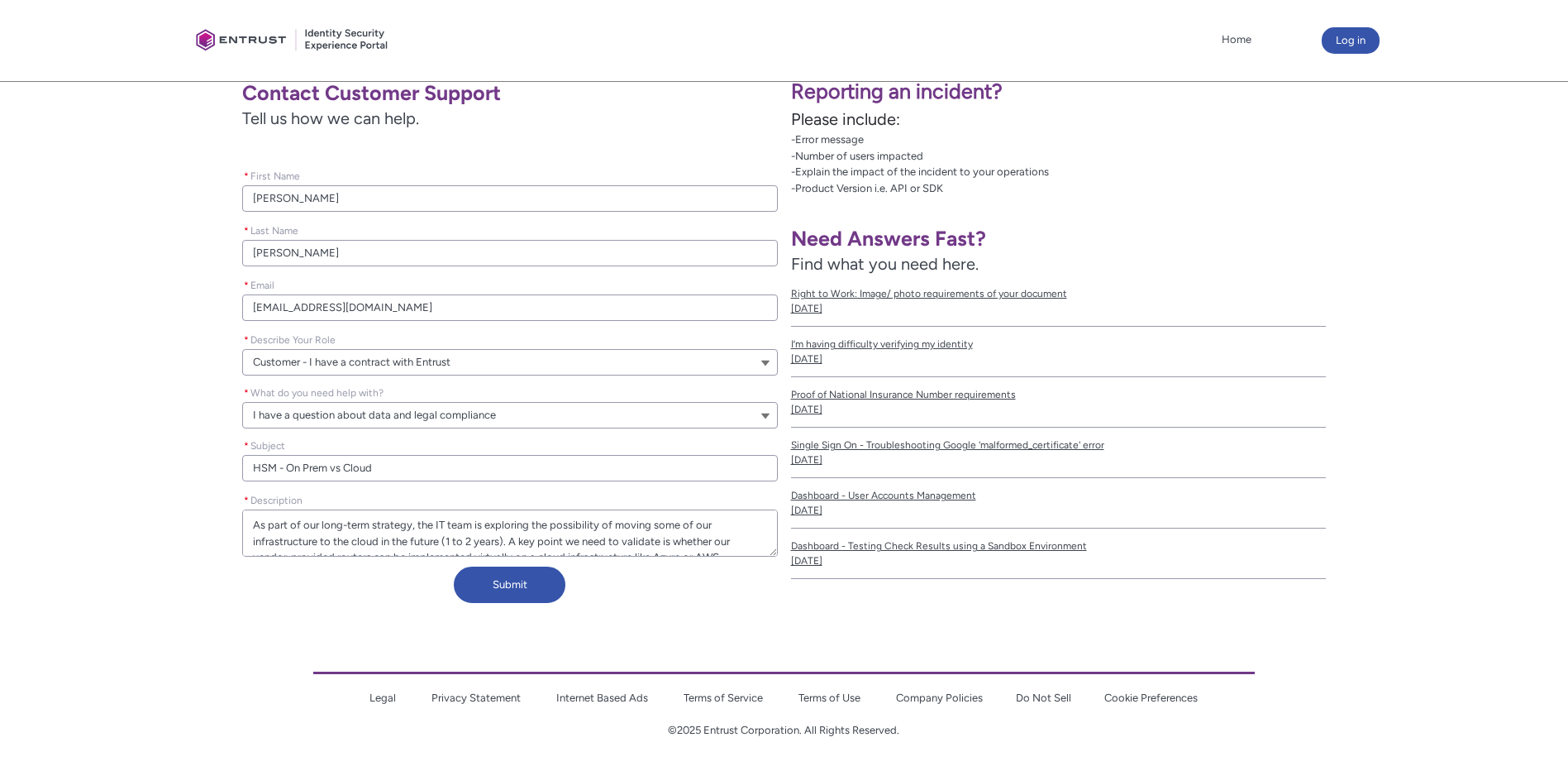
drag, startPoint x: 418, startPoint y: 525, endPoint x: 429, endPoint y: 520, distance: 12.1
click at [429, 520] on textarea "* Description" at bounding box center [510, 532] width 535 height 47
click at [693, 534] on textarea "* Description" at bounding box center [510, 532] width 535 height 47
click at [369, 549] on textarea "* Description" at bounding box center [510, 532] width 535 height 47
drag, startPoint x: 458, startPoint y: 543, endPoint x: 521, endPoint y: 531, distance: 64.1
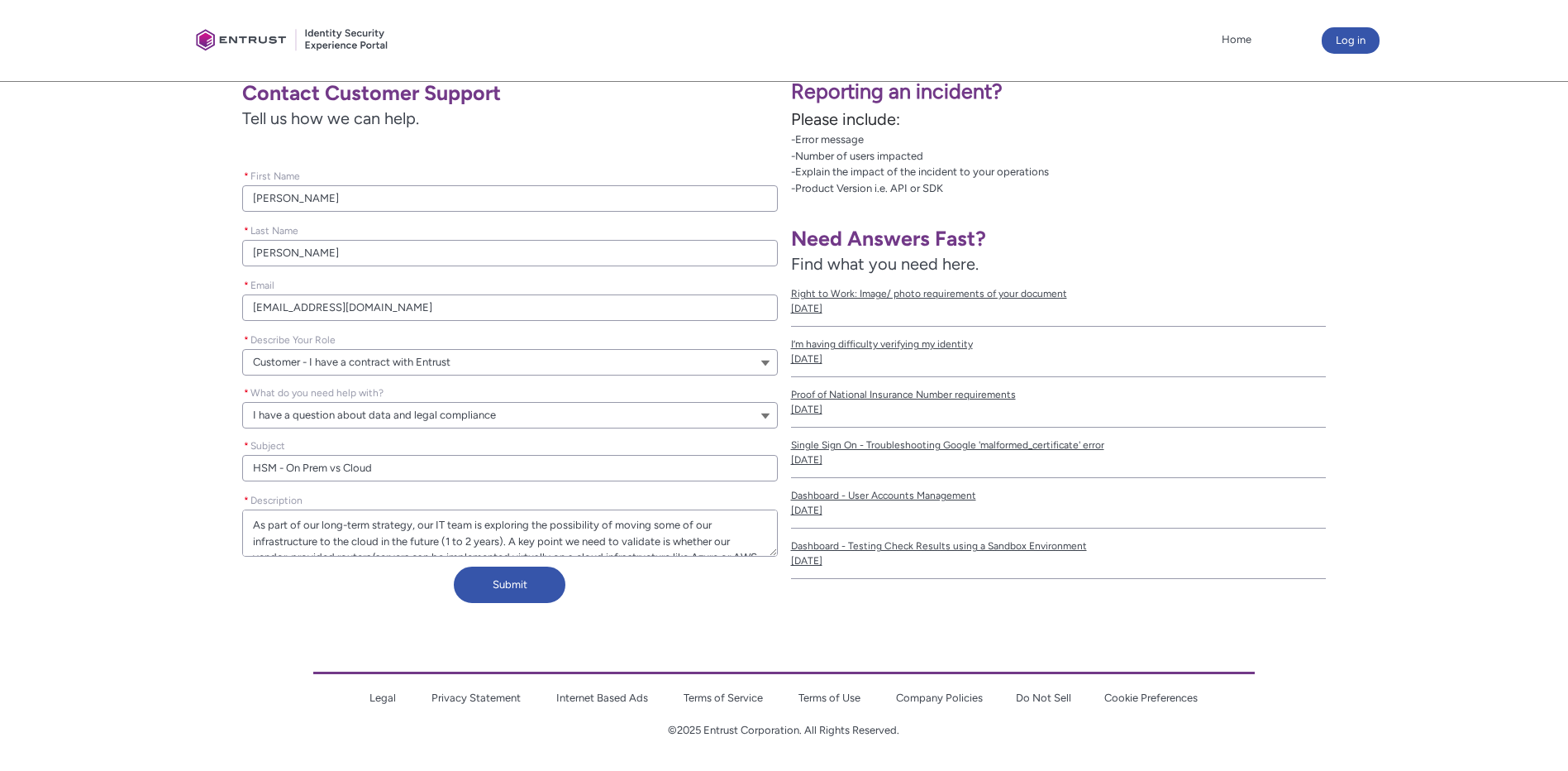
click at [521, 531] on textarea "* Description" at bounding box center [510, 532] width 535 height 47
click at [546, 593] on button "Submit" at bounding box center [510, 584] width 112 height 37
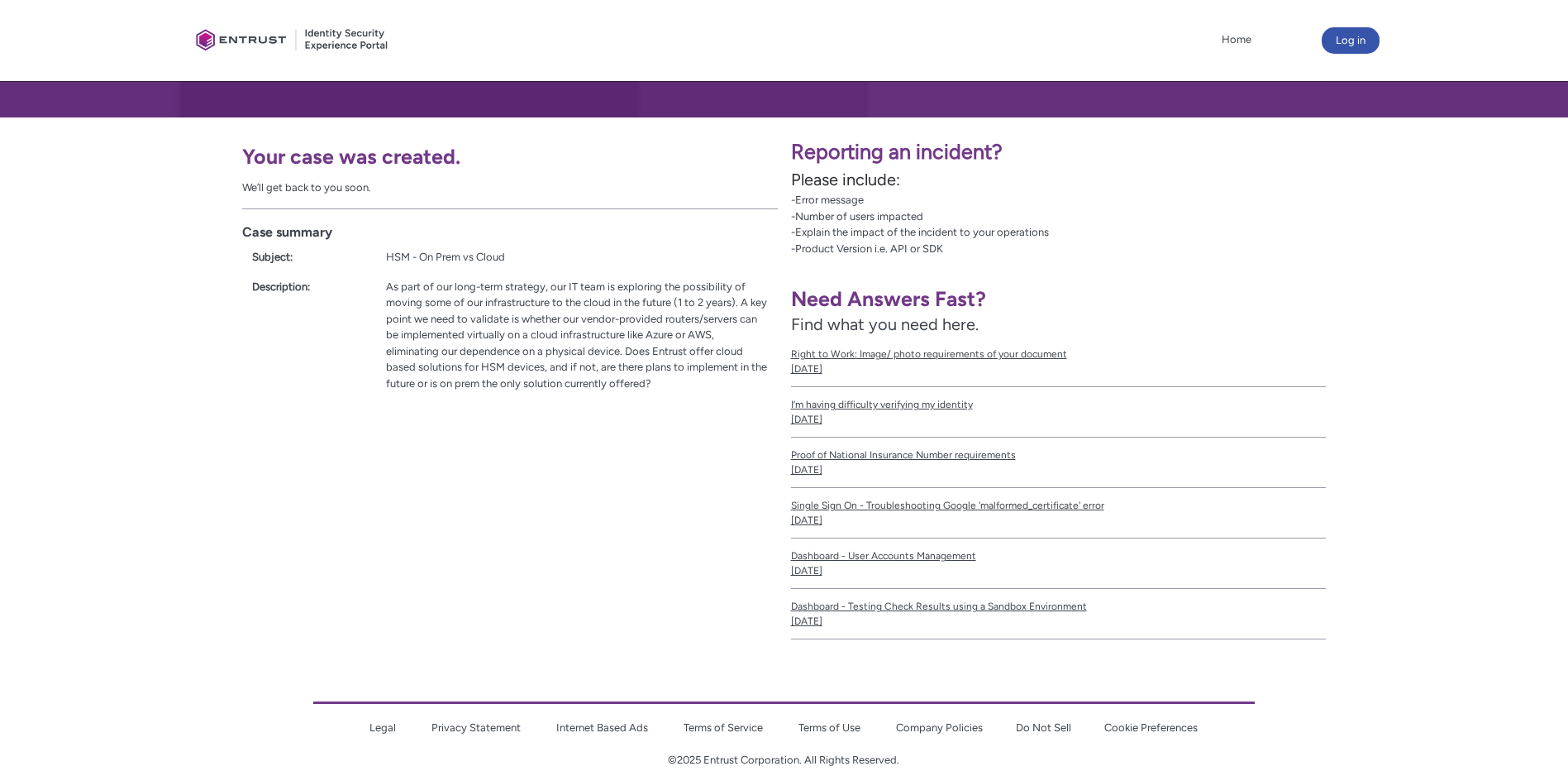
scroll to position [278, 0]
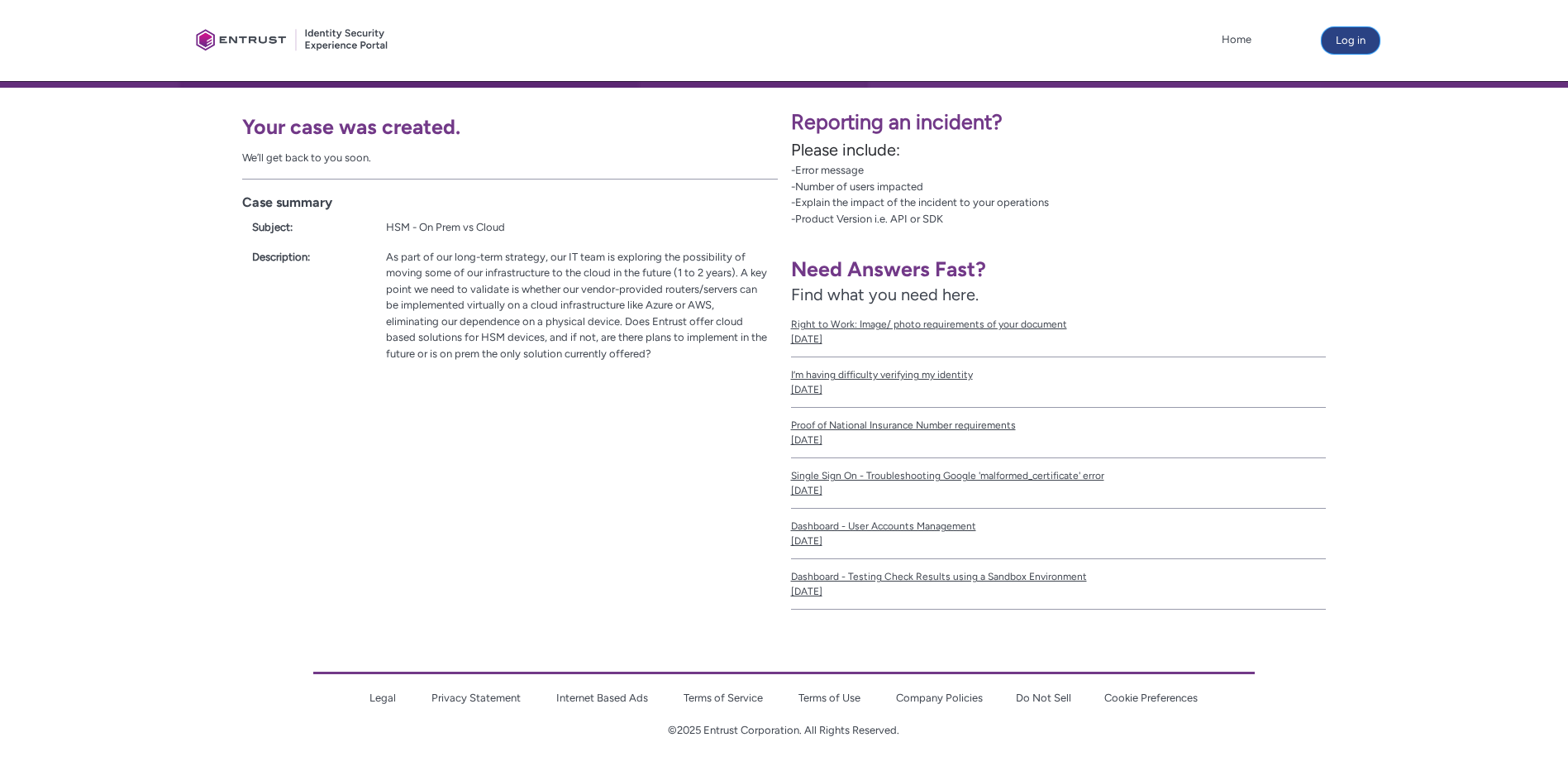
click at [1341, 44] on button "Log in" at bounding box center [1350, 41] width 58 height 27
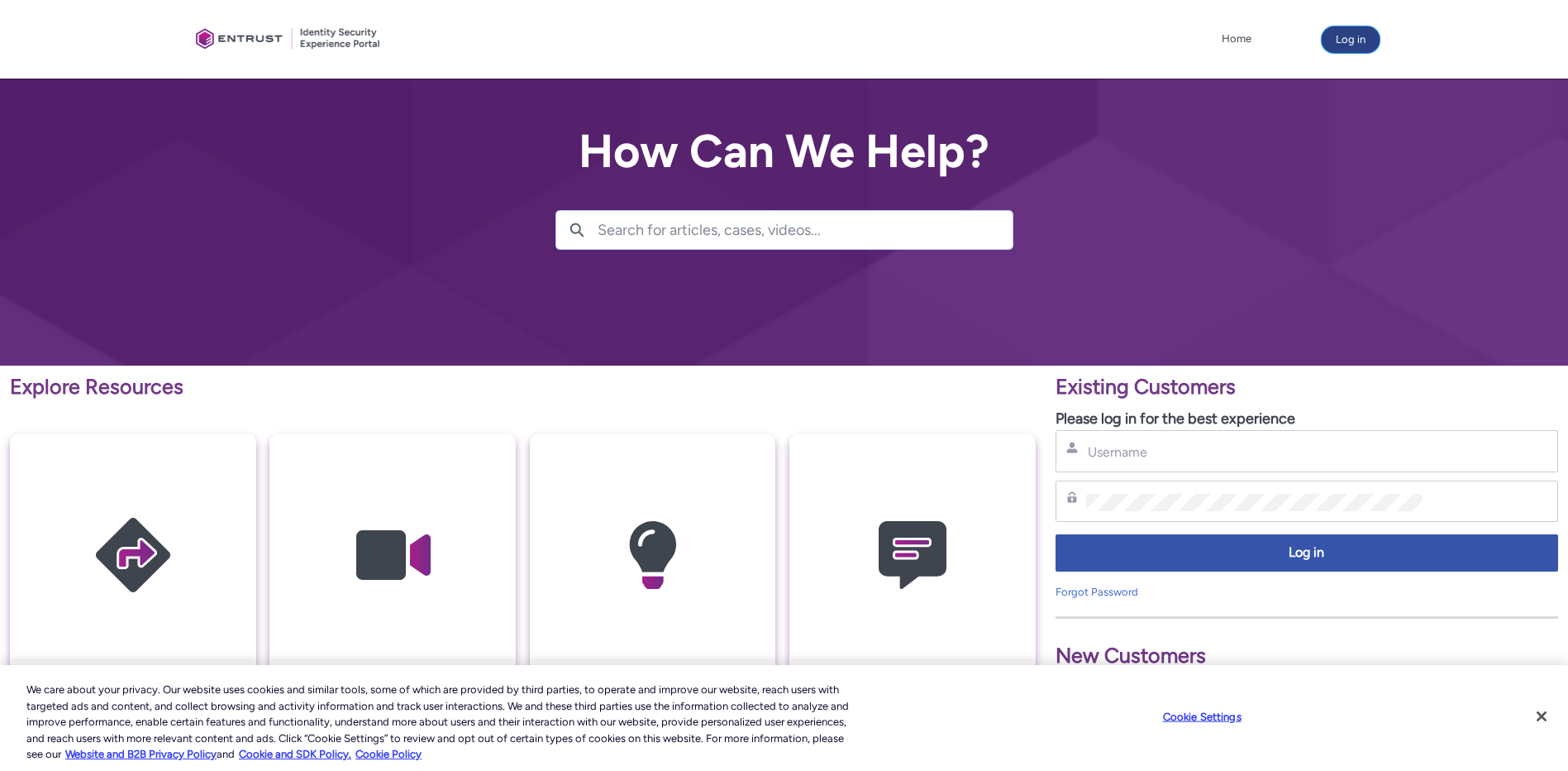
click at [1346, 47] on button "Log in" at bounding box center [1350, 40] width 58 height 27
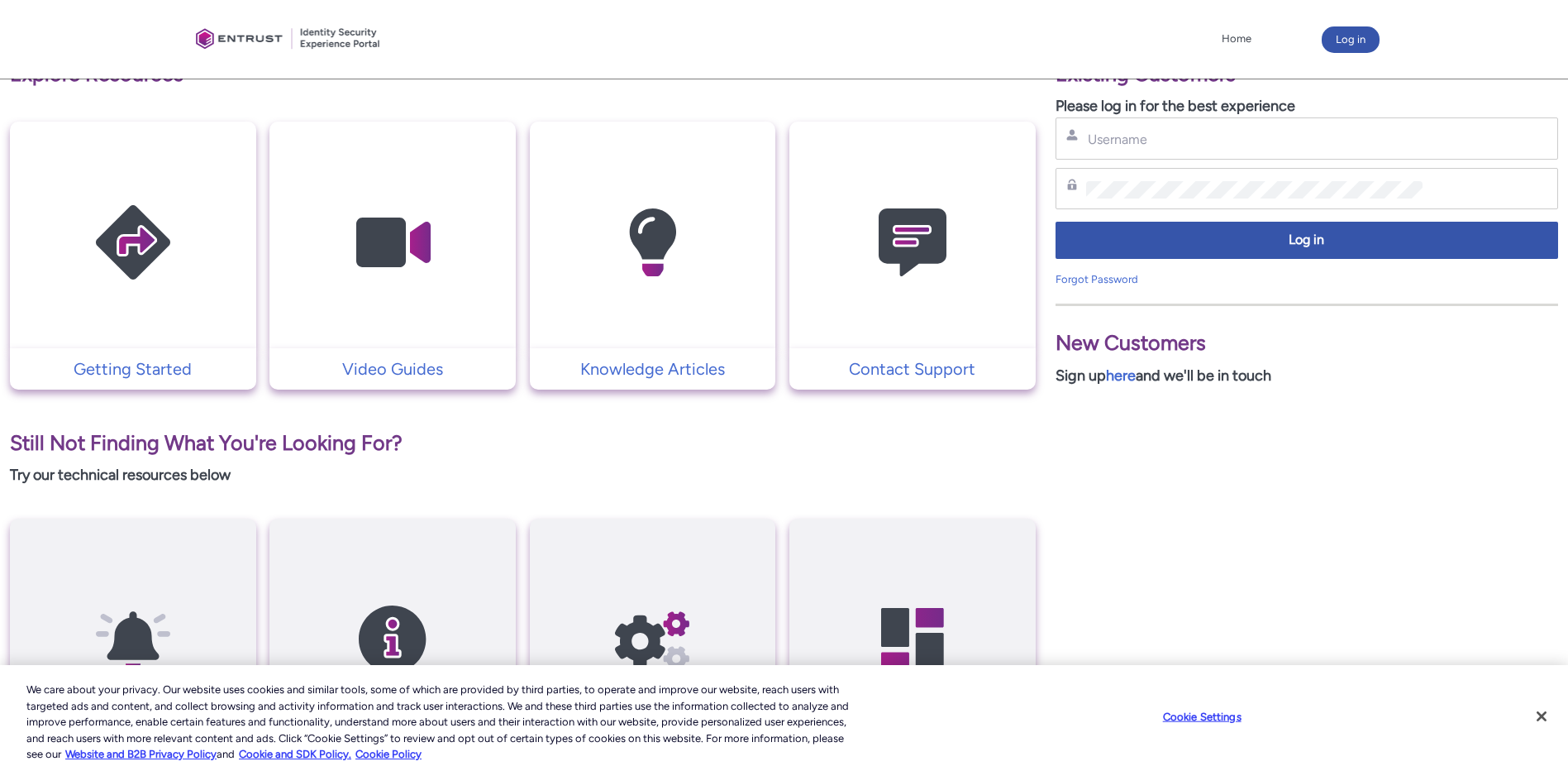
scroll to position [331, 0]
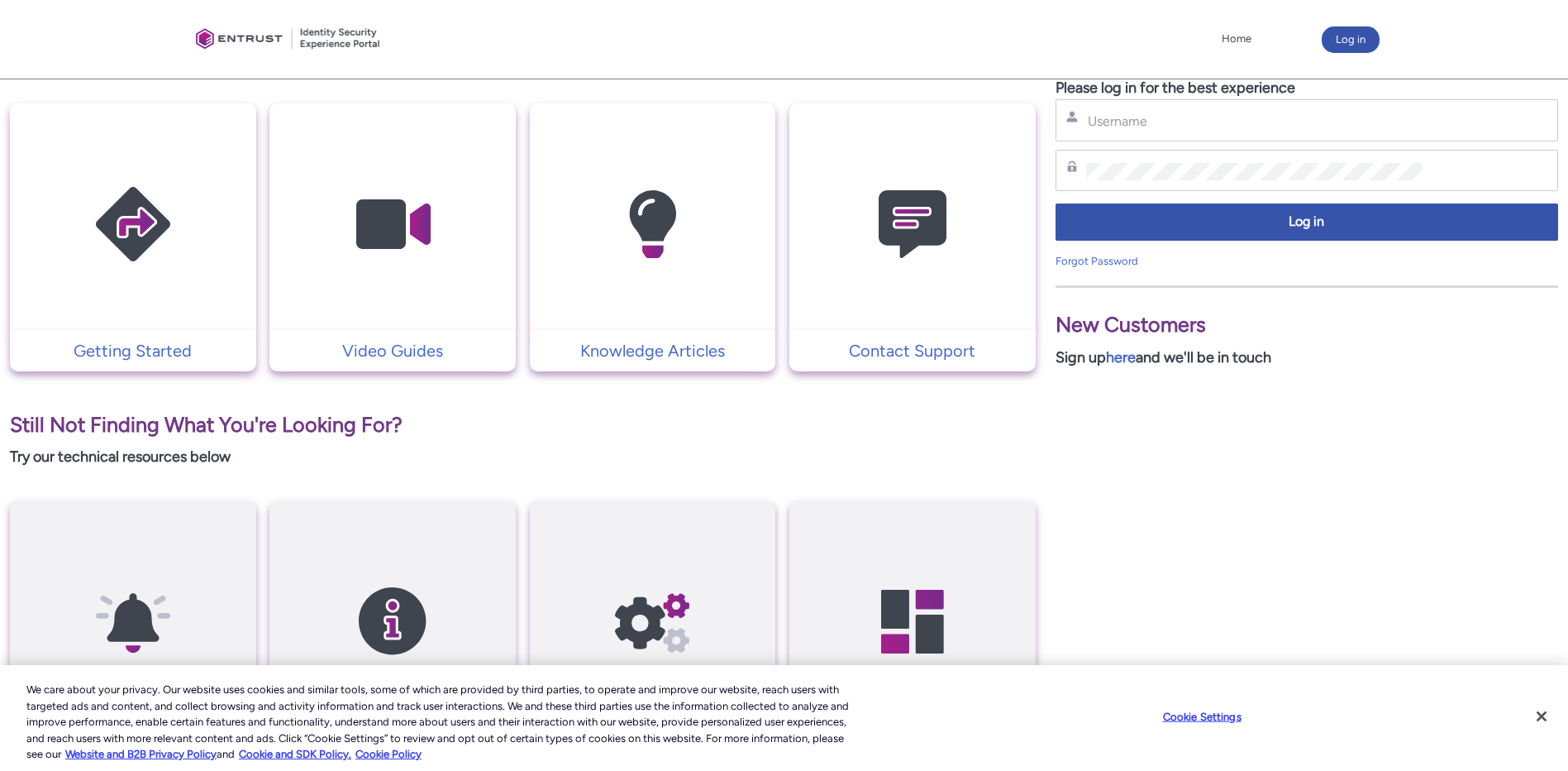
click at [1152, 352] on p "Sign up here and we'll be in touch" at bounding box center [1307, 357] width 502 height 22
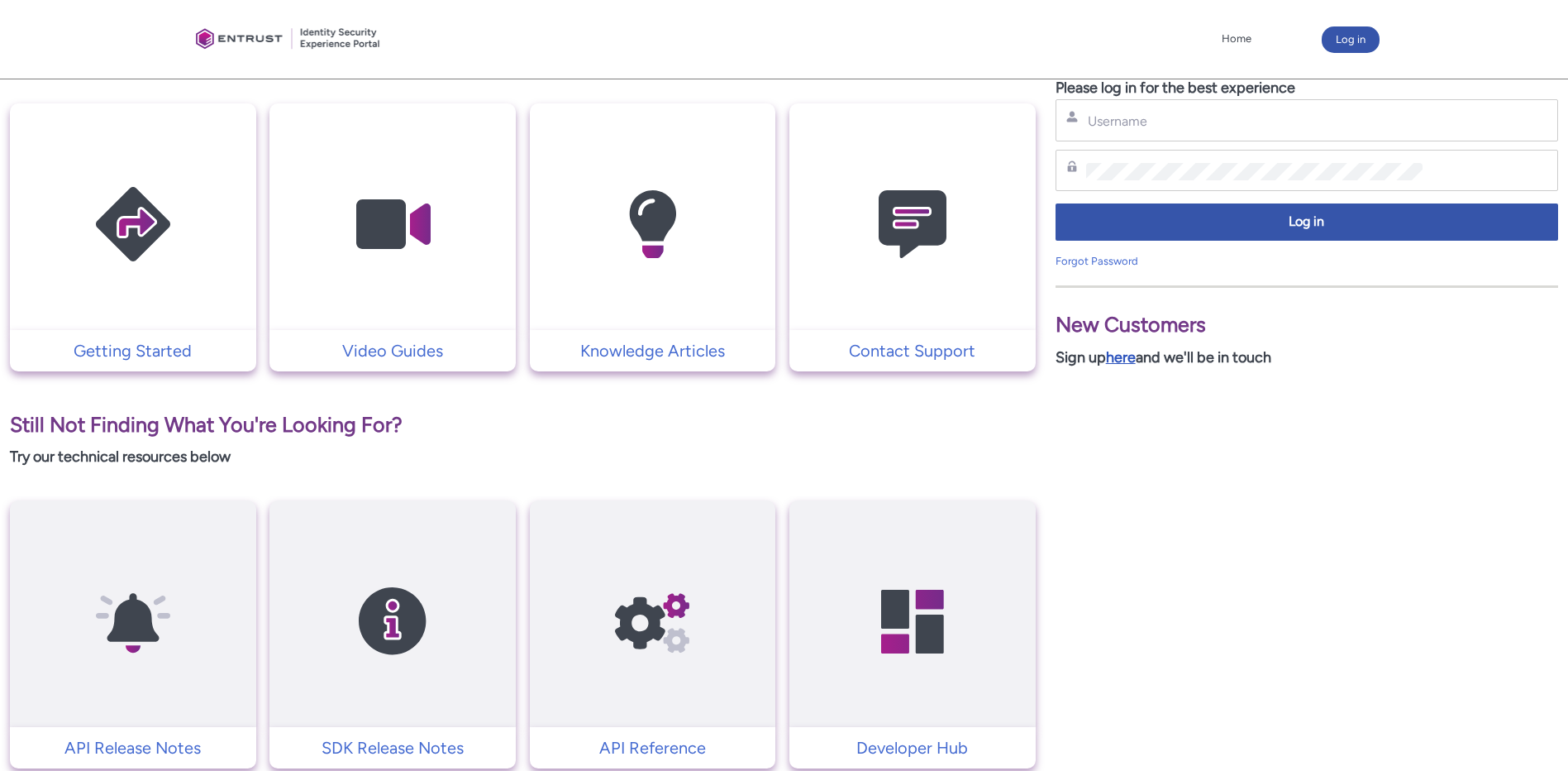
click at [1133, 356] on link "here" at bounding box center [1120, 357] width 30 height 18
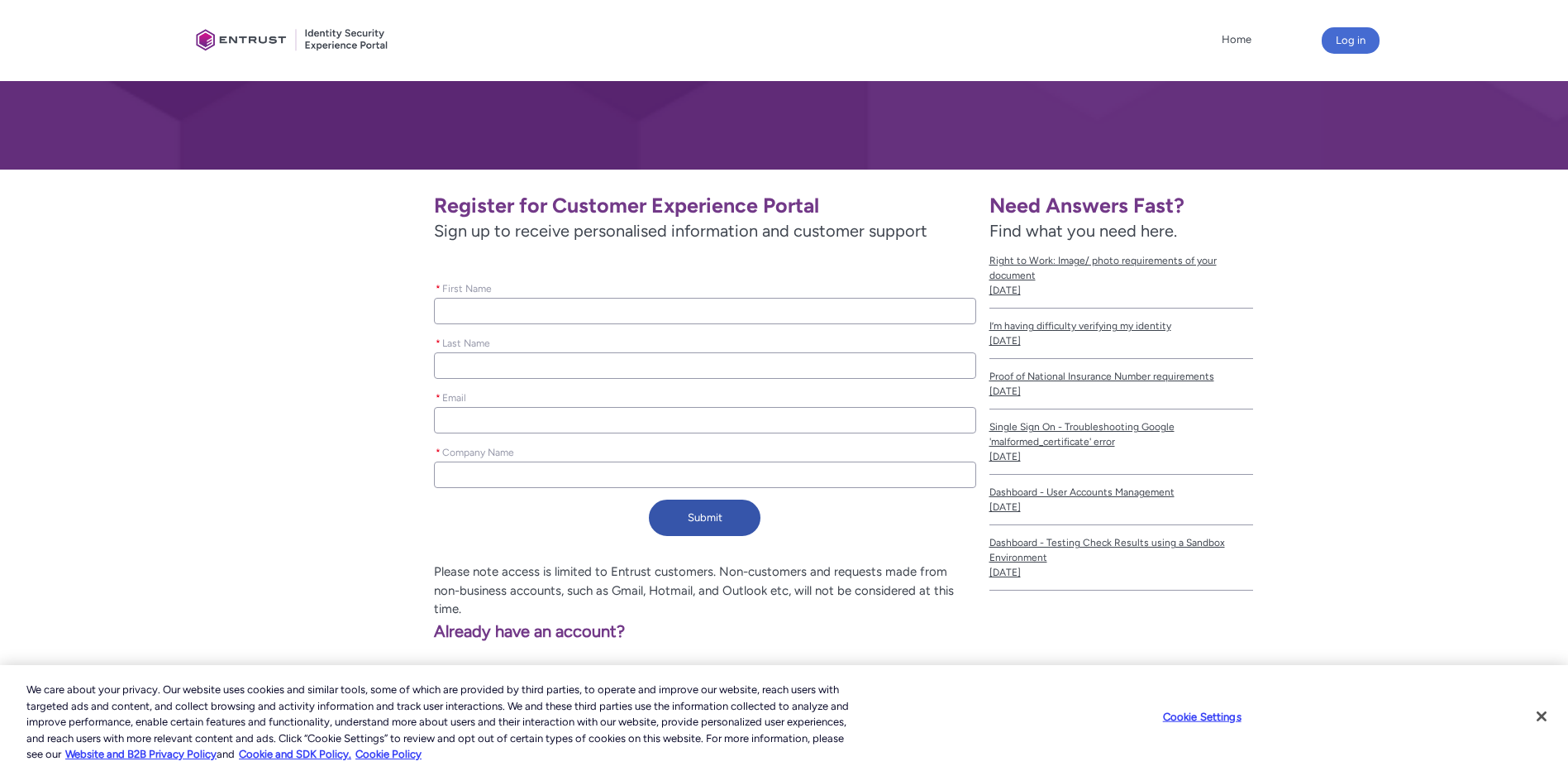
scroll to position [211, 0]
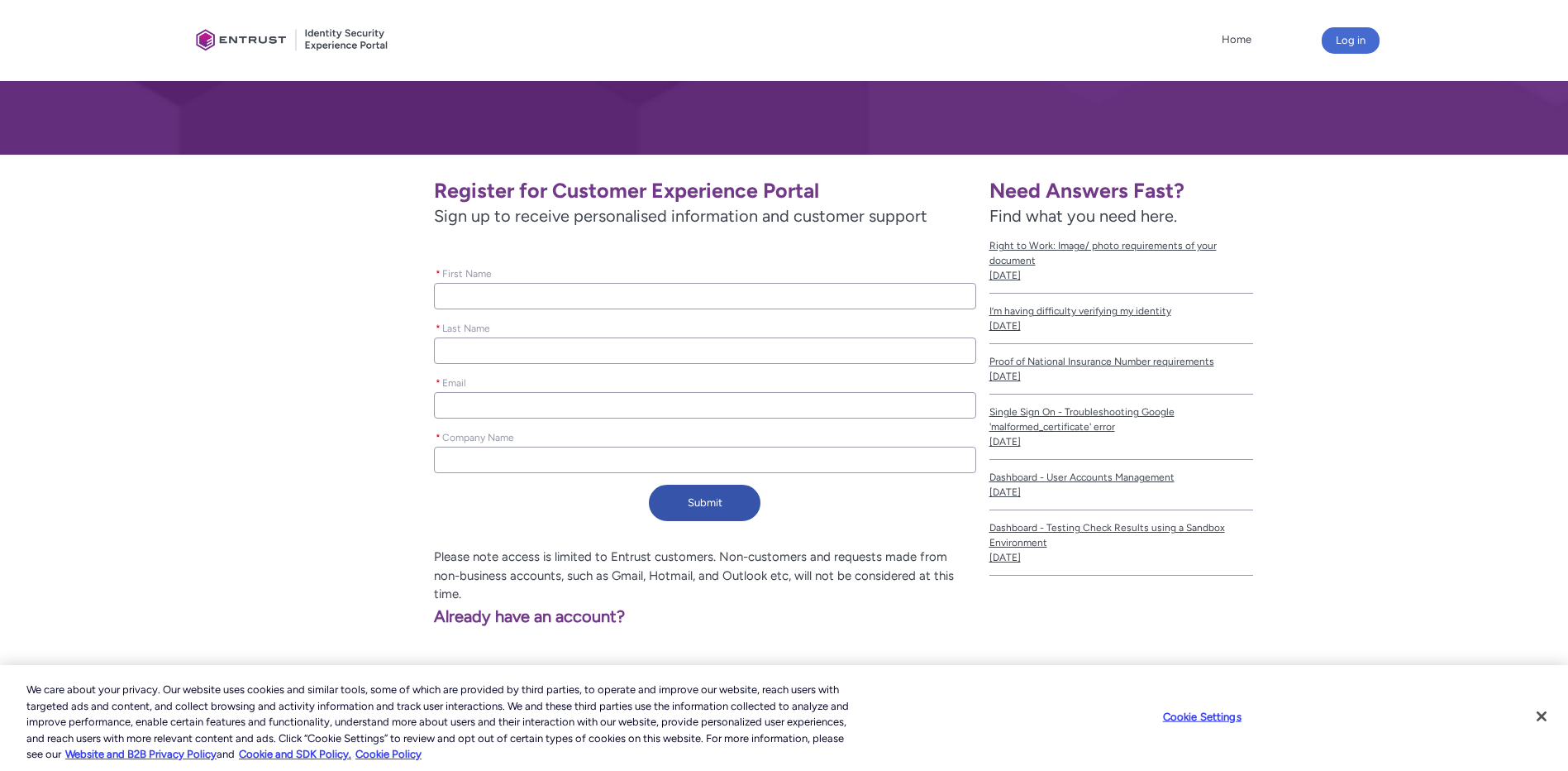
click at [674, 298] on input "* First Name" at bounding box center [704, 296] width 542 height 27
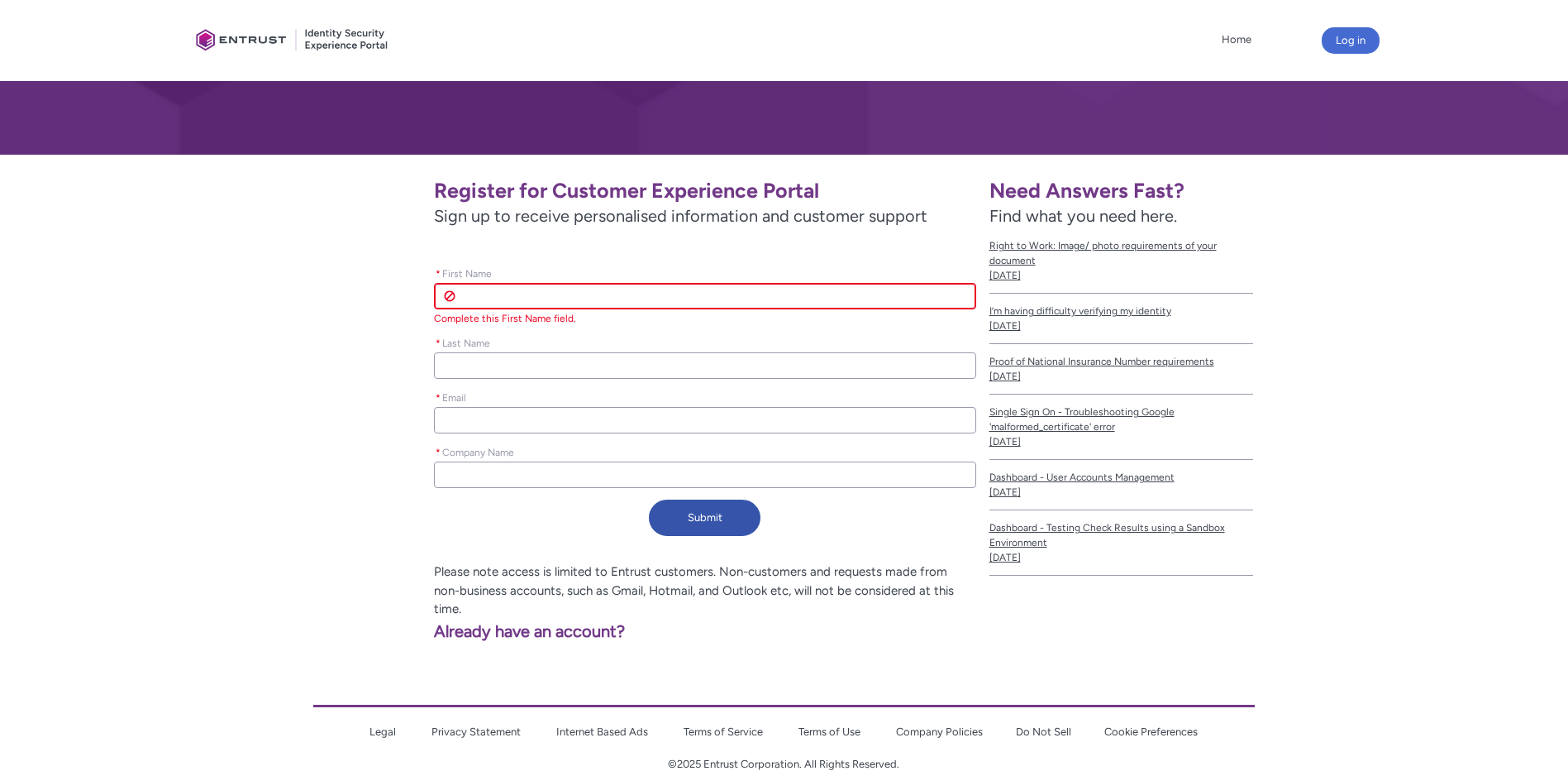
click at [571, 303] on input "* First Name" at bounding box center [704, 296] width 542 height 27
type lightning-primitive-input-simple "[PERSON_NAME]"
type input "[PERSON_NAME]"
type lightning-primitive-input-simple "Harrison"
type lightning-primitive-input-simple "kevinharrison@bankofmarin.com"
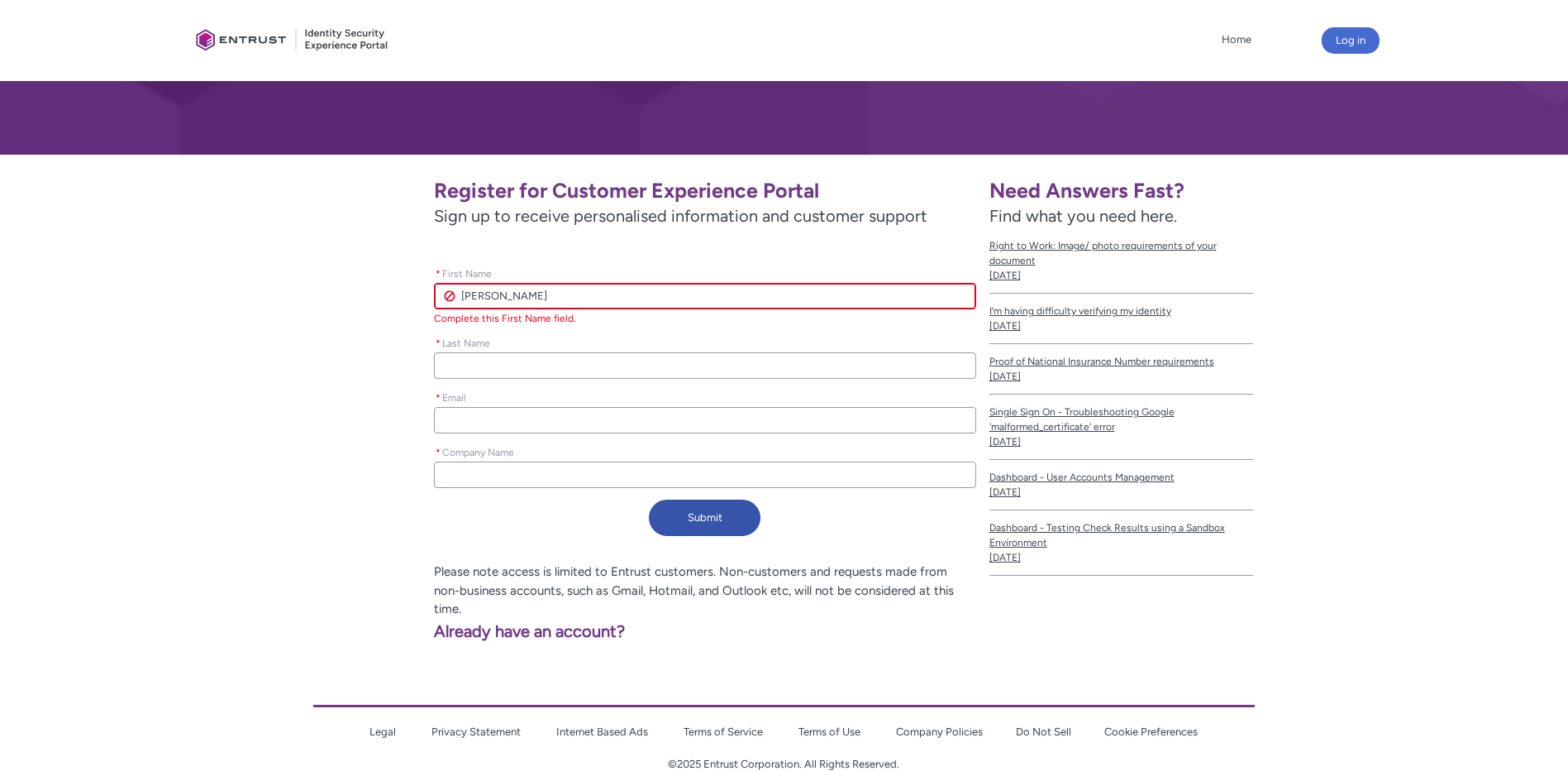
type input "Harrison"
type input "kevinharrison@bankofmarin.com"
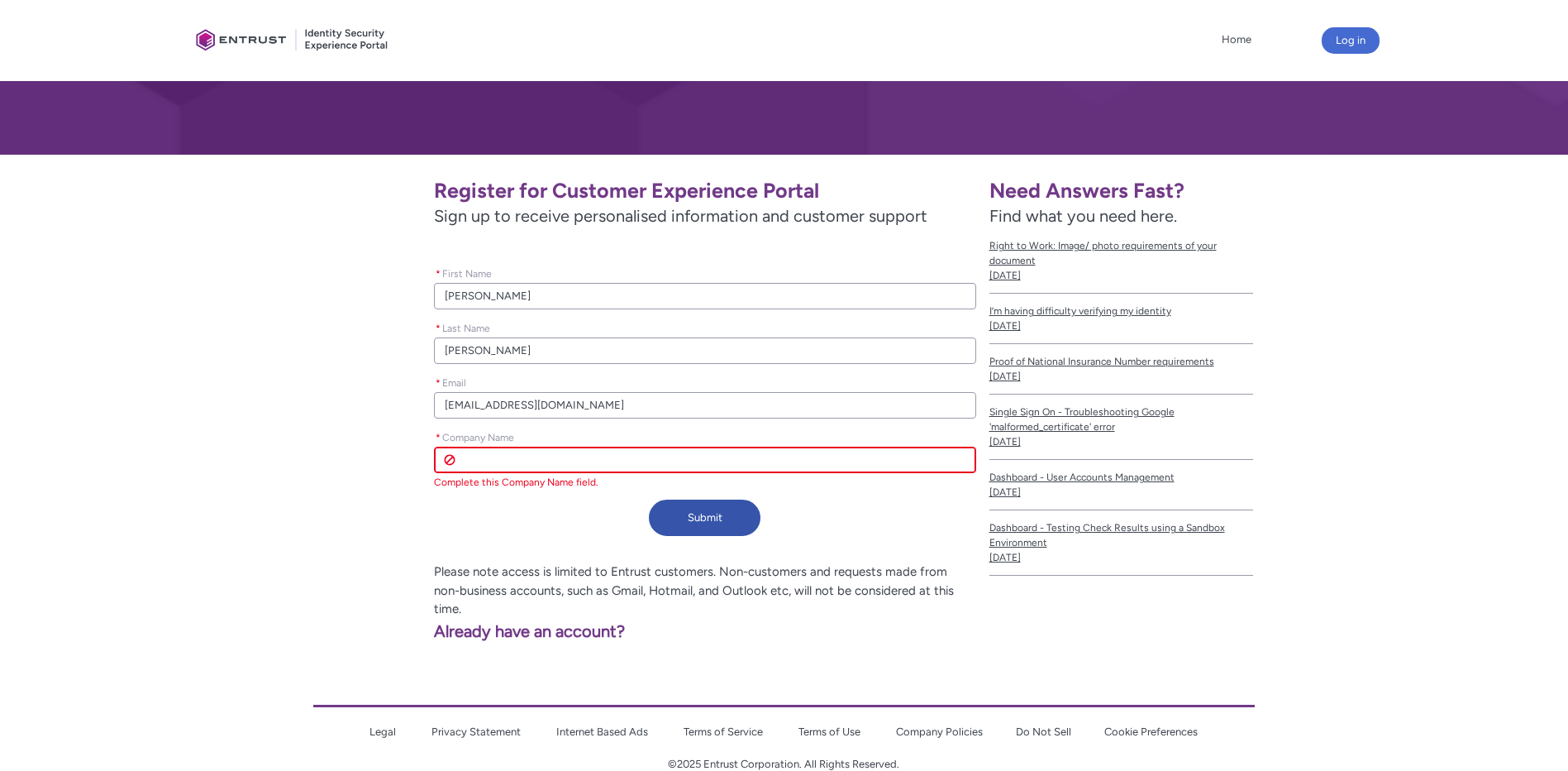
click at [526, 456] on input "* Company Name" at bounding box center [704, 460] width 542 height 27
type lightning-primitive-input-simple "Bank of Marin"
type input "Bank of Marin"
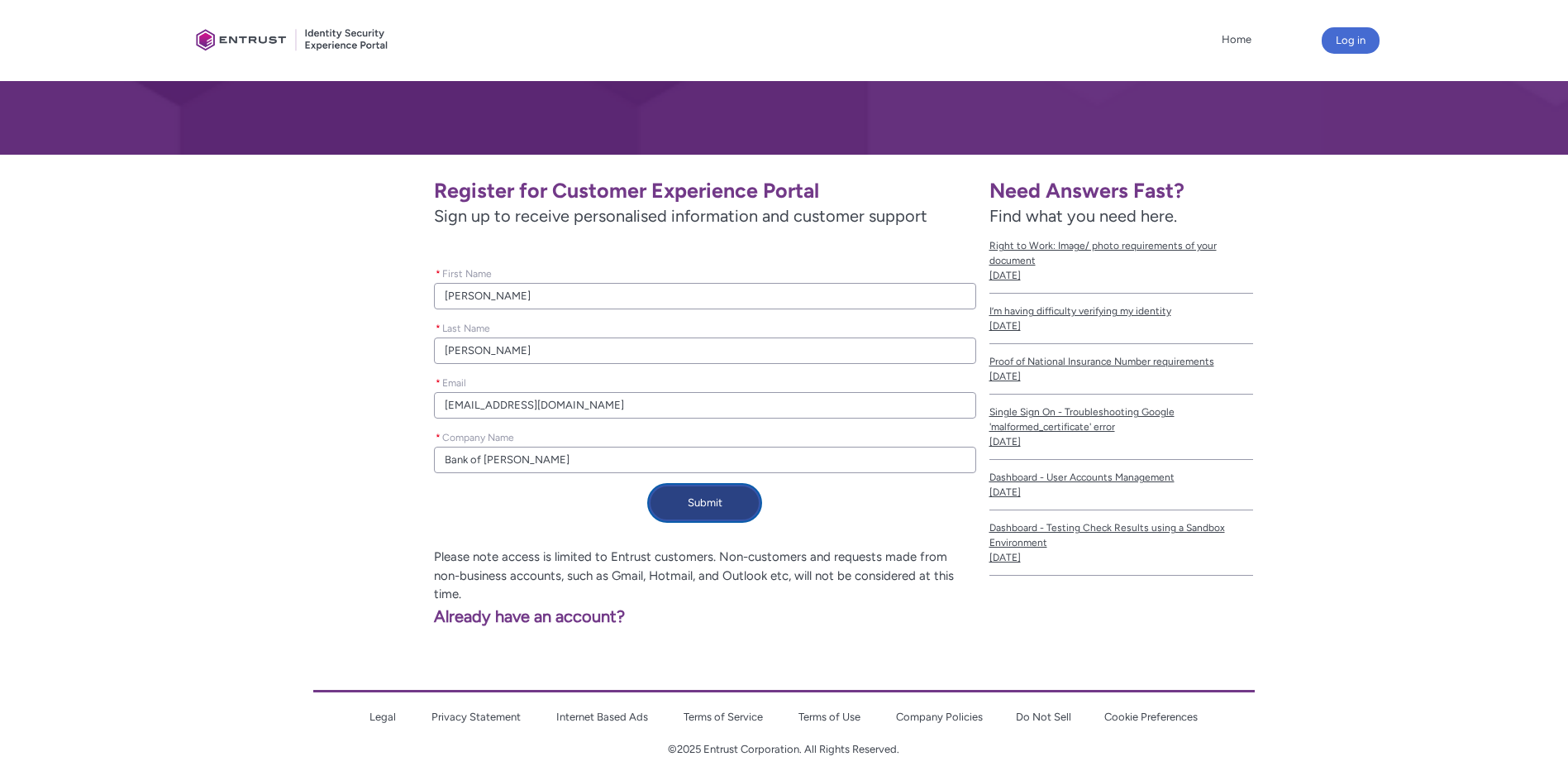
click at [709, 498] on button "Submit" at bounding box center [704, 503] width 112 height 37
